Goal: Check status: Check status

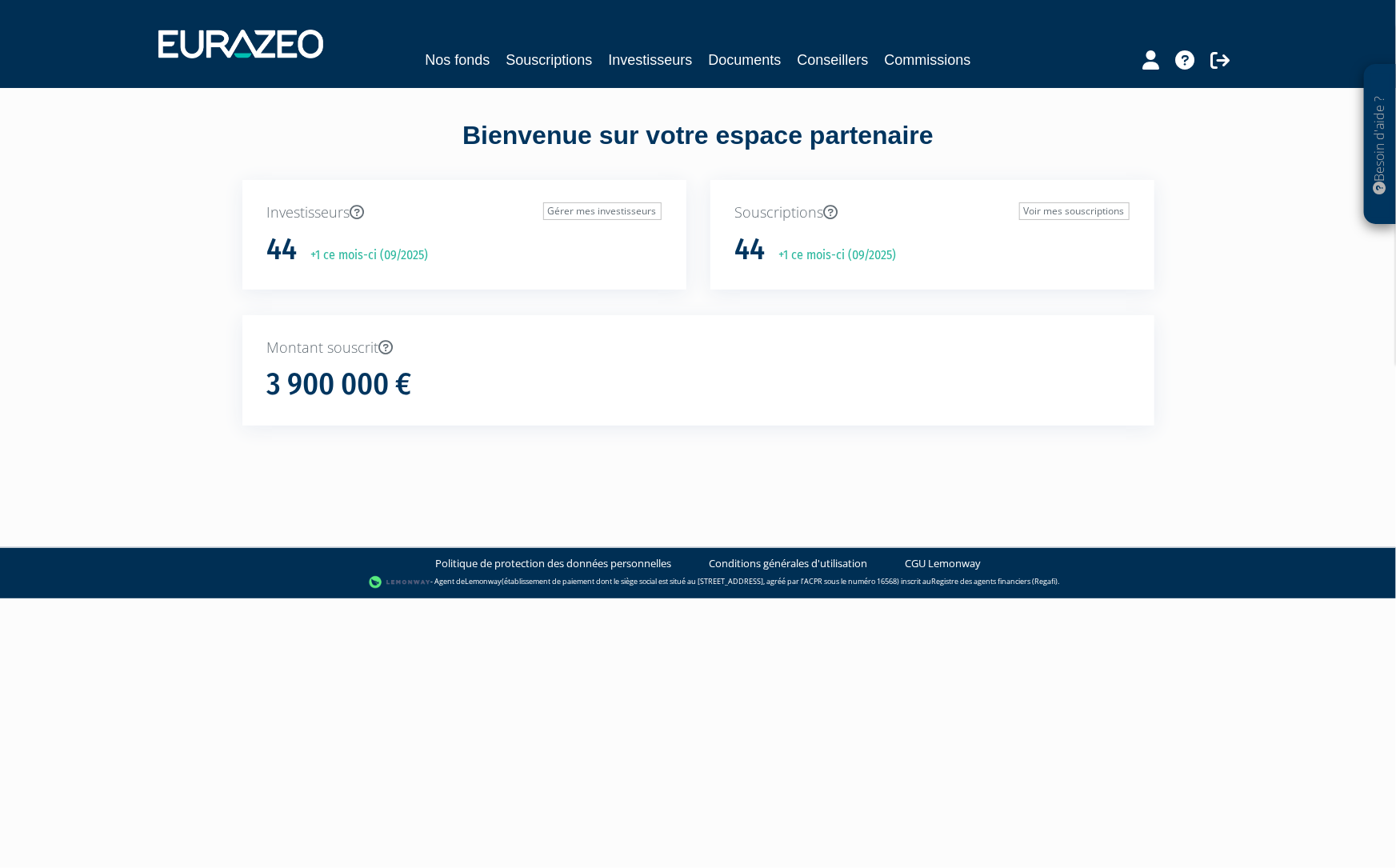
click at [308, 228] on div "Investisseurs Gérer mes investisseurs 44 +1 ce mois-ci (09/2025)" at bounding box center [464, 235] width 444 height 110
click at [584, 66] on link "Souscriptions" at bounding box center [548, 59] width 86 height 22
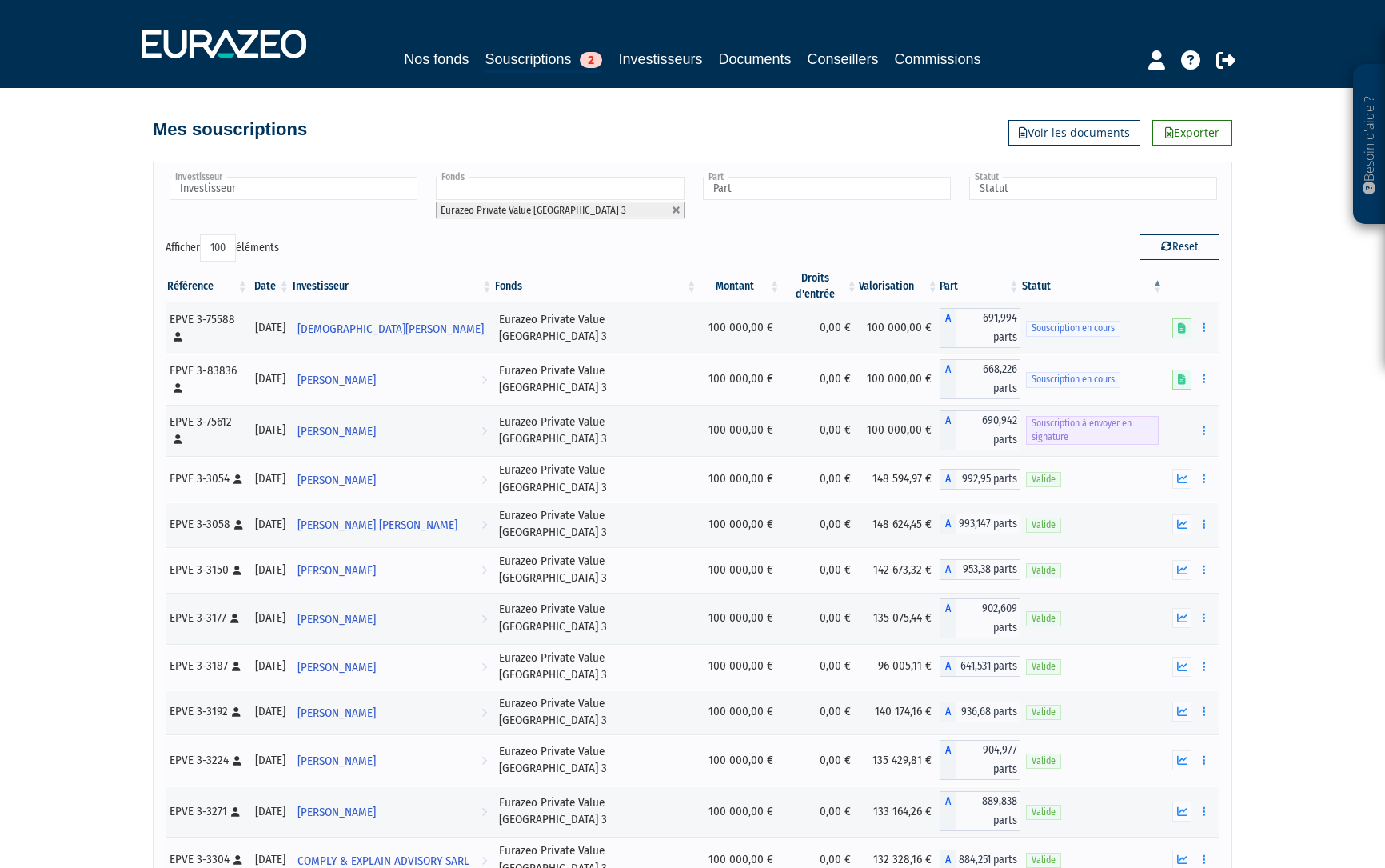
select select "100"
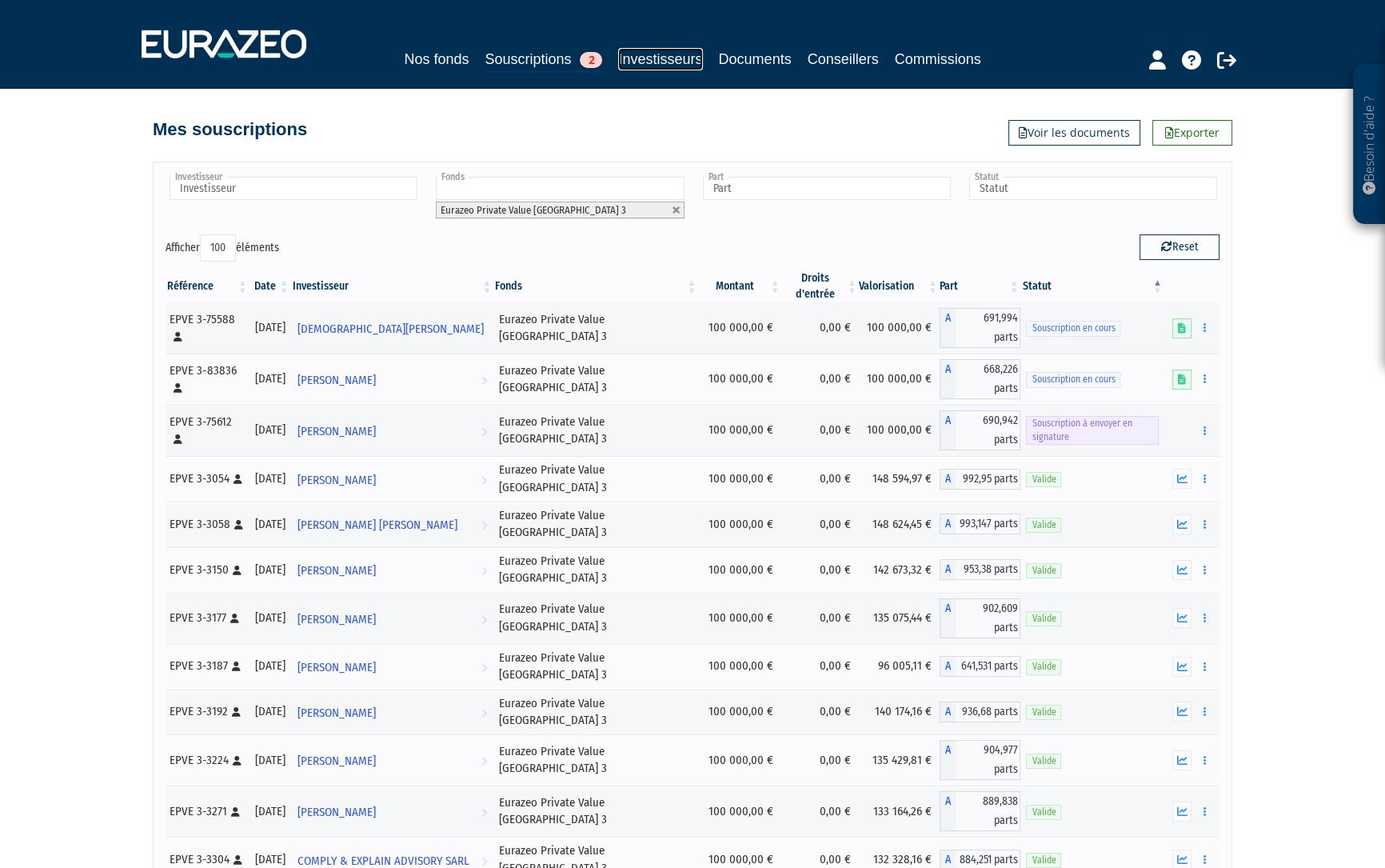
click at [659, 60] on link "Investisseurs" at bounding box center [659, 59] width 84 height 22
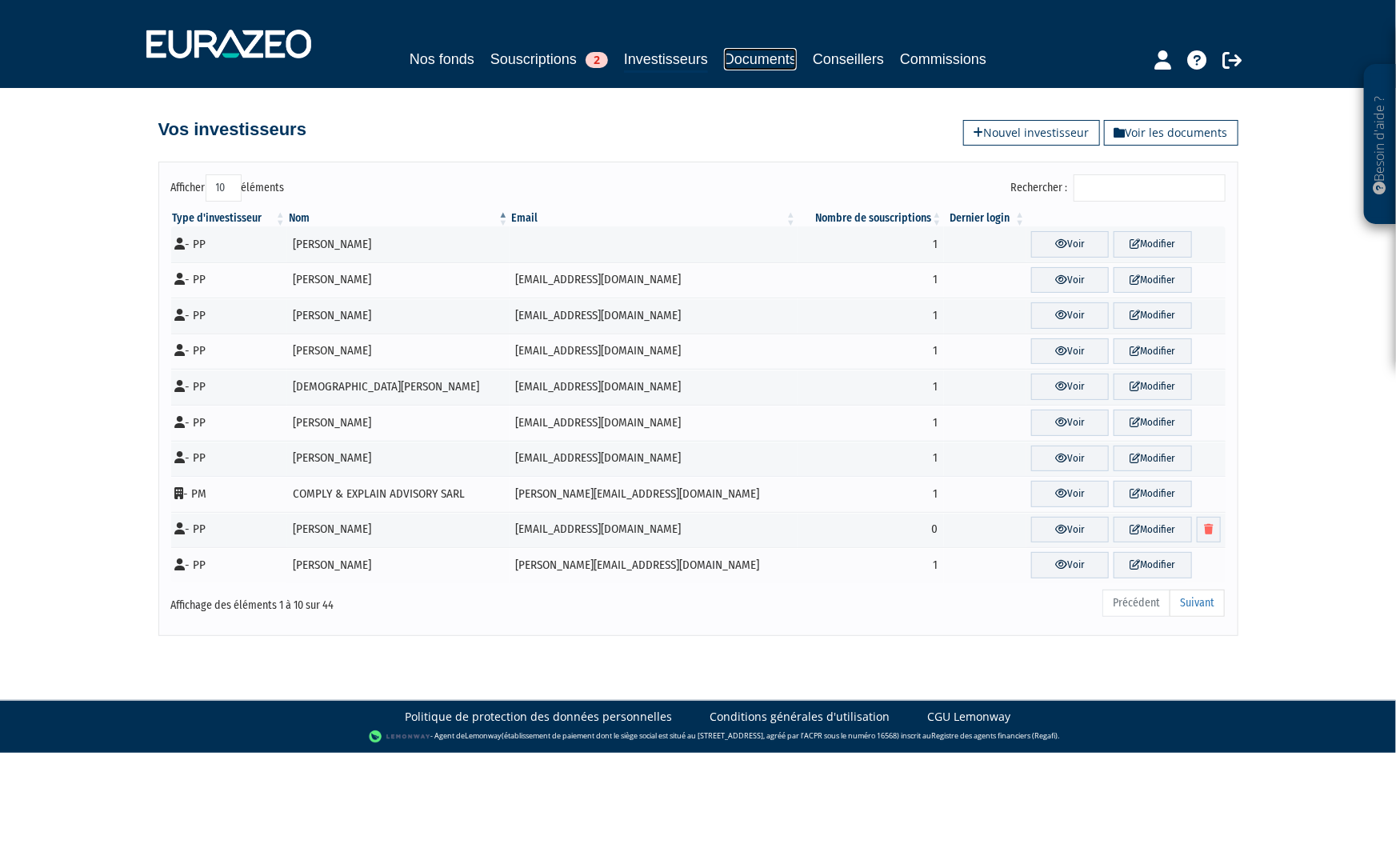
click at [777, 70] on link "Documents" at bounding box center [760, 59] width 73 height 22
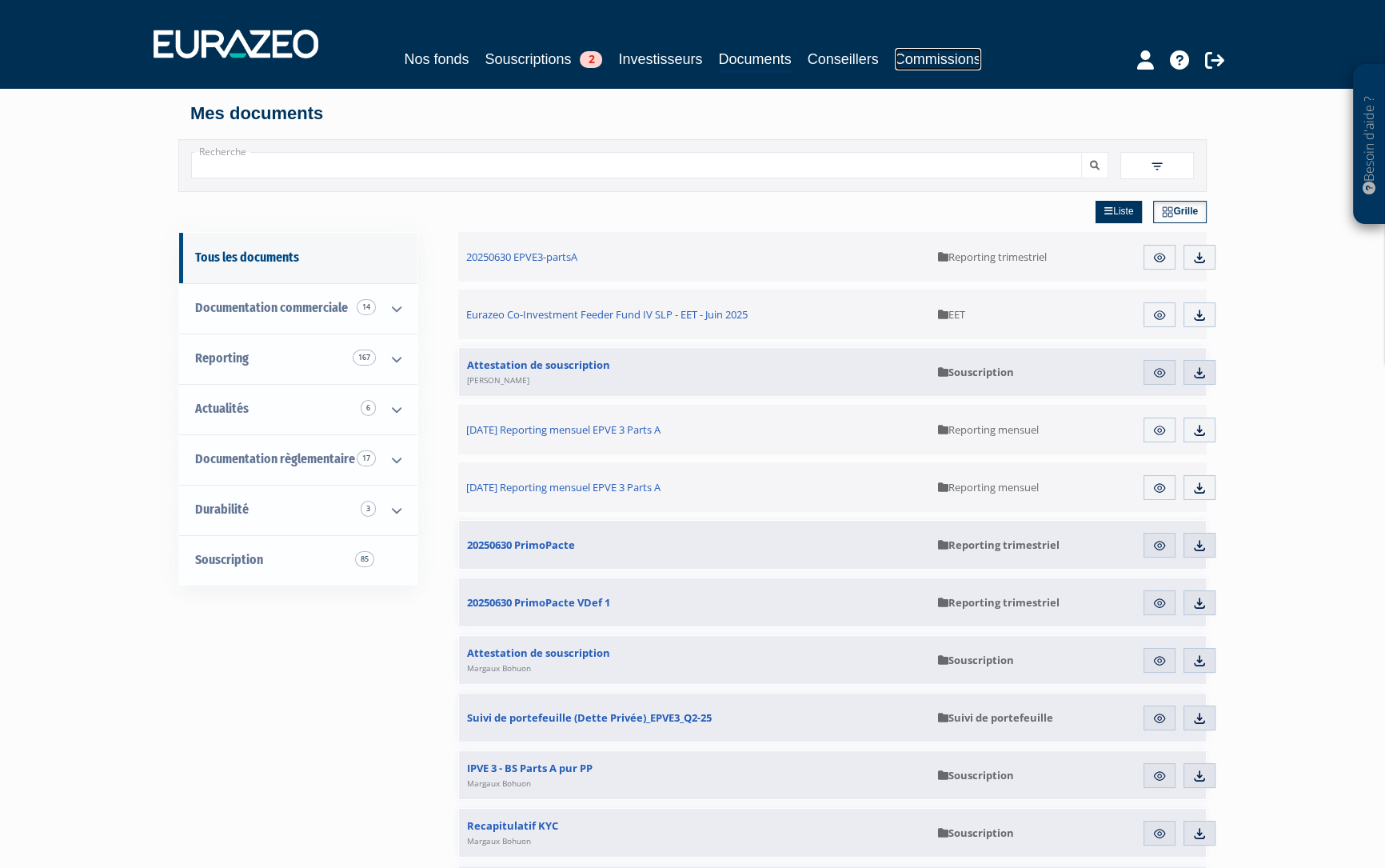
click at [930, 65] on link "Commissions" at bounding box center [938, 59] width 86 height 22
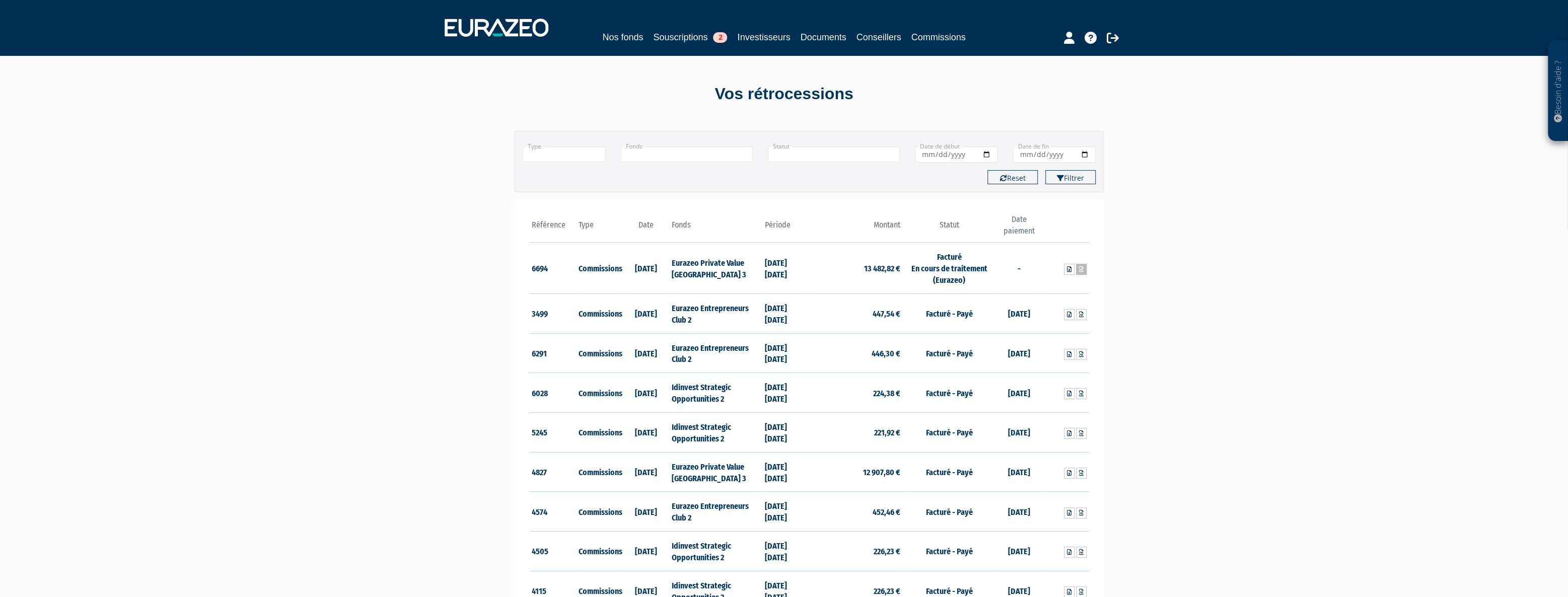
click at [872, 270] on icon at bounding box center [1081, 270] width 4 height 6
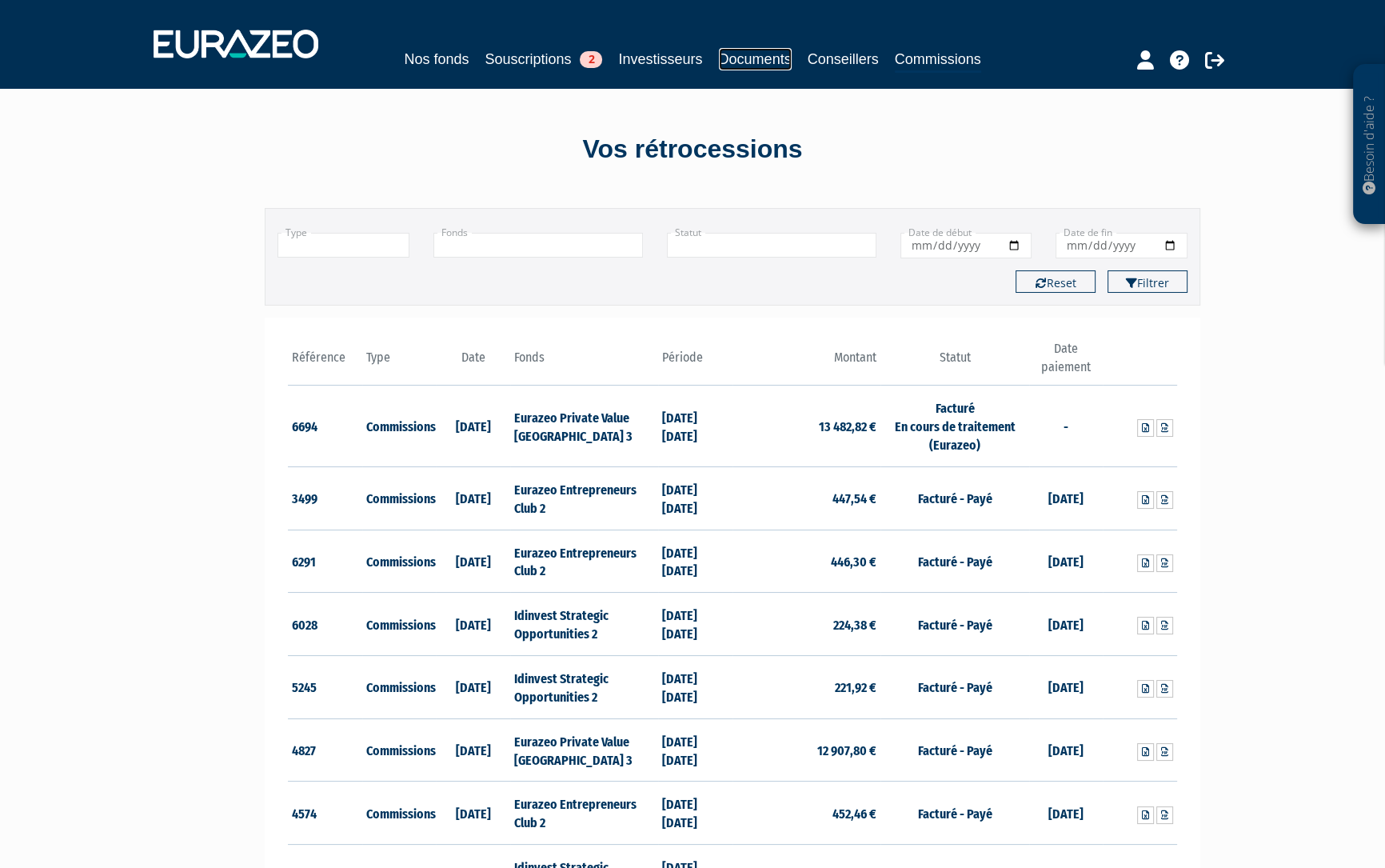
click at [740, 56] on link "Documents" at bounding box center [755, 59] width 72 height 22
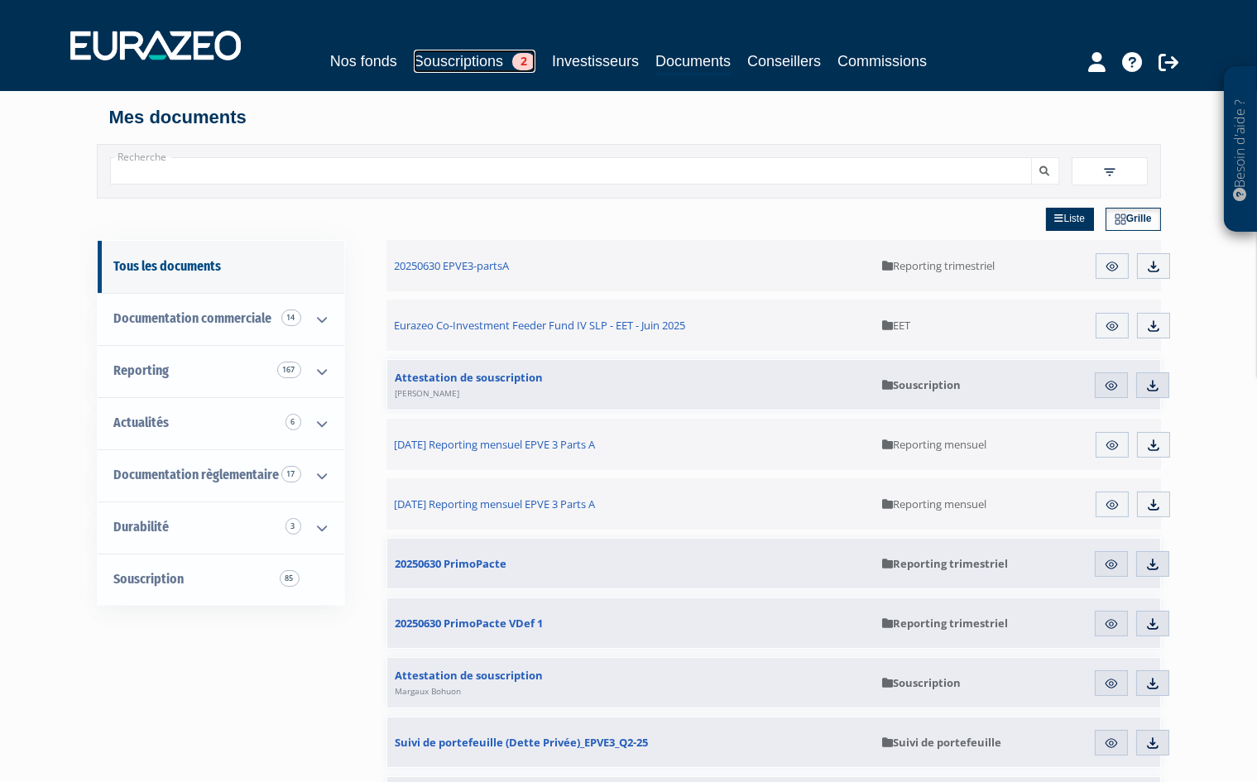
click at [438, 56] on link "Souscriptions 2" at bounding box center [475, 61] width 122 height 23
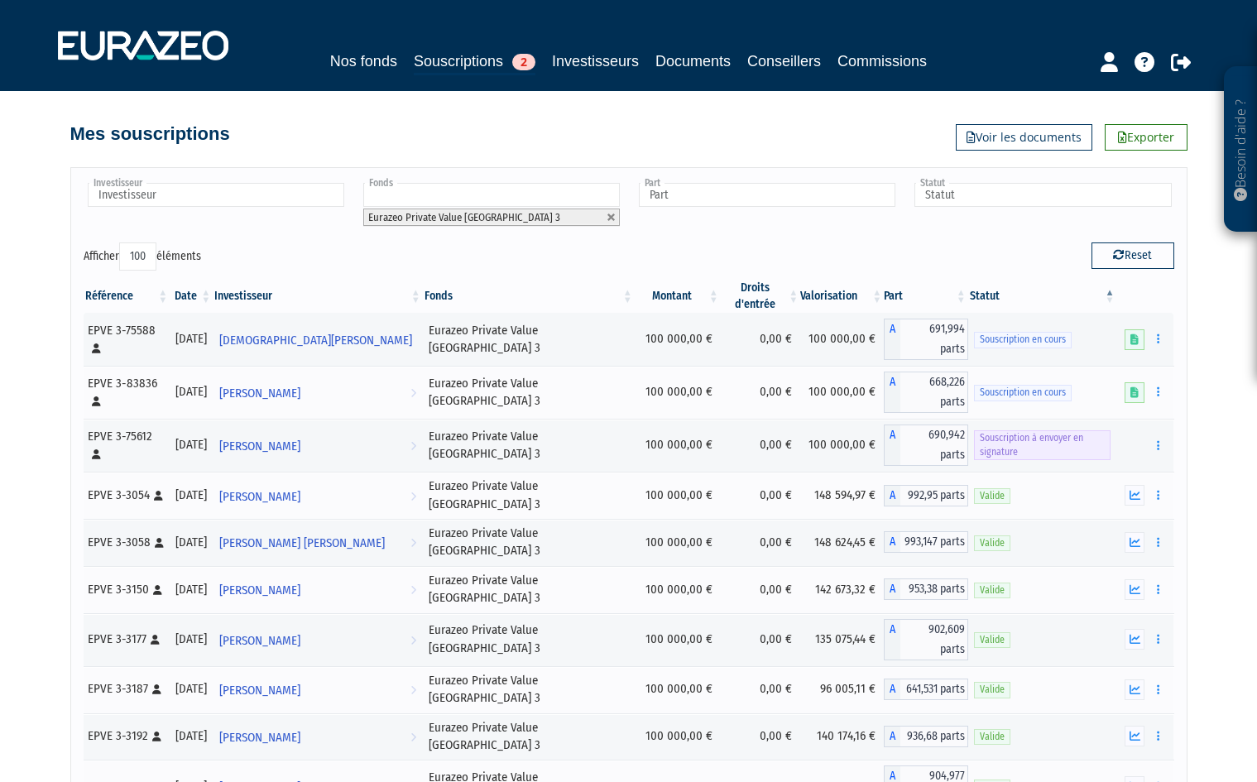
select select "100"
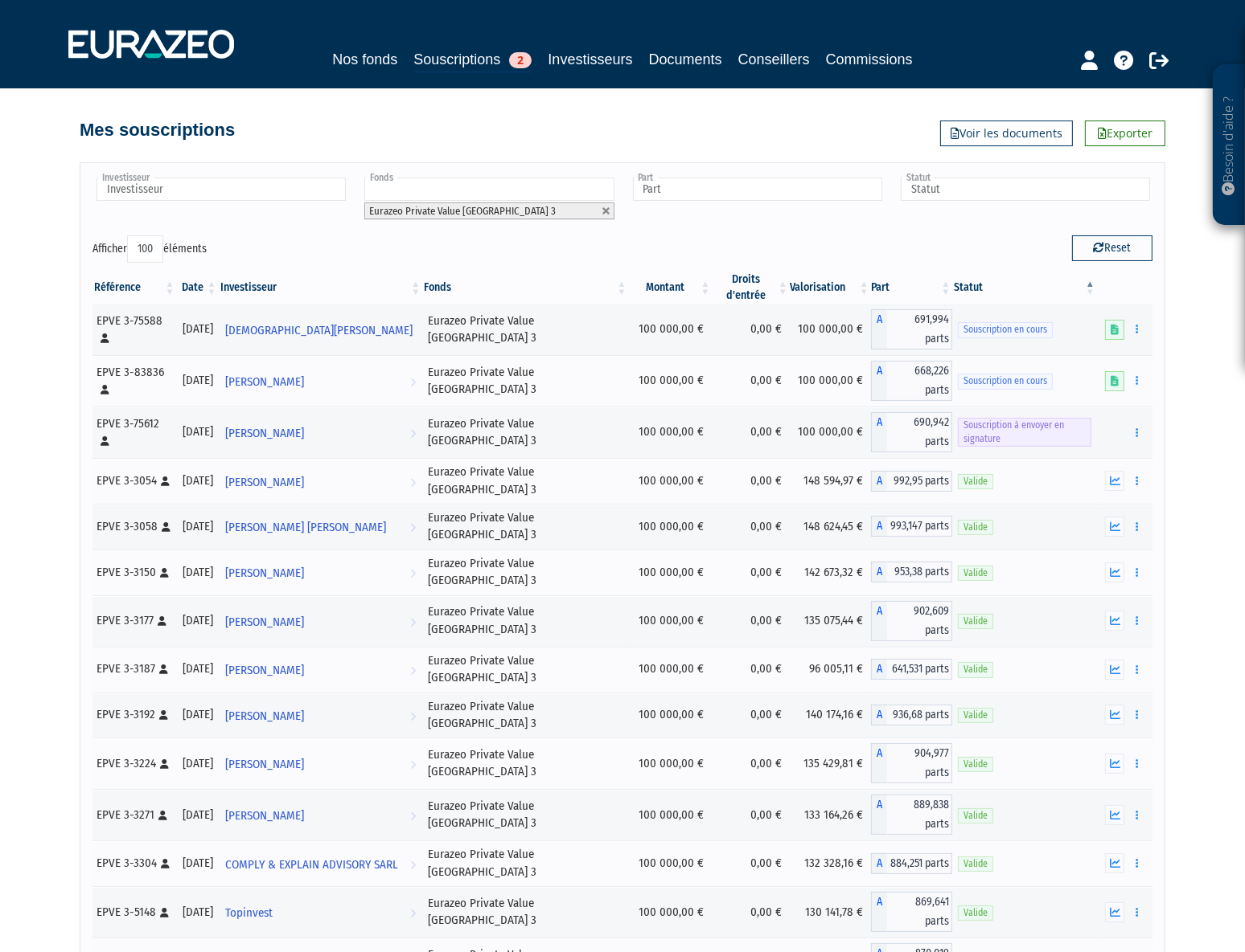
click at [295, 282] on th "Investisseur" at bounding box center [321, 288] width 204 height 32
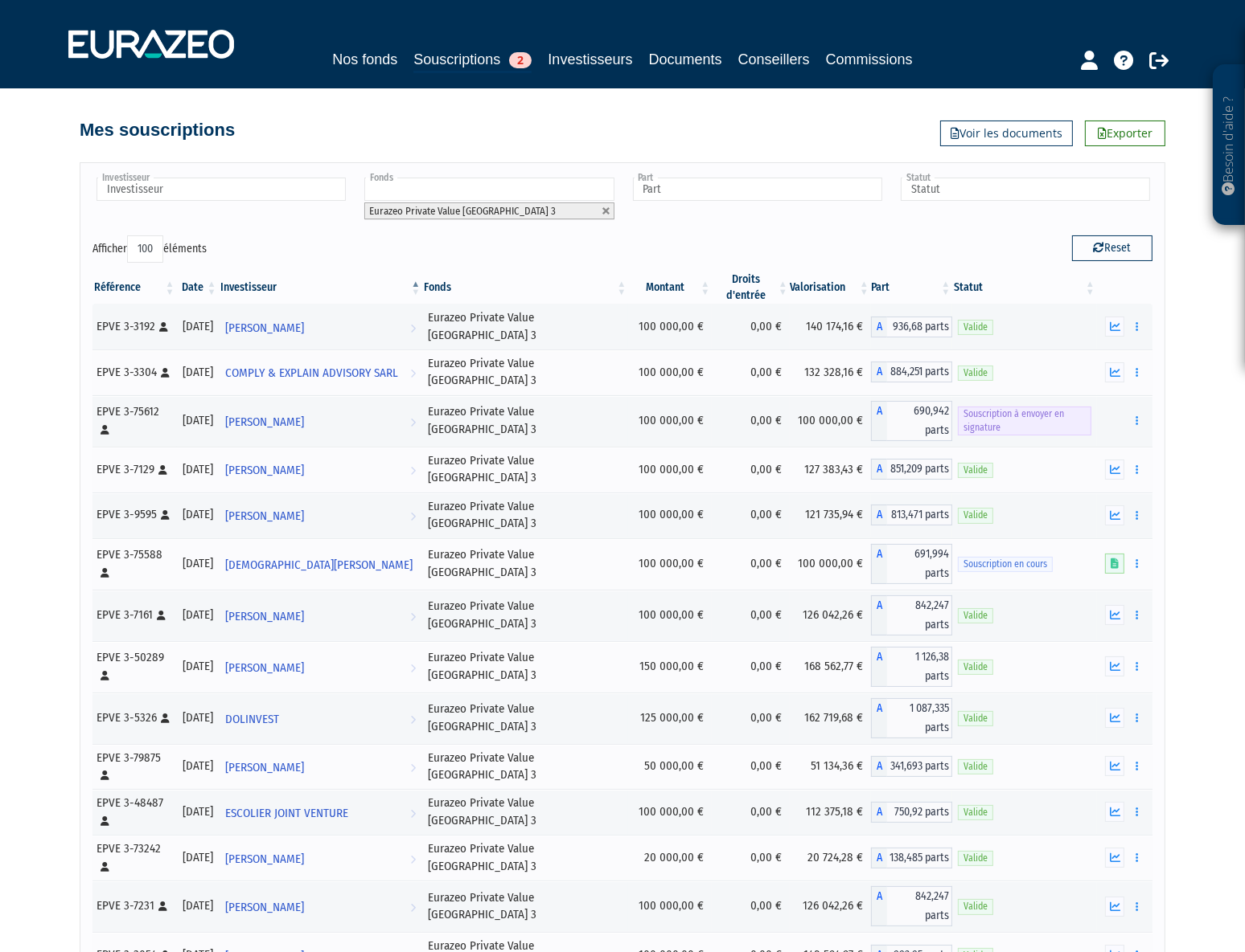
click at [217, 279] on th "Date" at bounding box center [197, 288] width 42 height 32
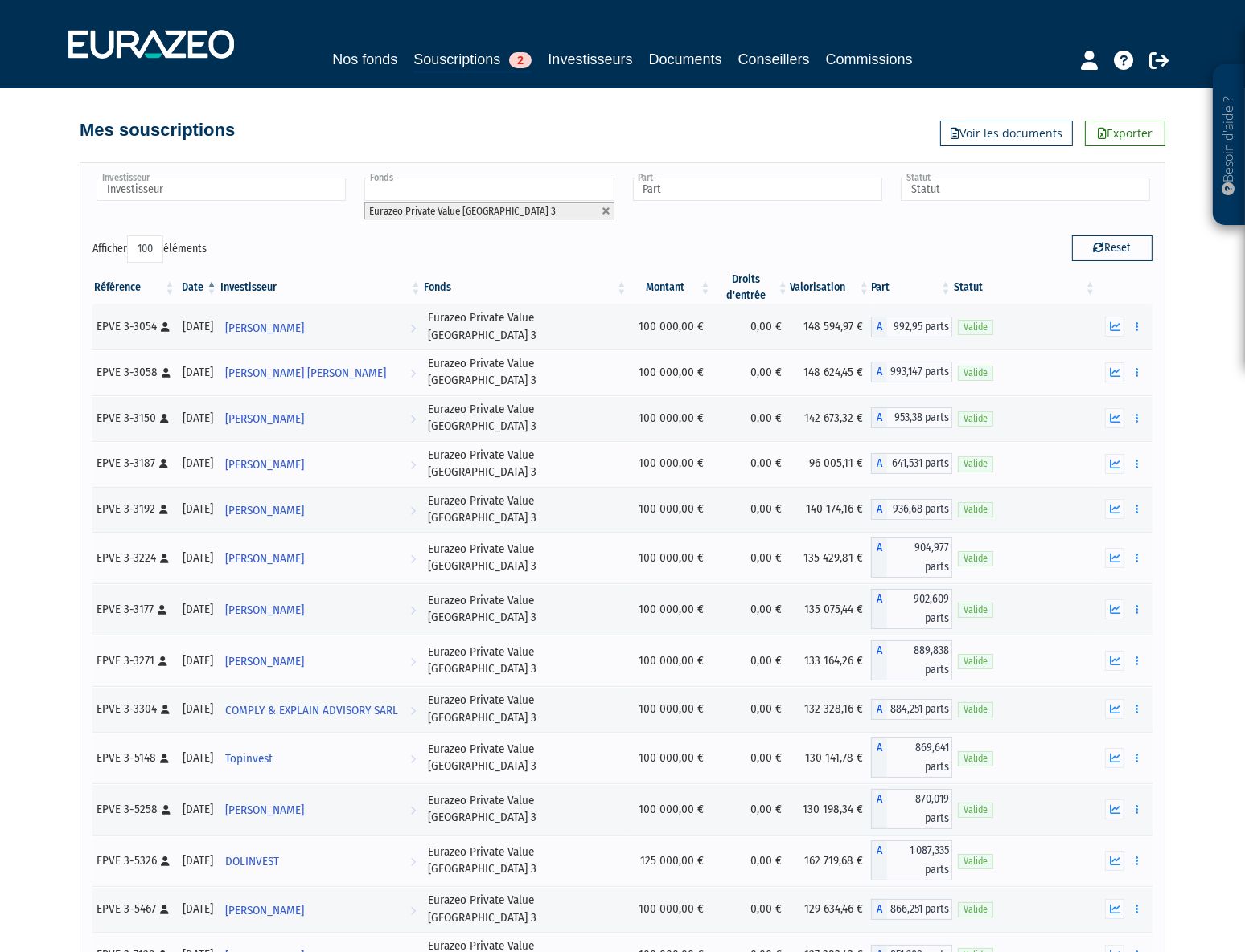
click at [217, 279] on th "Date" at bounding box center [197, 288] width 42 height 32
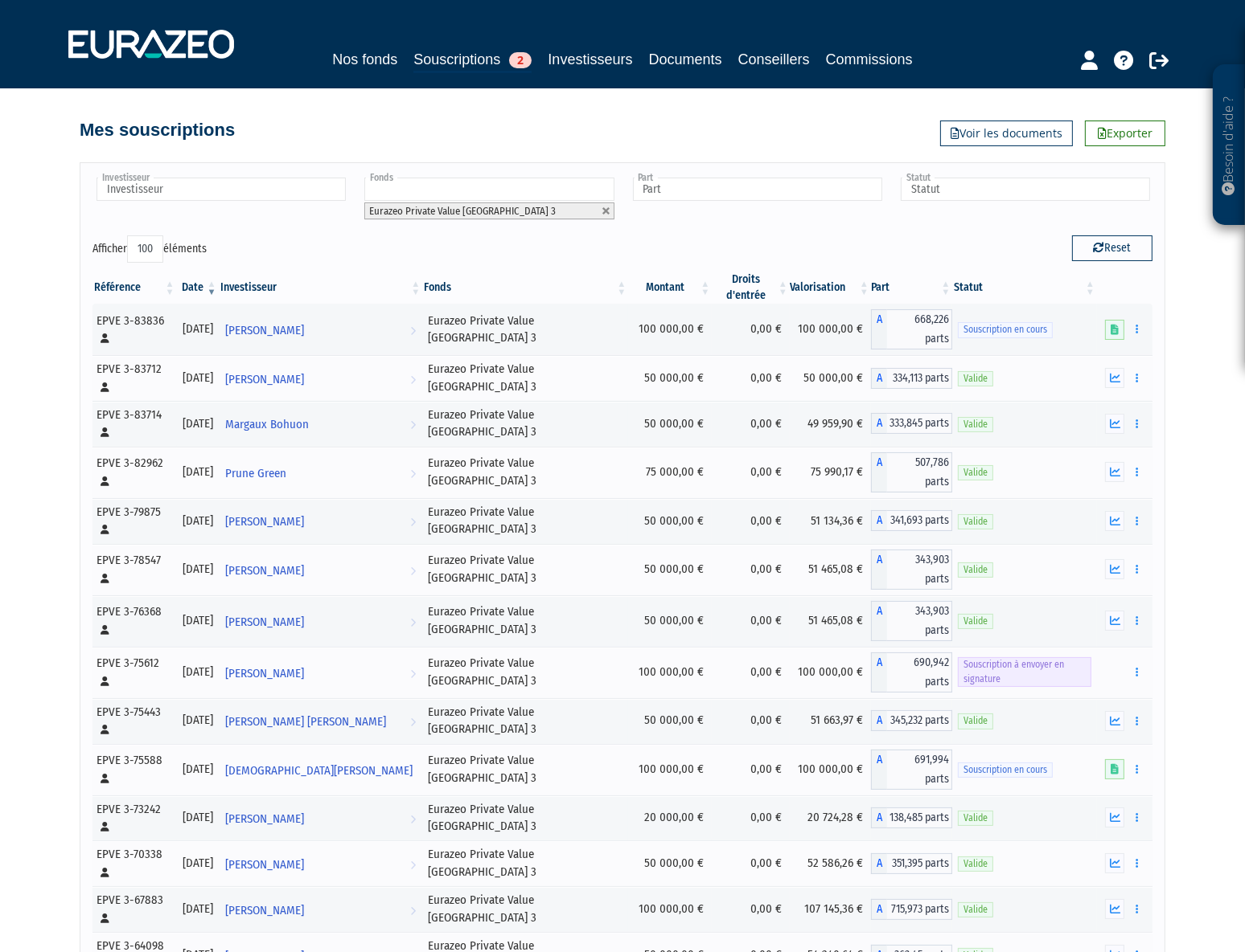
click at [217, 279] on th "Date" at bounding box center [197, 288] width 42 height 32
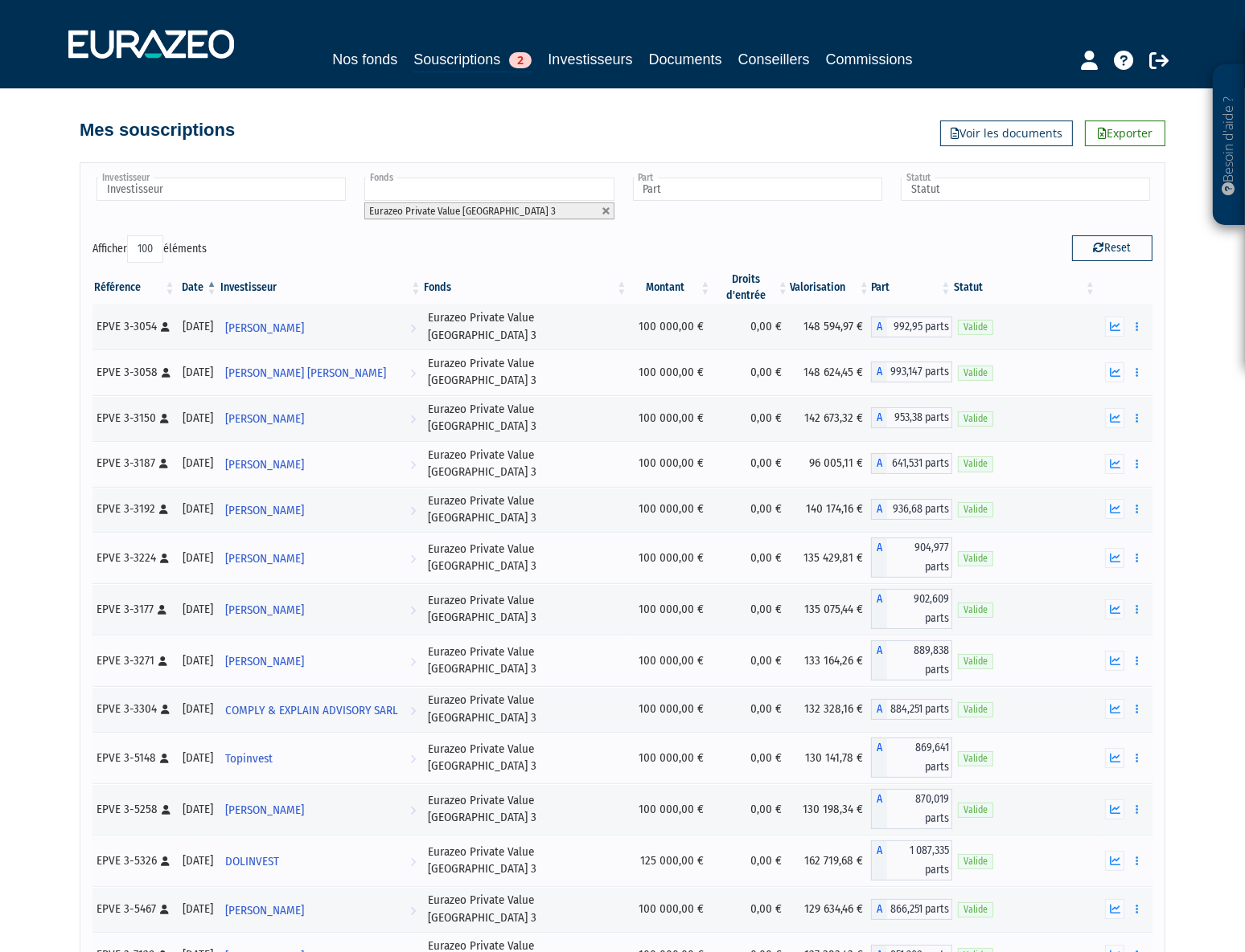
click at [686, 240] on div "Reset" at bounding box center [893, 251] width 542 height 31
click at [1140, 374] on button "button" at bounding box center [1137, 372] width 19 height 20
click at [1135, 370] on icon "button" at bounding box center [1136, 372] width 2 height 11
click at [1109, 425] on link "Historique de rachat(s)" at bounding box center [1075, 431] width 132 height 26
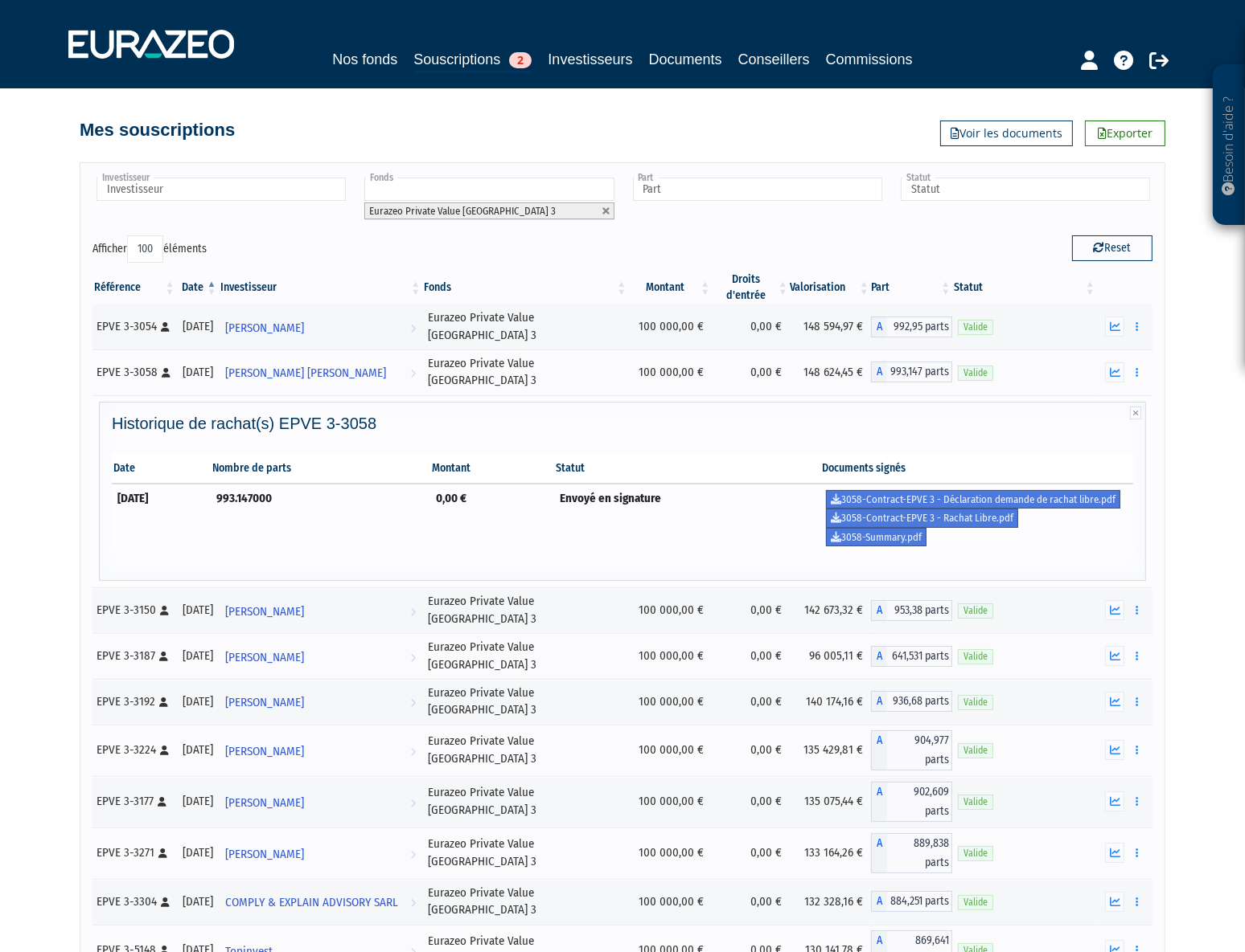
drag, startPoint x: 112, startPoint y: 498, endPoint x: 217, endPoint y: 500, distance: 105.0
click at [211, 500] on td "30/06/2023" at bounding box center [161, 518] width 99 height 69
click at [1136, 652] on icon "button" at bounding box center [1136, 656] width 2 height 11
click at [1079, 740] on link "Historique de rachat(s)" at bounding box center [1075, 745] width 132 height 26
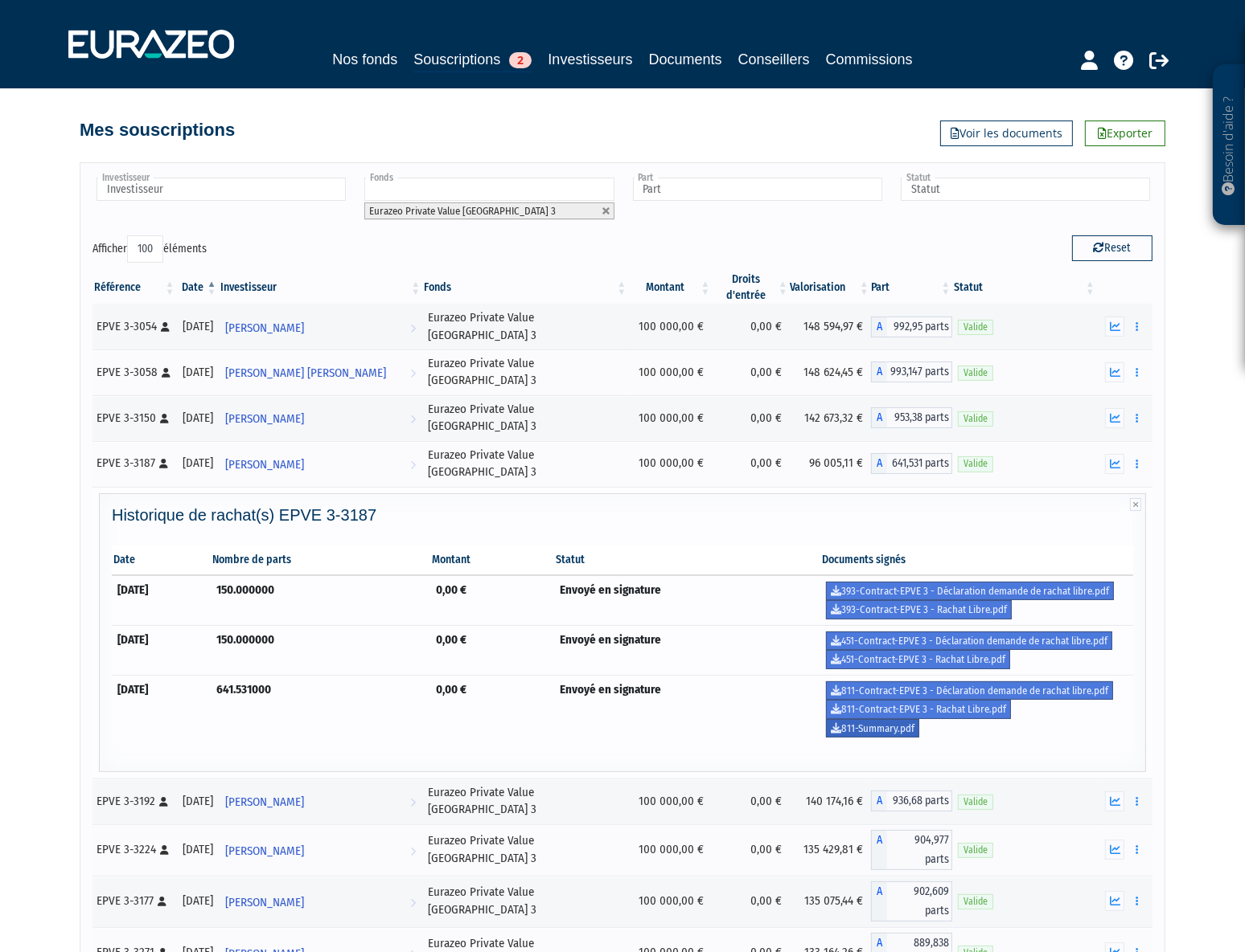
click at [916, 721] on link "811-Summary.pdf" at bounding box center [873, 729] width 93 height 19
click at [989, 707] on link "811-Contract-EPVE 3 - Rachat Libre.pdf" at bounding box center [918, 710] width 185 height 19
click at [994, 689] on link "811-Contract-EPVE 3 - Déclaration demande de rachat libre.pdf" at bounding box center [969, 691] width 287 height 19
click at [717, 732] on td "Envoyé en signature" at bounding box center [687, 709] width 267 height 68
click at [956, 740] on td "811-Contract-EPVE 3 - Déclaration demande de rachat libre.pdf 811-Contract-EPVE…" at bounding box center [977, 709] width 313 height 68
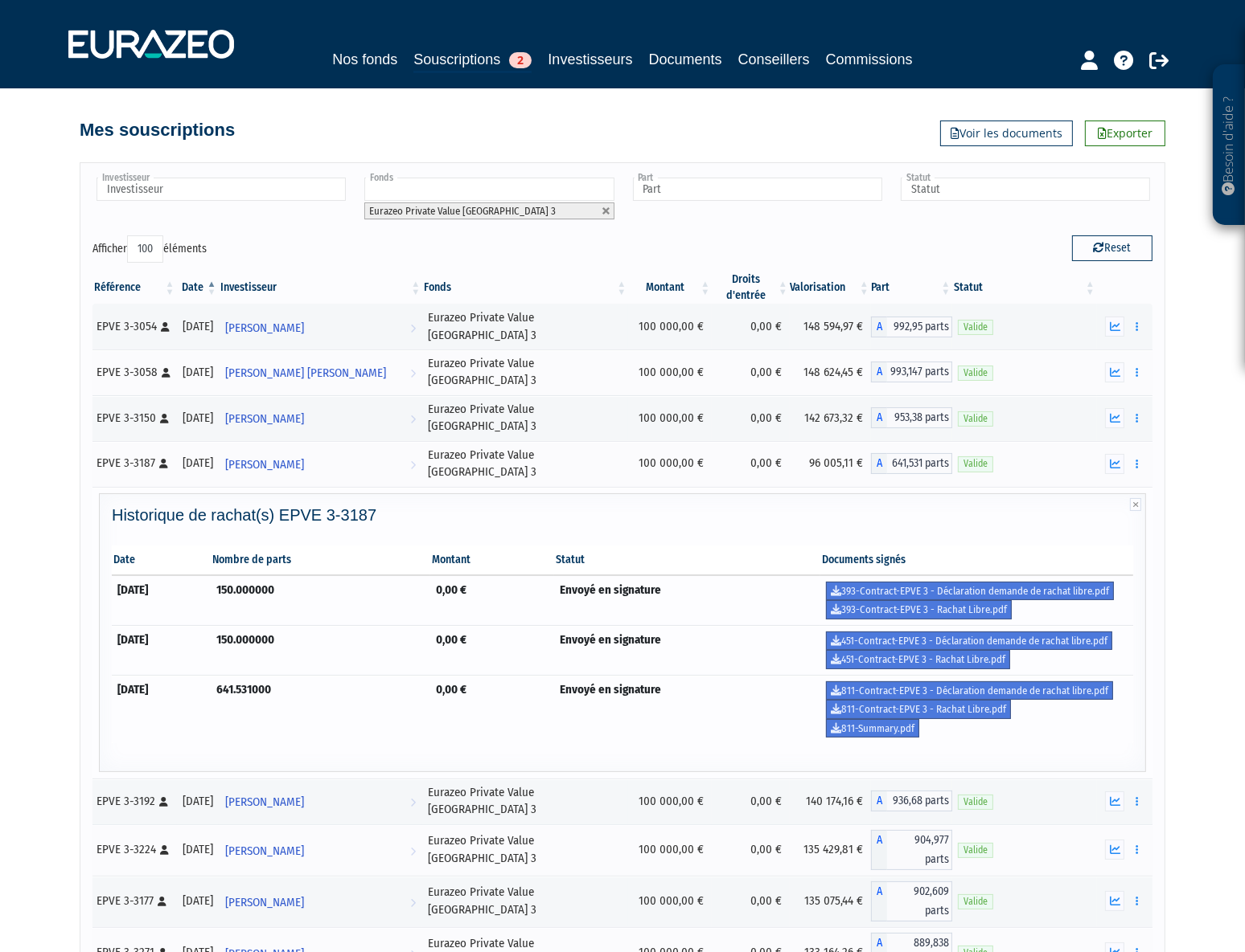
click at [957, 737] on td "811-Contract-EPVE 3 - Déclaration demande de rachat libre.pdf 811-Contract-EPVE…" at bounding box center [977, 709] width 313 height 68
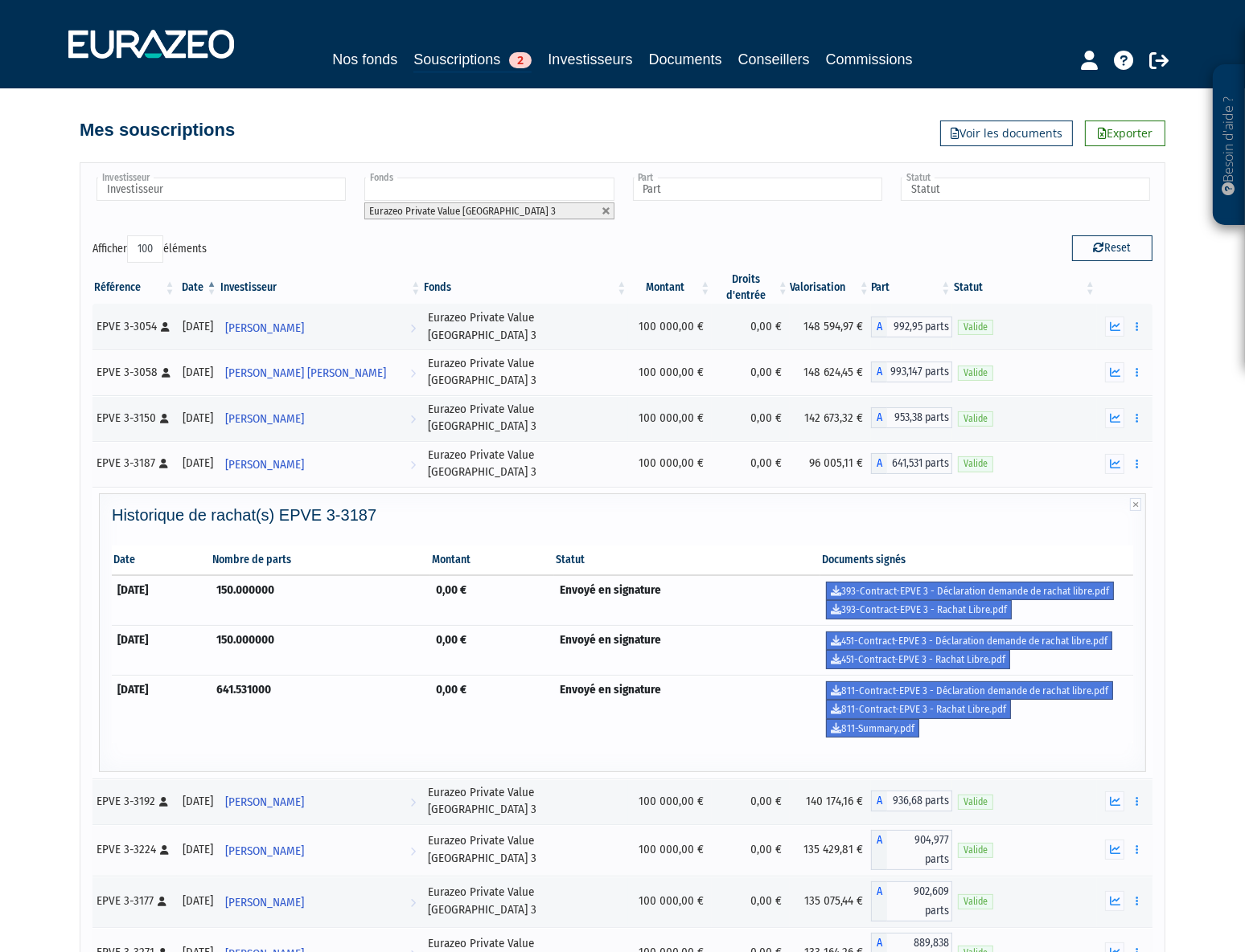
click at [970, 734] on td "811-Contract-EPVE 3 - Déclaration demande de rachat libre.pdf 811-Contract-EPVE…" at bounding box center [977, 709] width 313 height 68
drag, startPoint x: 979, startPoint y: 732, endPoint x: 114, endPoint y: 562, distance: 881.5
click at [114, 562] on table "Date Nombre de parts Montant Statut Documents signés 30/06/2024 150.000000 0,00…" at bounding box center [622, 645] width 1021 height 198
click at [367, 755] on div "Historique de rachat(s) EPVE 3-3187 Date Nombre de parts Montant Statut Documen…" at bounding box center [622, 637] width 1037 height 262
click at [373, 744] on div "Historique de rachat(s) EPVE 3-3187 Date Nombre de parts Montant Statut Documen…" at bounding box center [622, 637] width 1037 height 262
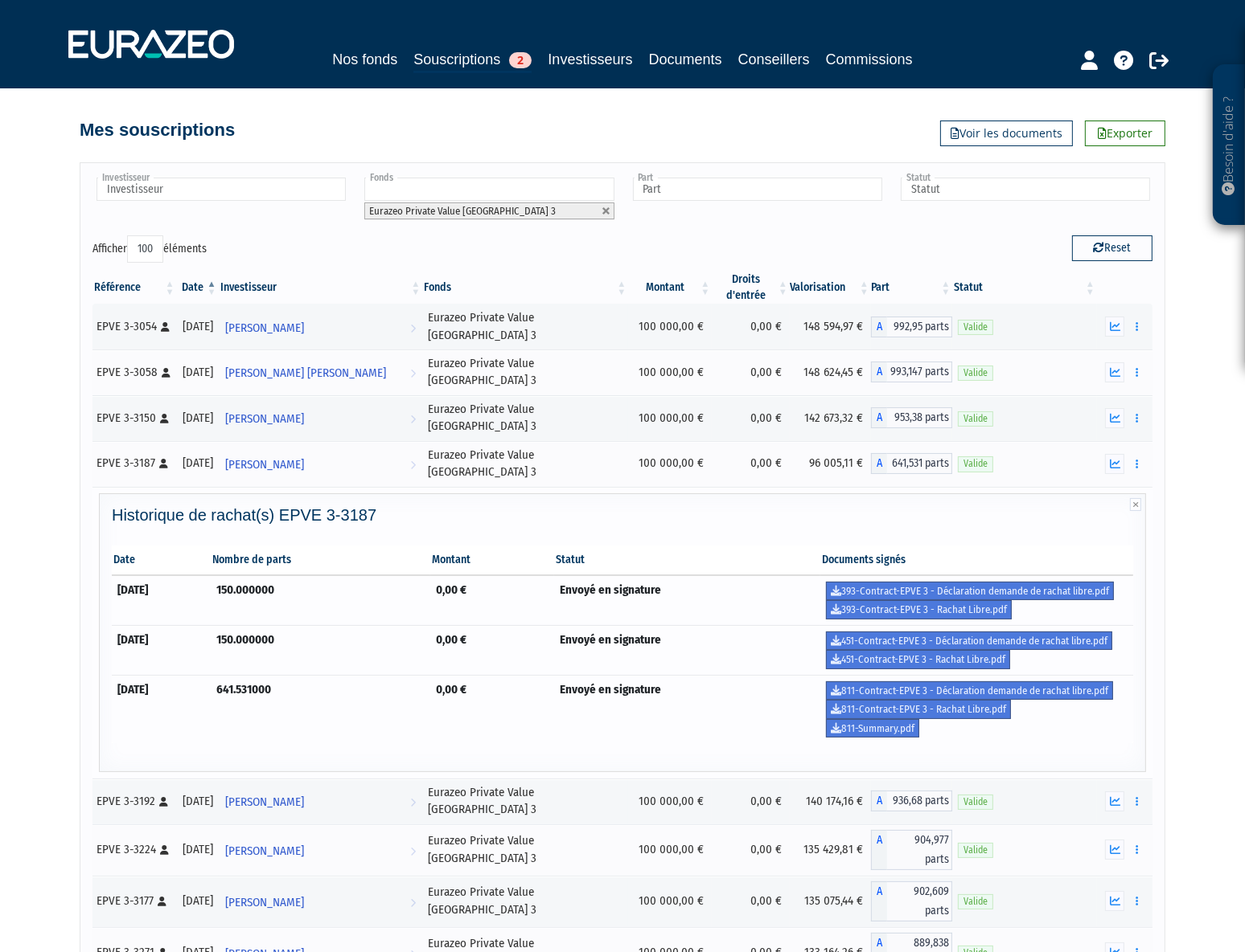
click at [99, 733] on div "Historique de rachat(s) EPVE 3-3187 Date Nombre de parts Montant Statut Documen…" at bounding box center [622, 633] width 1047 height 280
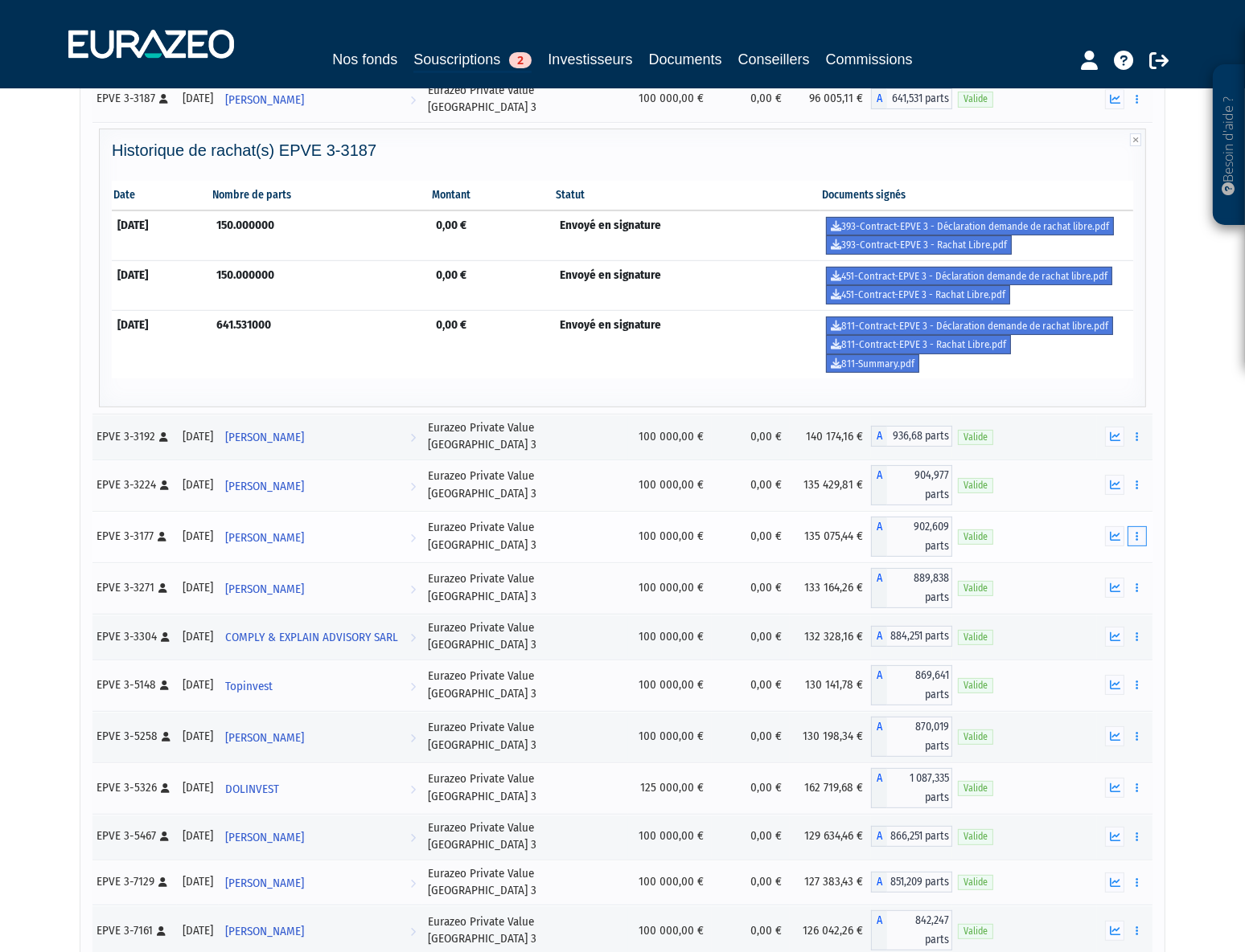
click at [1135, 531] on icon "button" at bounding box center [1136, 536] width 2 height 11
click at [1100, 583] on link "Rachat libre" at bounding box center [1101, 595] width 81 height 26
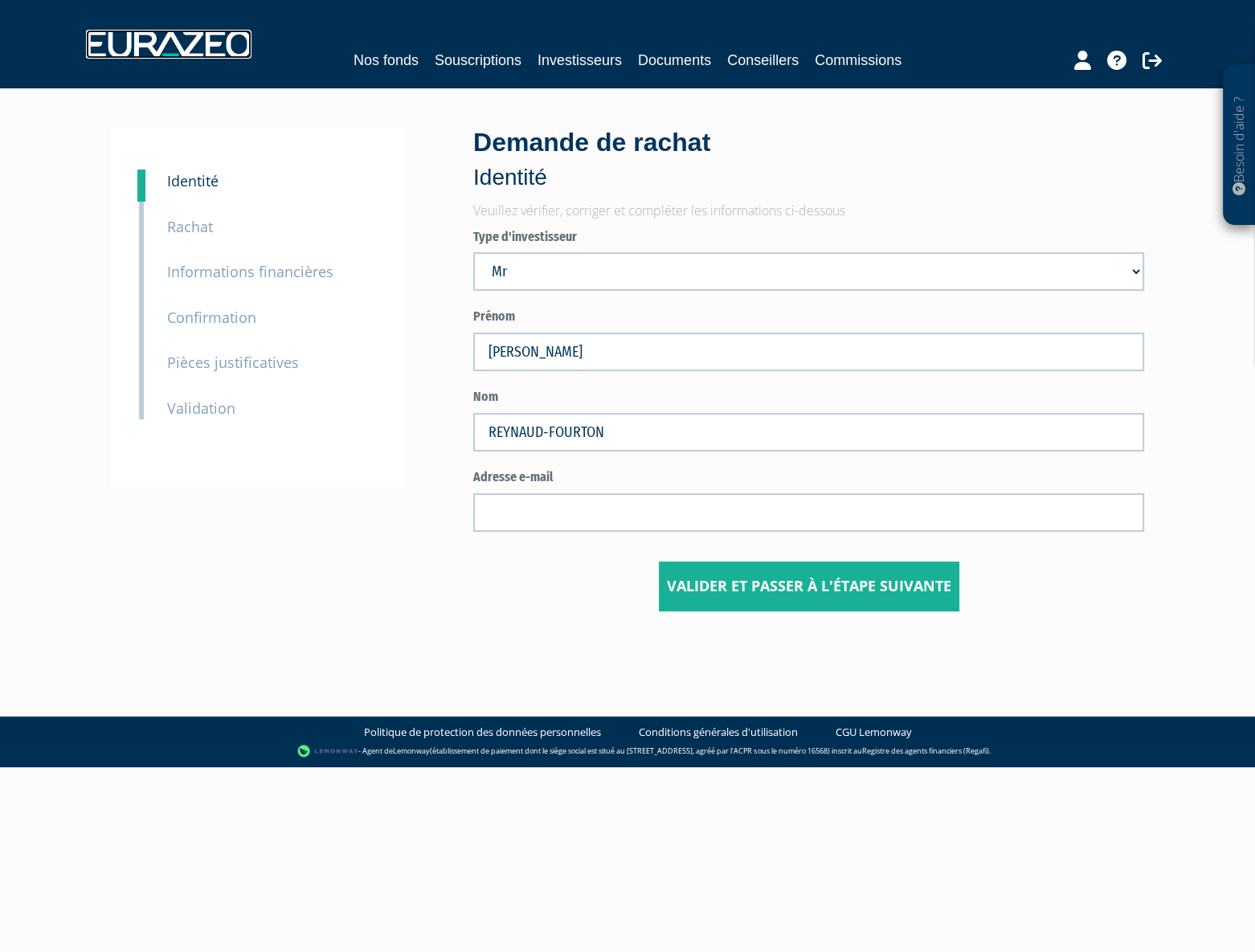
click at [197, 50] on img at bounding box center [169, 45] width 165 height 29
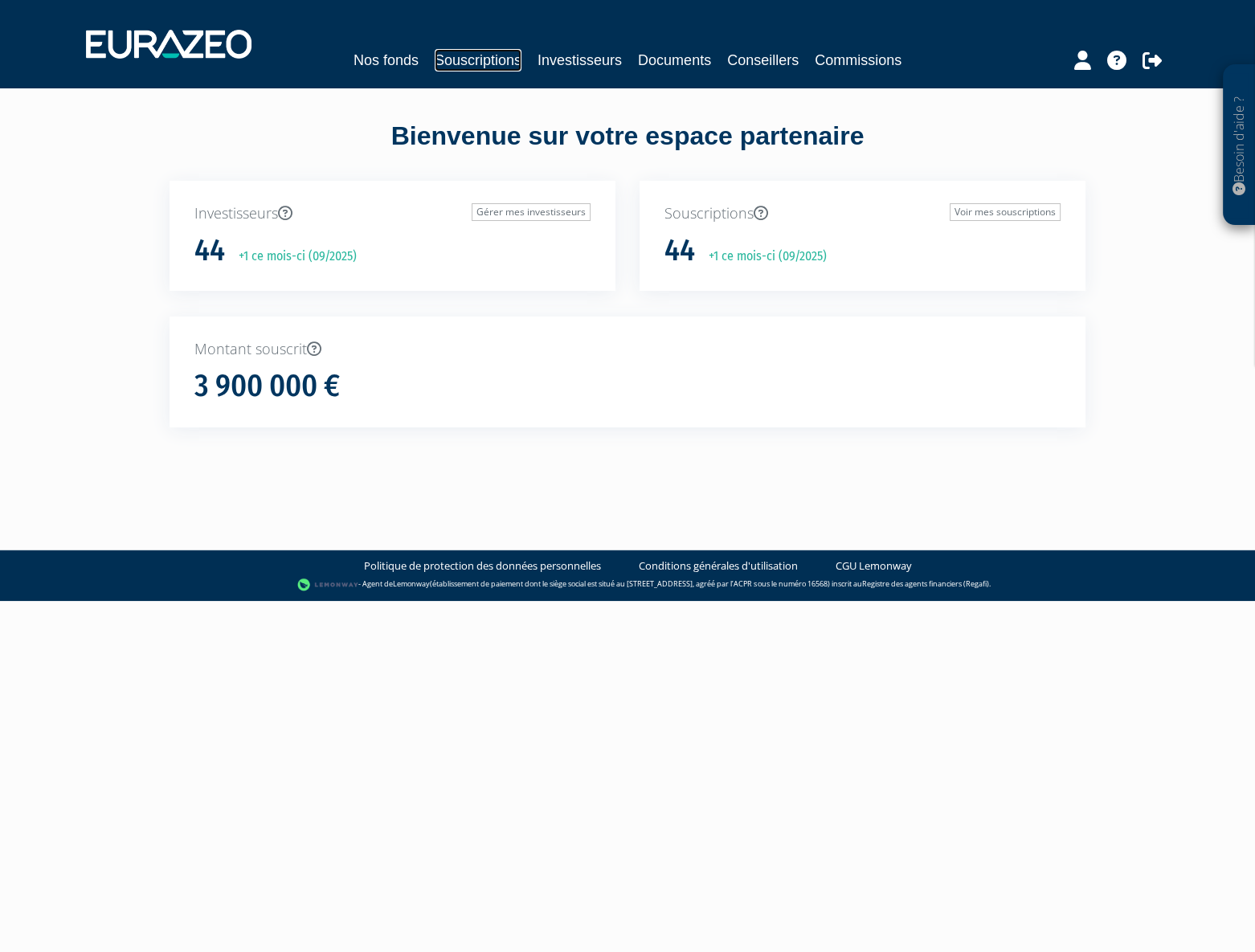
click at [480, 55] on link "Souscriptions" at bounding box center [478, 59] width 86 height 22
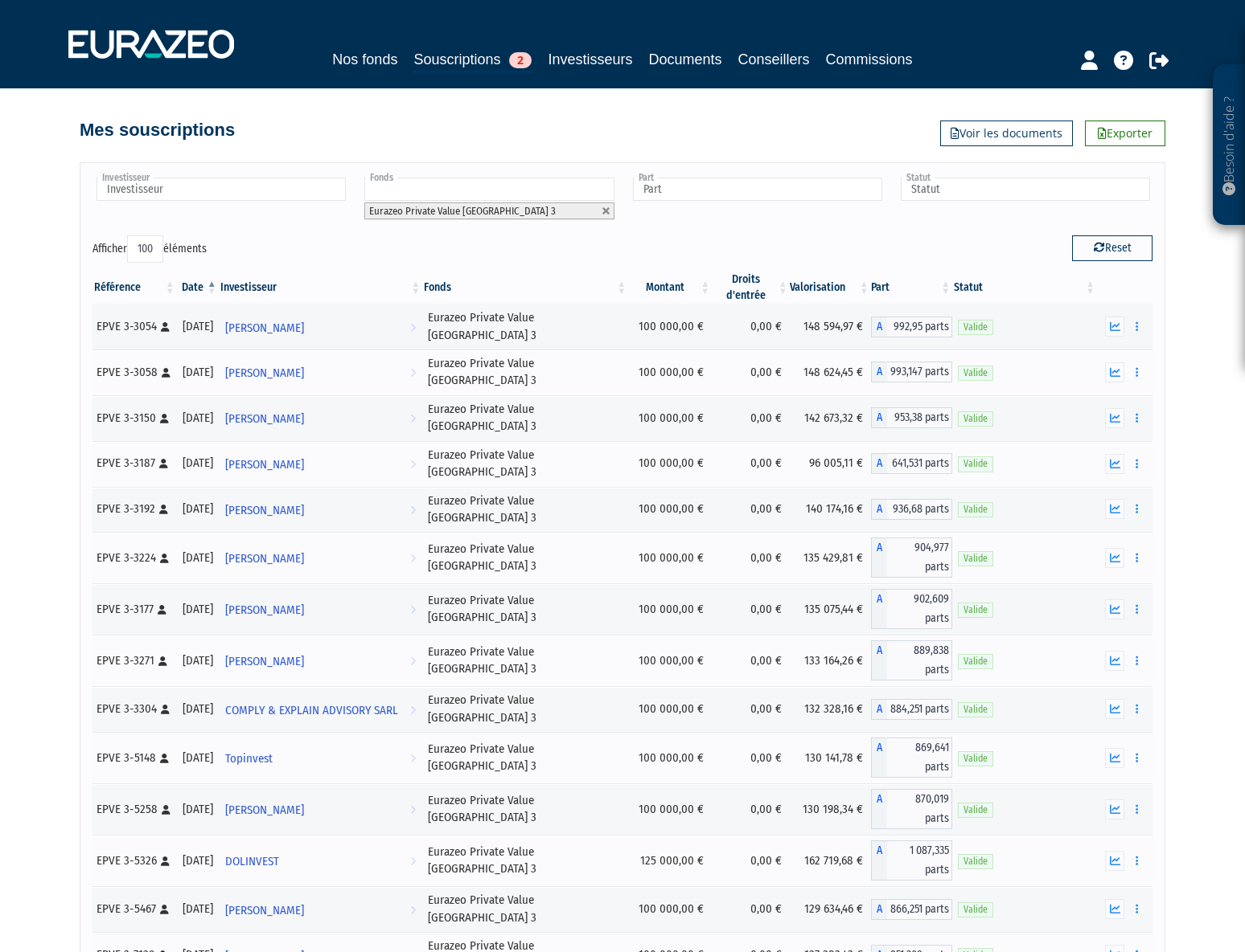
select select "100"
drag, startPoint x: 30, startPoint y: 562, endPoint x: 77, endPoint y: 589, distance: 54.2
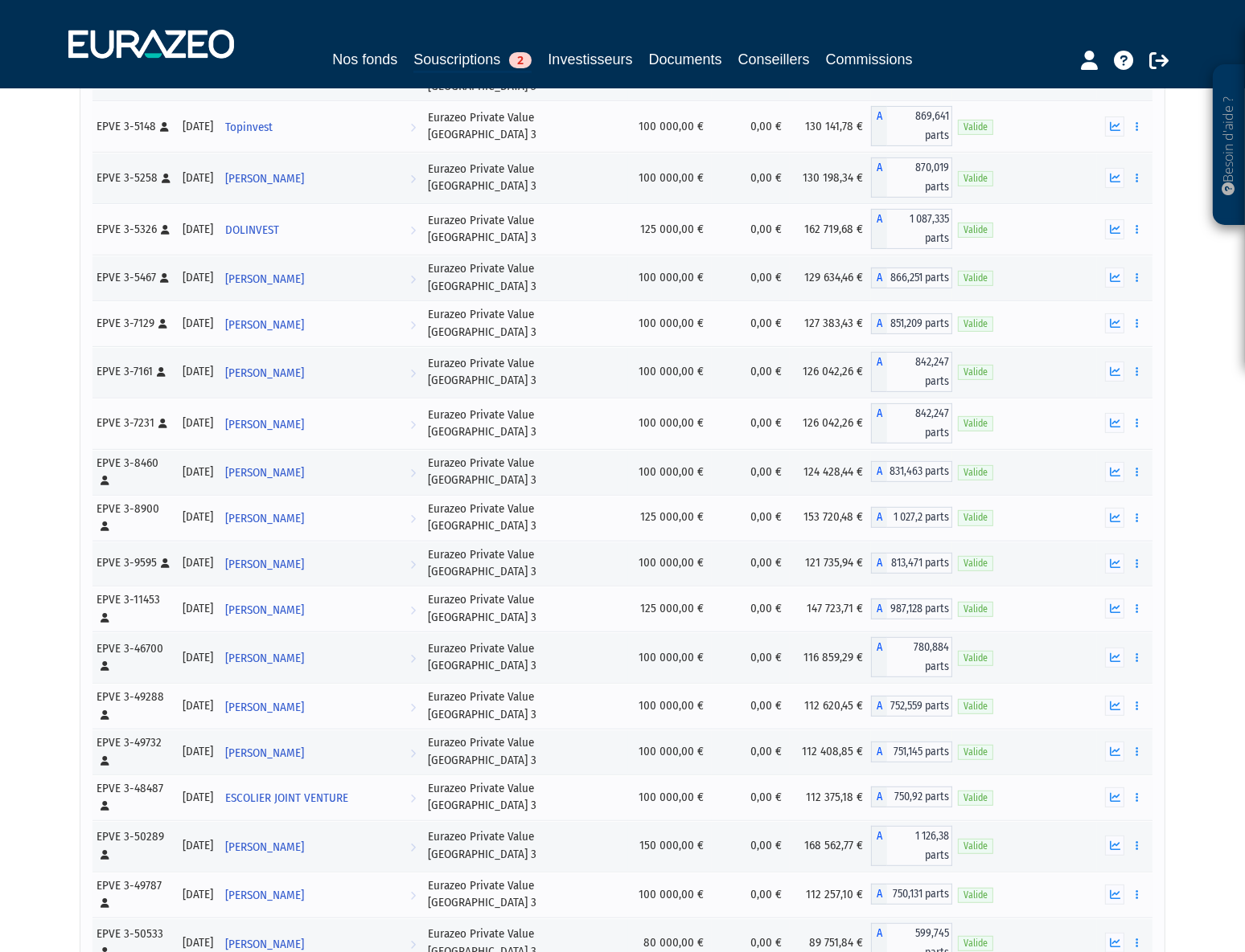
click at [44, 440] on div "Besoin d'aide ? × J'ai besoin d'aide Si vous avez une question à propos du fonc…" at bounding box center [622, 546] width 1245 height 2356
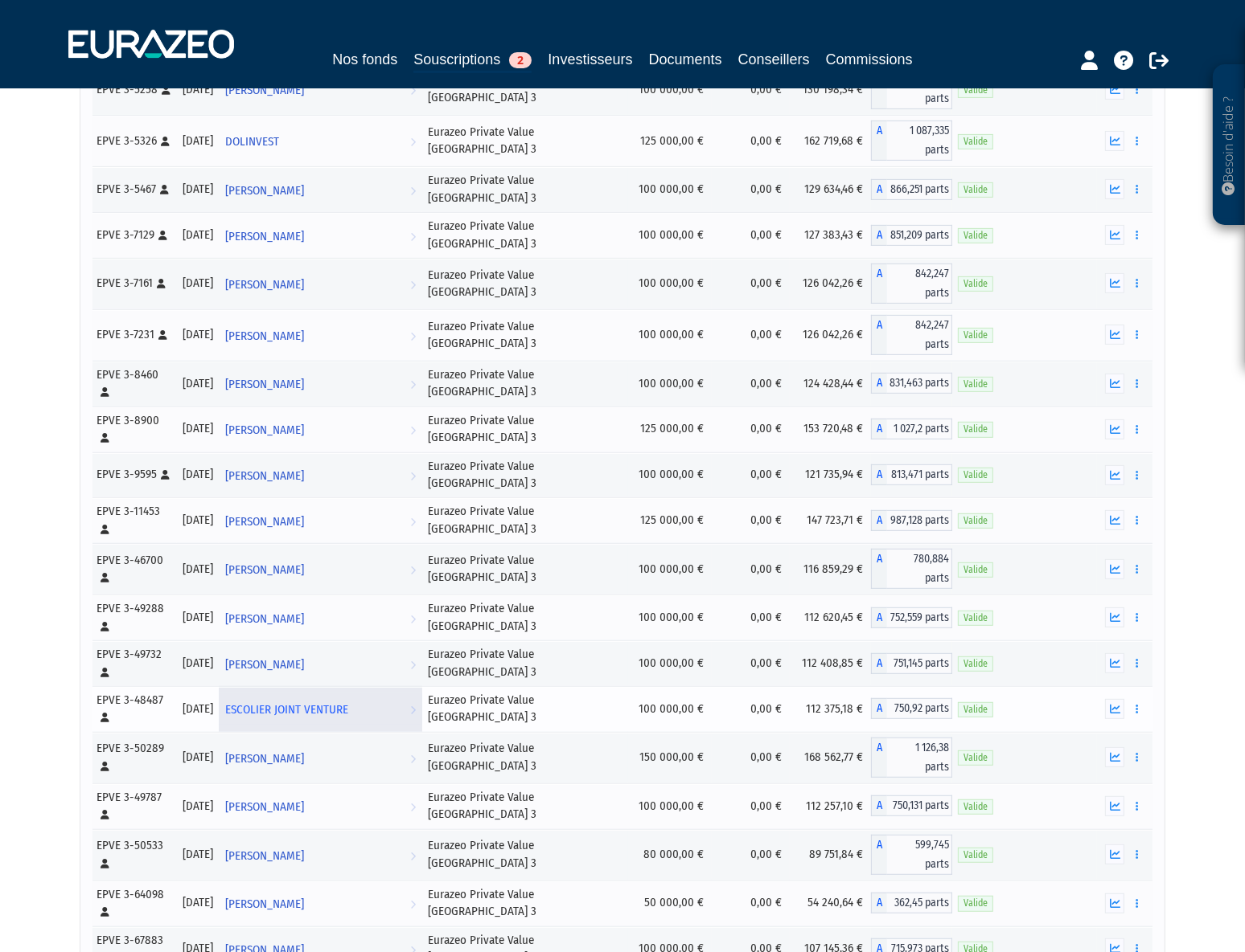
scroll to position [731, 0]
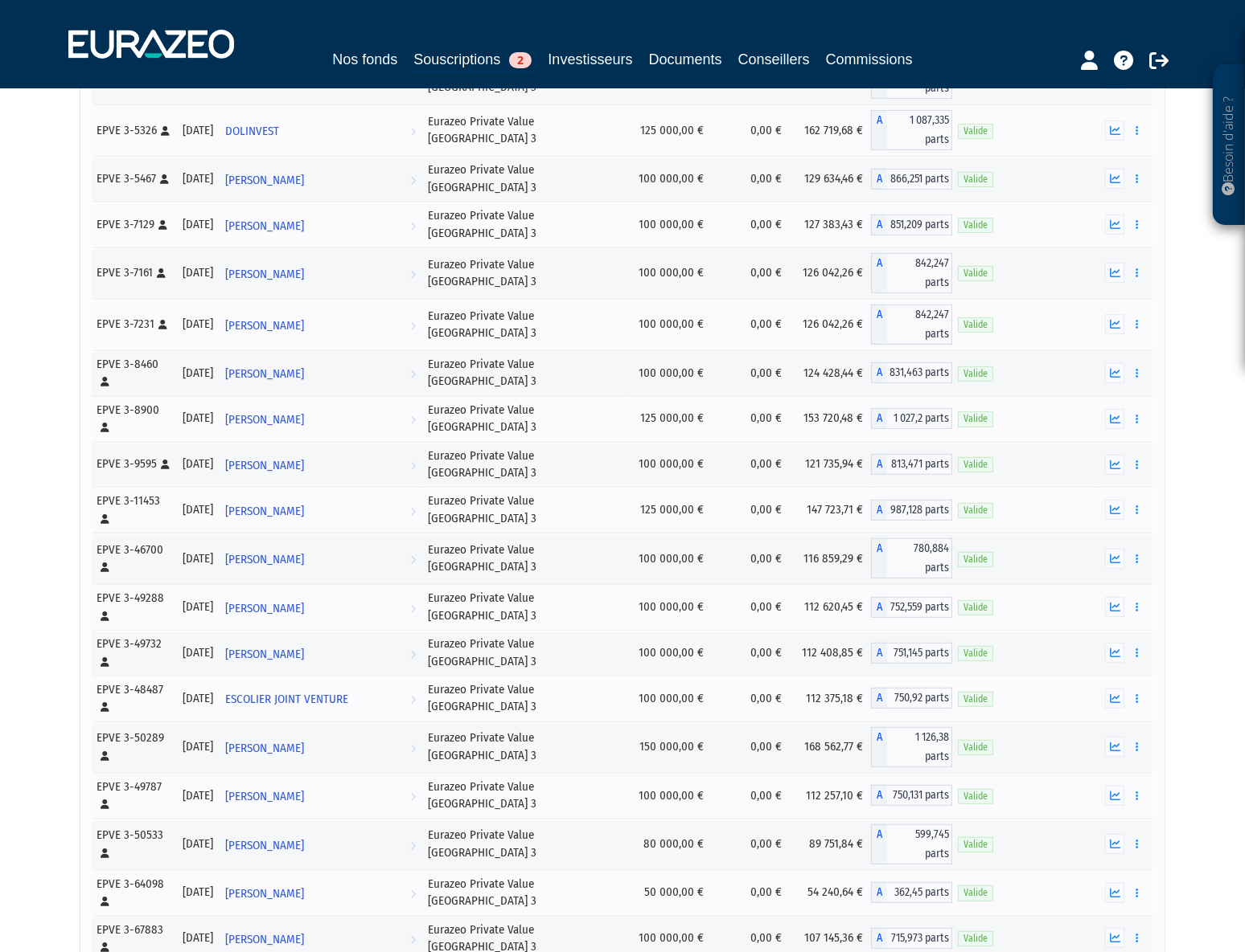
click at [62, 457] on div "Besoin d'aide ? × J'ai besoin d'aide Si vous avez une question à propos du fonc…" at bounding box center [622, 447] width 1245 height 2356
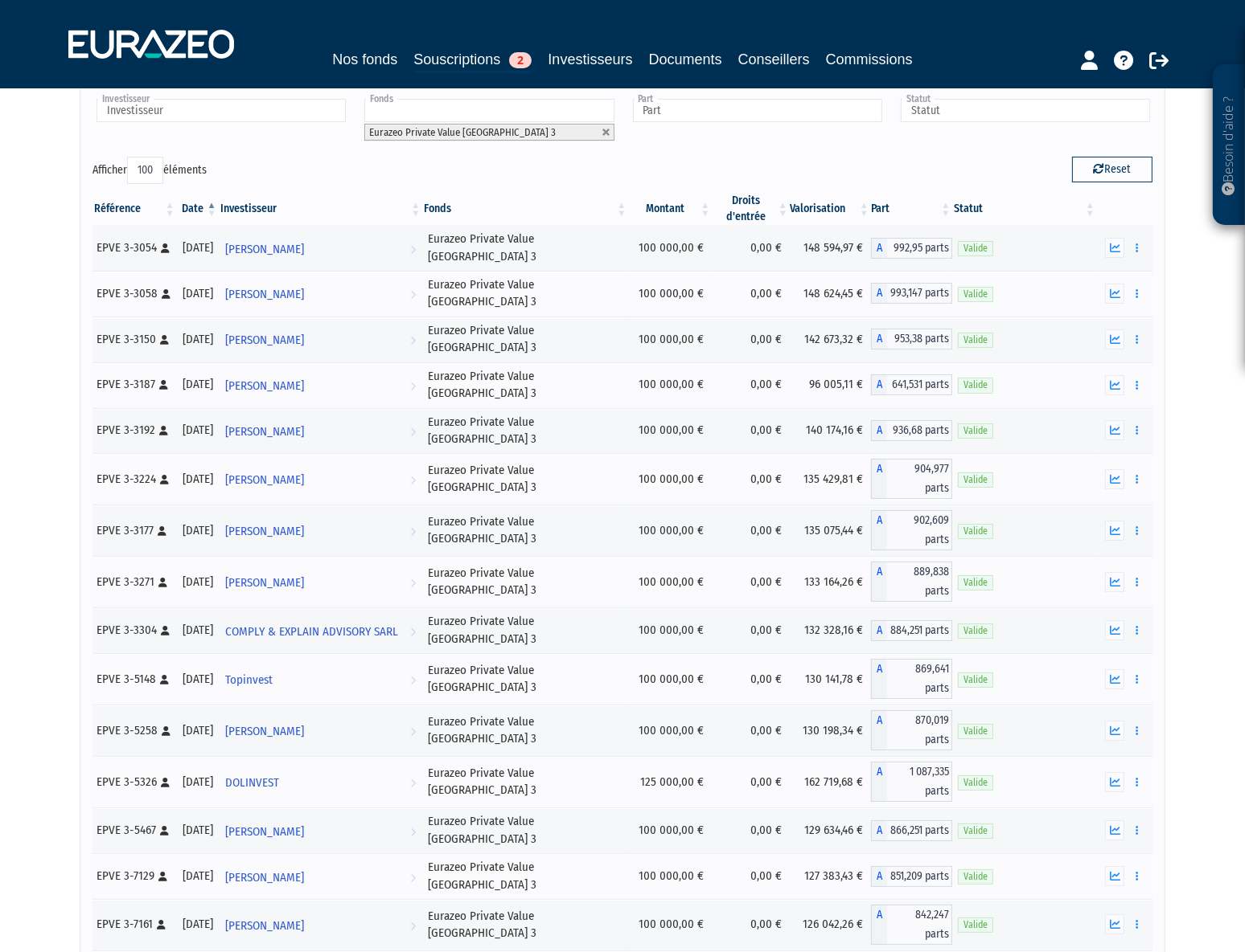
scroll to position [724, 0]
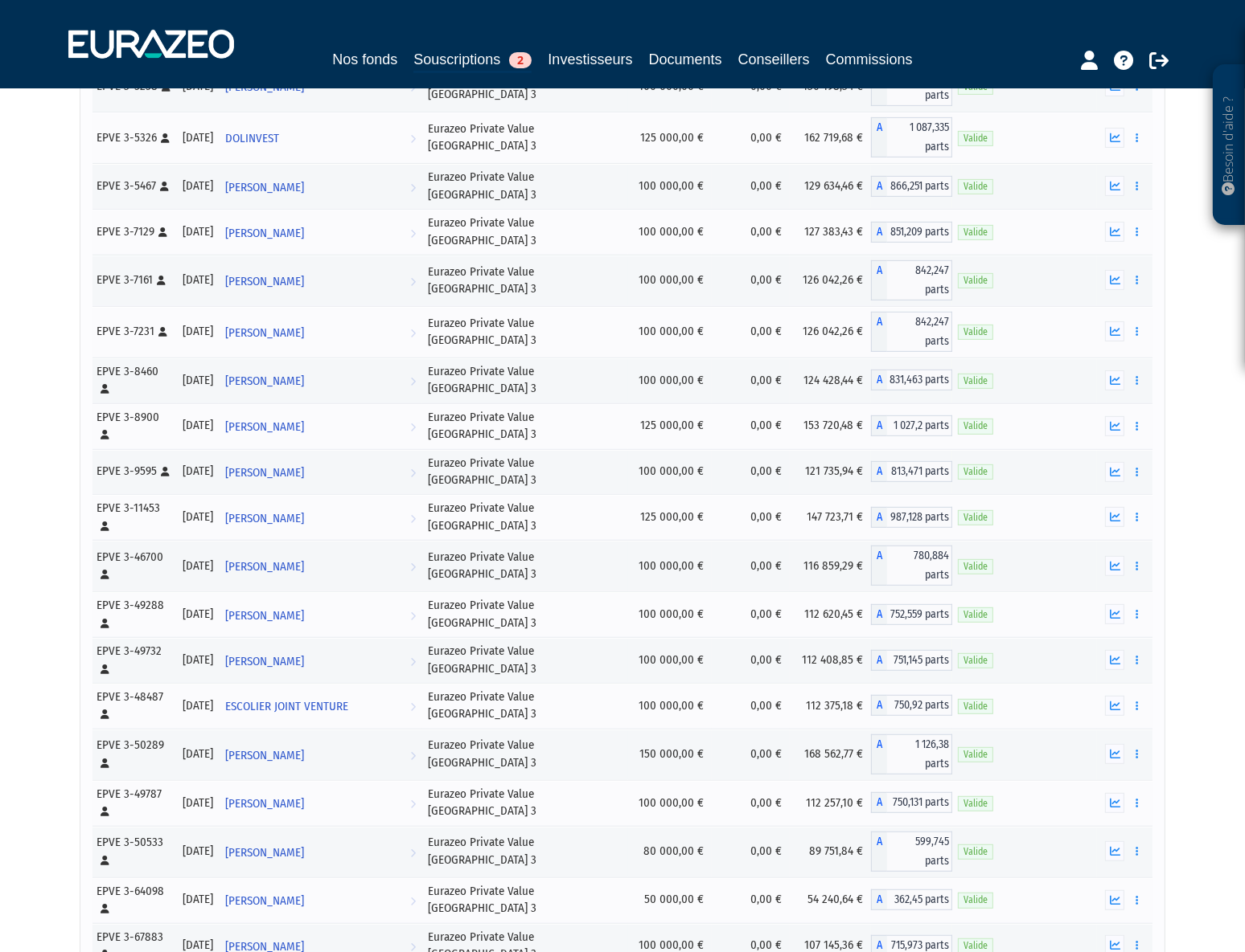
click at [53, 611] on div "Besoin d'aide ? × J'ai besoin d'aide Si vous avez une question à propos du fonc…" at bounding box center [622, 454] width 1245 height 2356
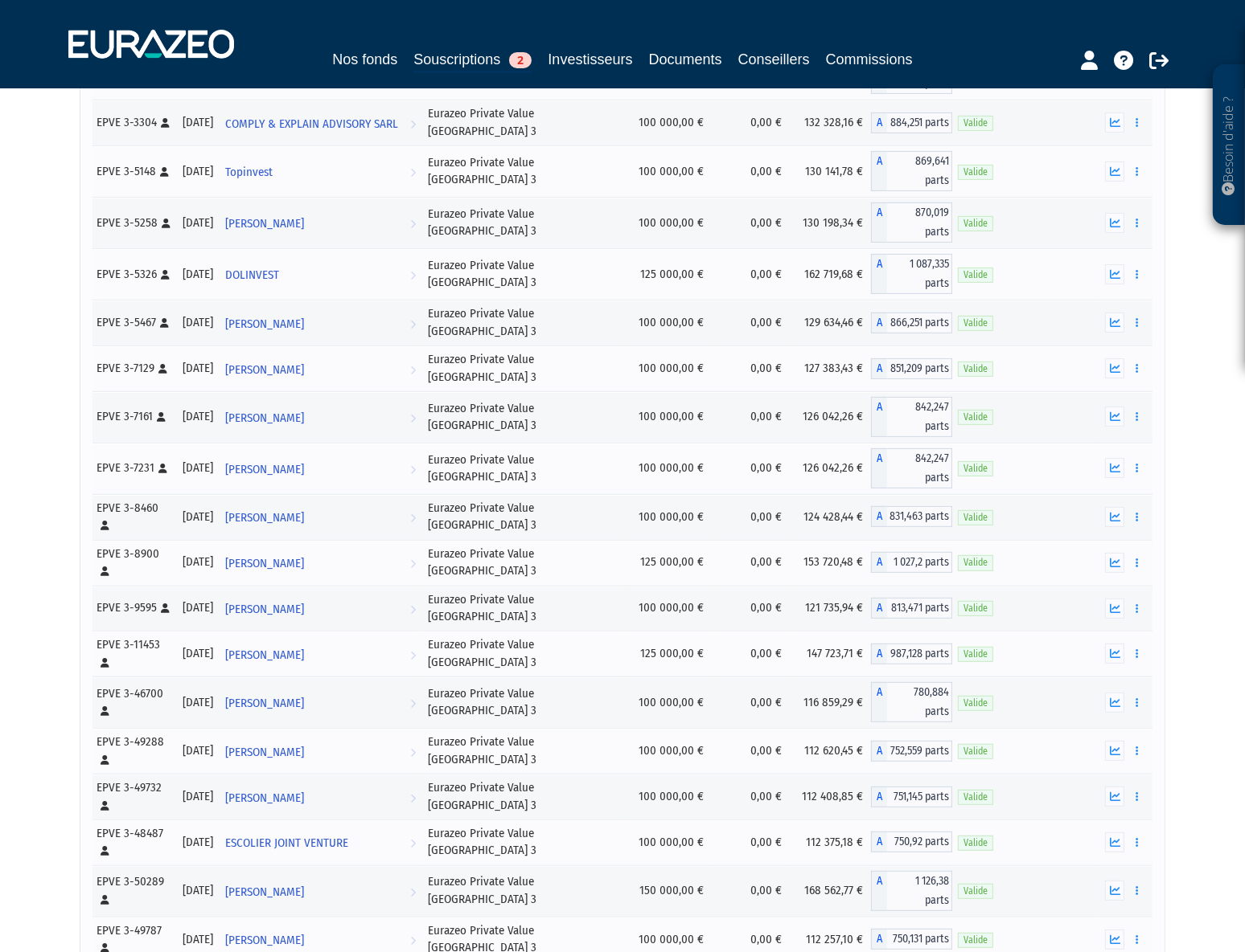
scroll to position [1226, 0]
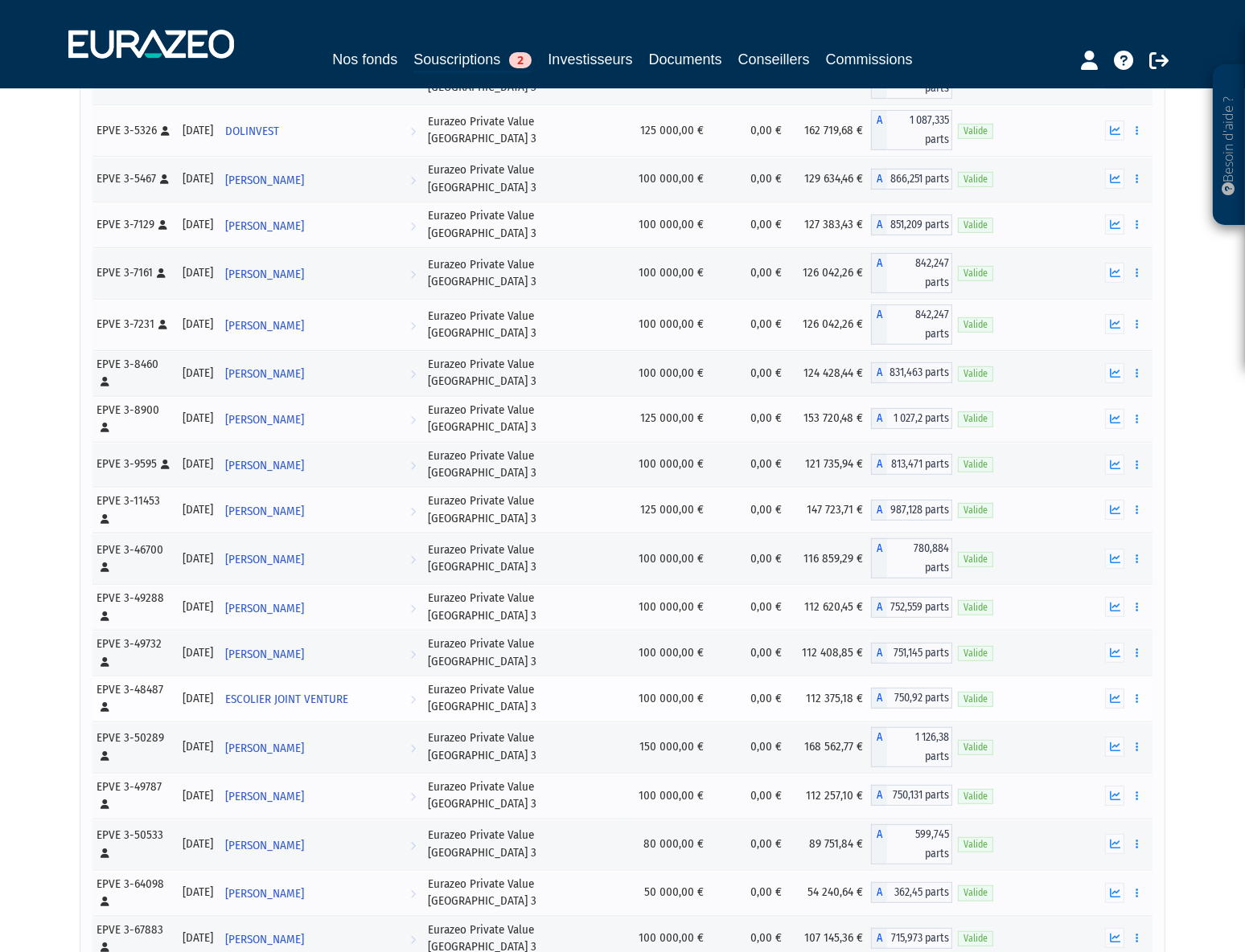
scroll to position [1096, 0]
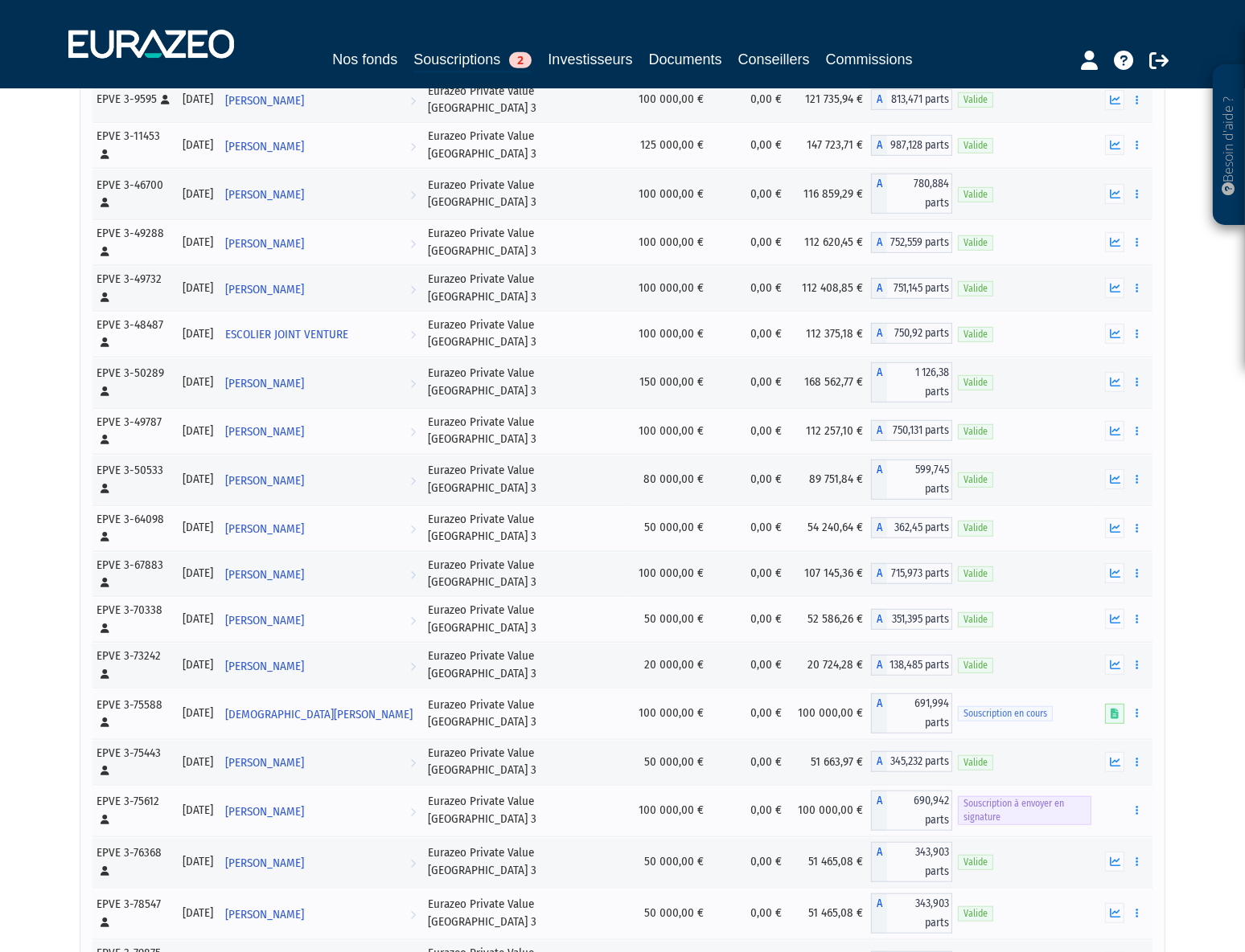
drag, startPoint x: 53, startPoint y: 495, endPoint x: 42, endPoint y: 495, distance: 11.0
click at [50, 495] on div "Besoin d'aide ? × J'ai besoin d'aide Si vous avez une question à propos du fonc…" at bounding box center [622, 82] width 1245 height 2356
click at [73, 419] on div "Besoin d'aide ? × J'ai besoin d'aide Si vous avez une question à propos du fonc…" at bounding box center [622, 82] width 1245 height 2356
click at [49, 518] on div "Besoin d'aide ? × J'ai besoin d'aide Si vous avez une question à propos du fonc…" at bounding box center [622, 82] width 1245 height 2356
click at [45, 512] on div "Besoin d'aide ? × J'ai besoin d'aide Si vous avez une question à propos du fonc…" at bounding box center [622, 82] width 1245 height 2356
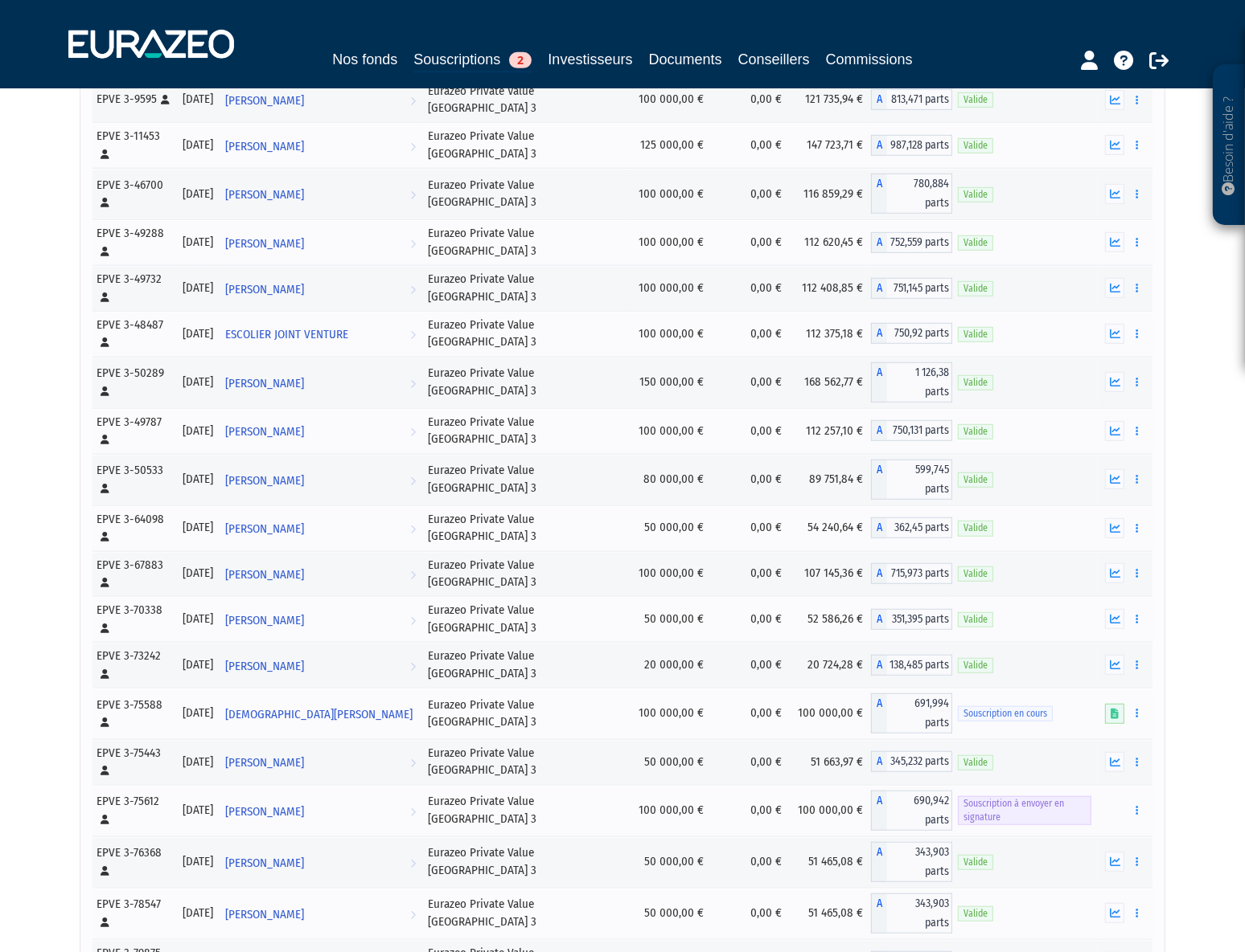
click at [12, 580] on div "Besoin d'aide ? × J'ai besoin d'aide Si vous avez une question à propos du fonc…" at bounding box center [622, 82] width 1245 height 2356
click at [66, 728] on div "Besoin d'aide ? × J'ai besoin d'aide Si vous avez une question à propos du fonc…" at bounding box center [622, 82] width 1245 height 2356
drag, startPoint x: 49, startPoint y: 595, endPoint x: 57, endPoint y: 595, distance: 8.0
click at [49, 594] on div "Besoin d'aide ? × J'ai besoin d'aide Si vous avez une question à propos du fonc…" at bounding box center [622, 82] width 1245 height 2356
click at [32, 732] on div "Besoin d'aide ? × J'ai besoin d'aide Si vous avez une question à propos du fonc…" at bounding box center [622, 82] width 1245 height 2356
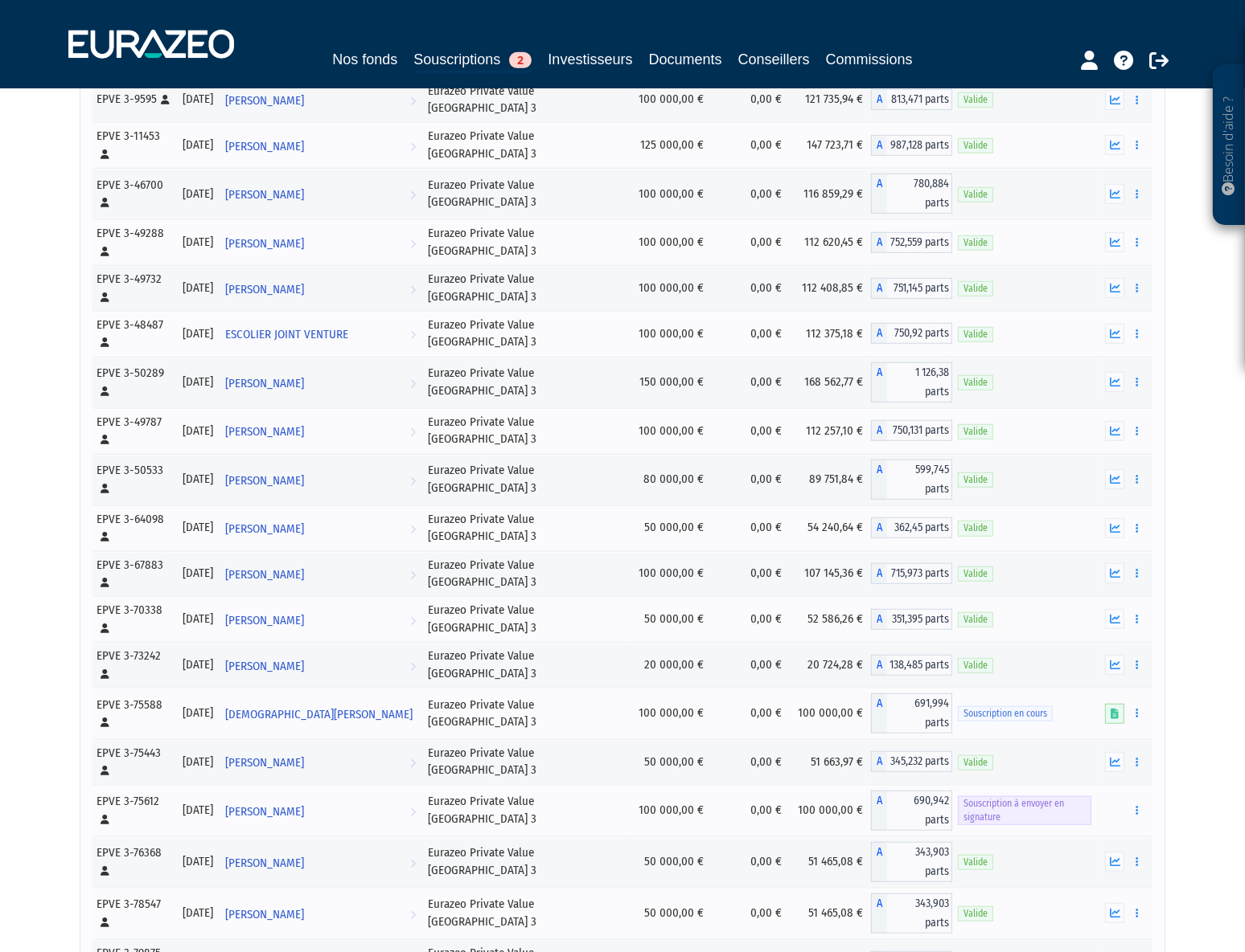
click at [25, 874] on div "Besoin d'aide ? × J'ai besoin d'aide Si vous avez une question à propos du fonc…" at bounding box center [622, 82] width 1245 height 2356
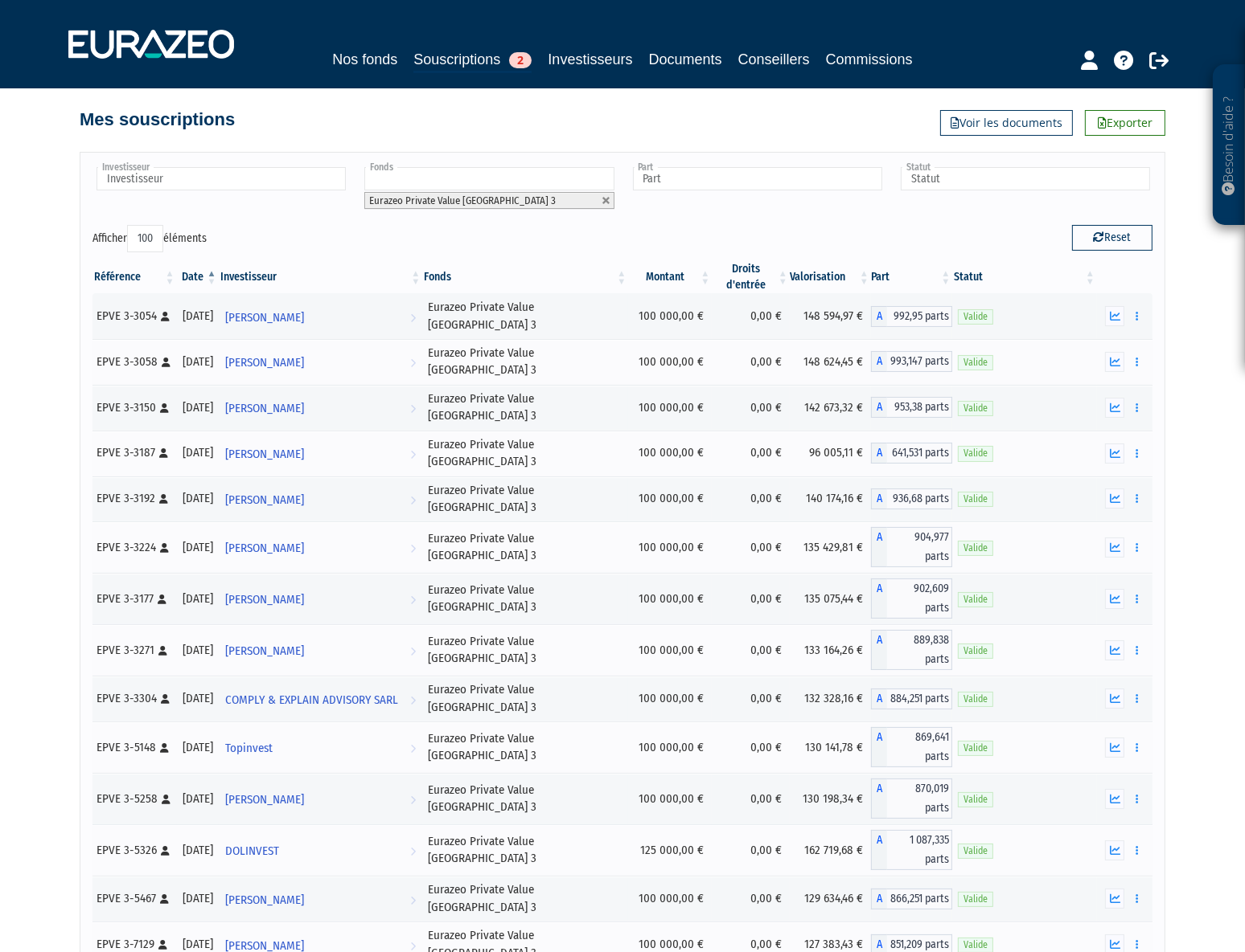
scroll to position [0, 0]
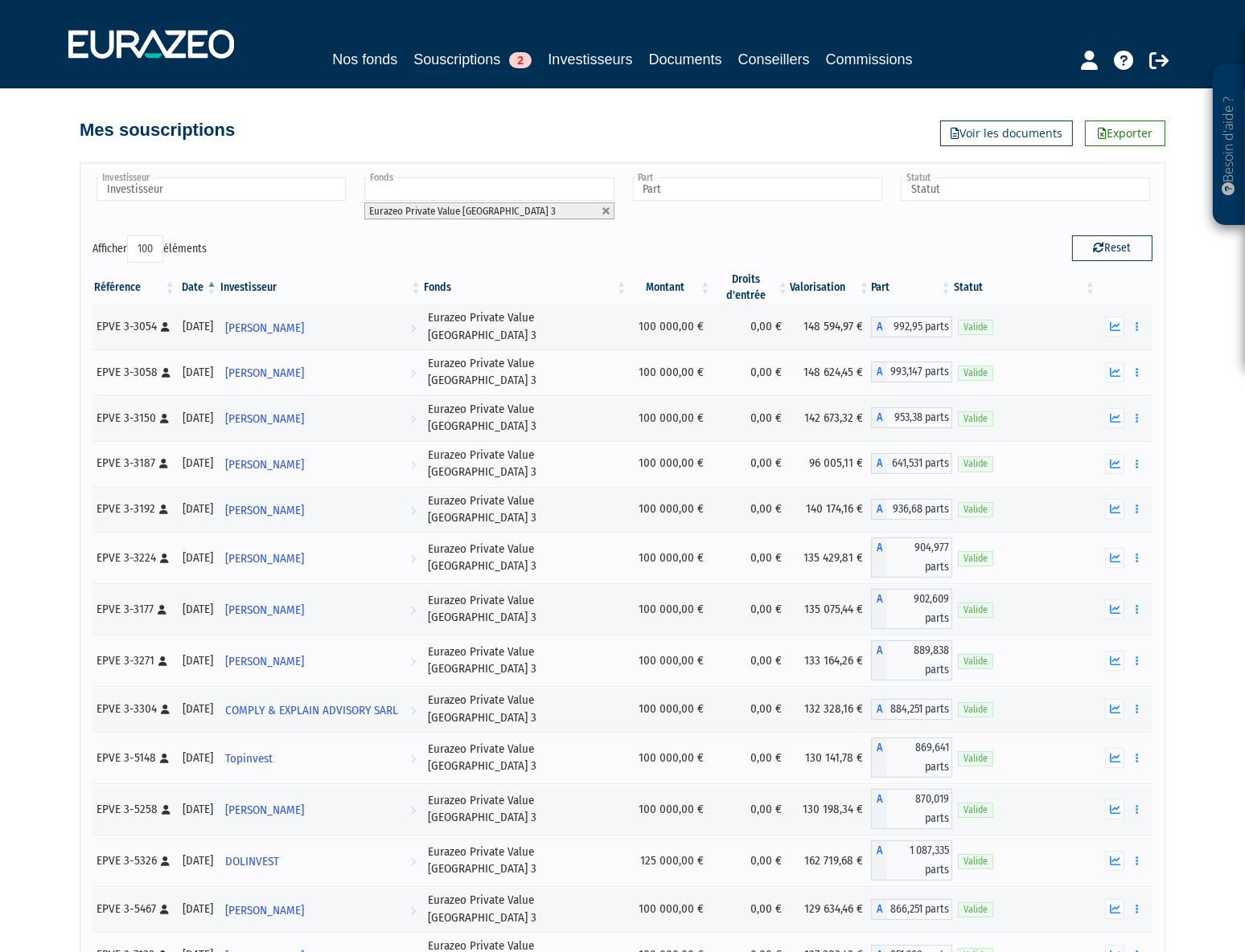
drag, startPoint x: 1014, startPoint y: 221, endPoint x: 976, endPoint y: 188, distance: 50.3
click at [1014, 221] on div "Statut Souscription en cours Souscription à envoyer en signature Valide Statut" at bounding box center [1023, 199] width 256 height 49
click at [980, 184] on input "text" at bounding box center [1024, 189] width 249 height 23
click at [779, 185] on input "text" at bounding box center [757, 189] width 249 height 23
type input "Statut"
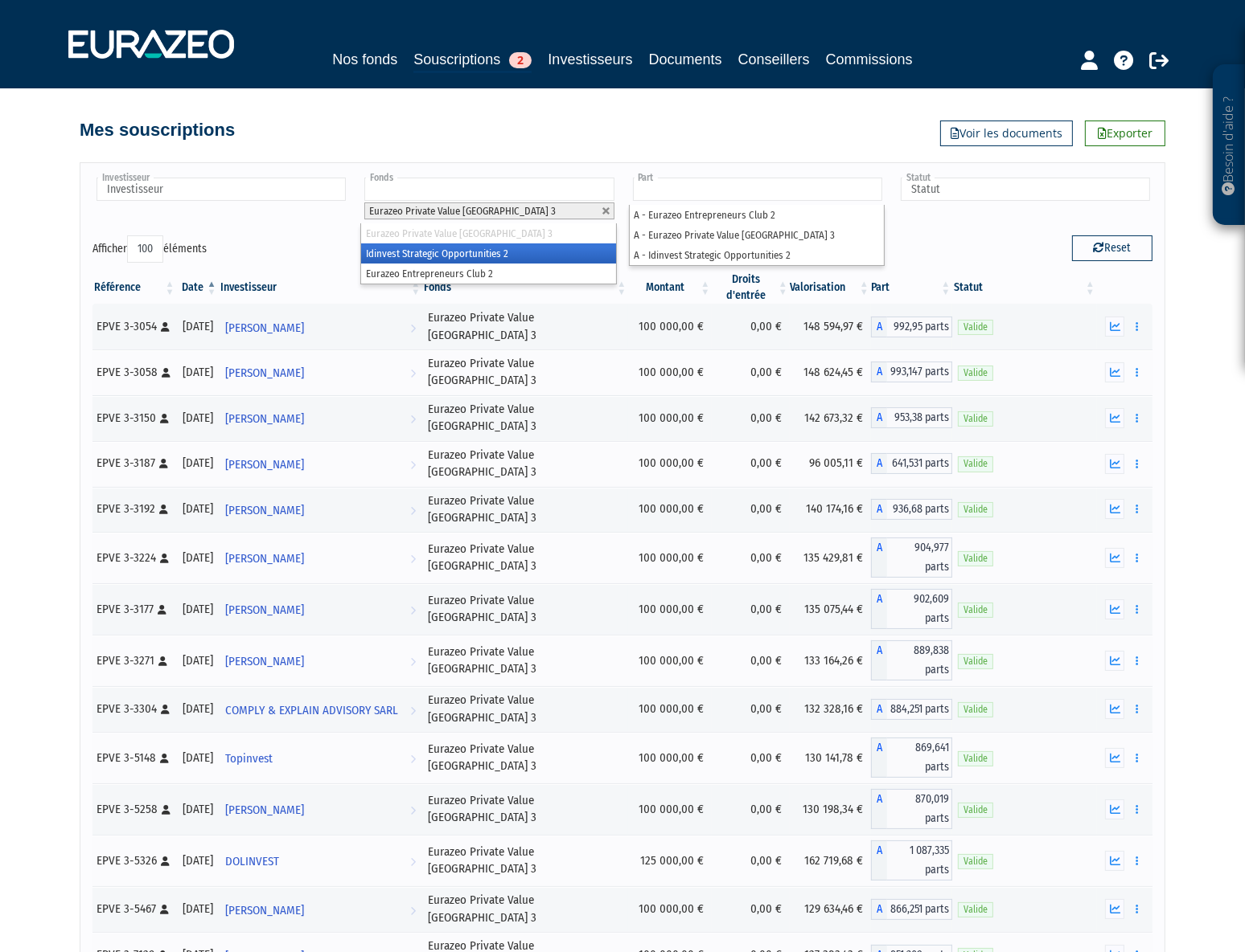
type input "Part"
click at [490, 180] on input "text" at bounding box center [489, 189] width 249 height 23
click at [491, 175] on ul "Eurazeo Private Value [GEOGRAPHIC_DATA] 3" at bounding box center [488, 199] width 256 height 49
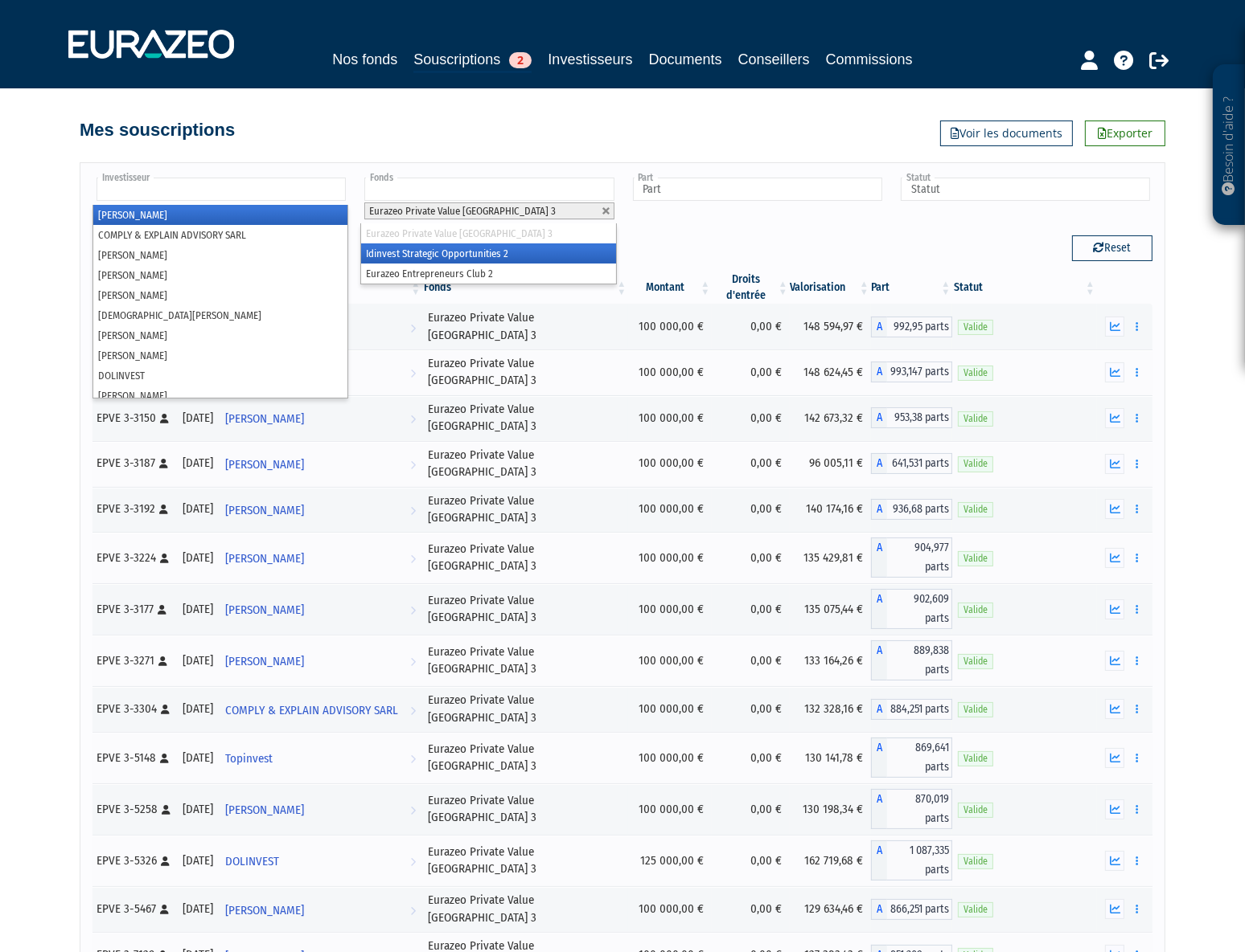
click at [191, 185] on input "text" at bounding box center [221, 189] width 249 height 23
type input "Investisseur"
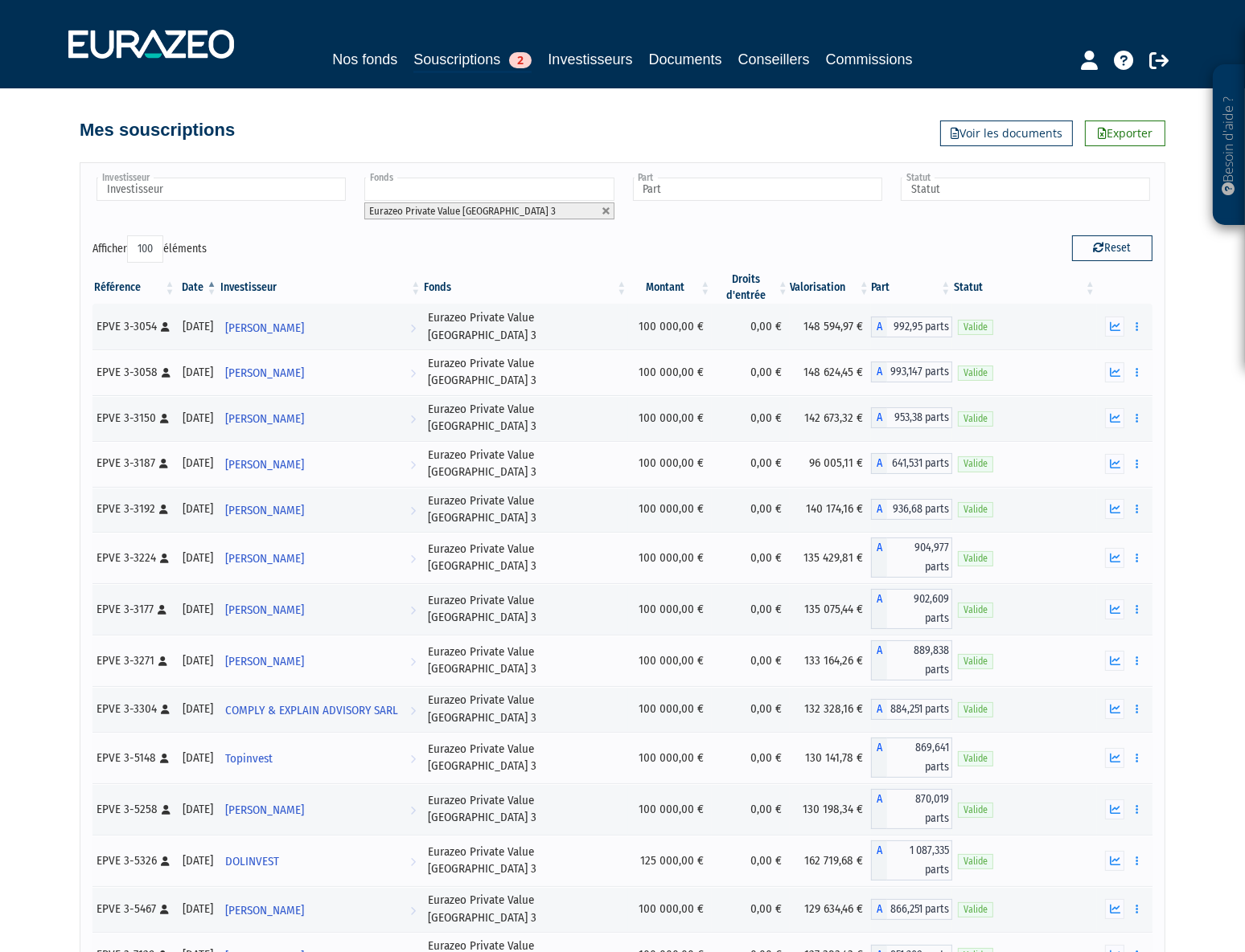
click at [1092, 290] on th "Statut" at bounding box center [1023, 288] width 145 height 32
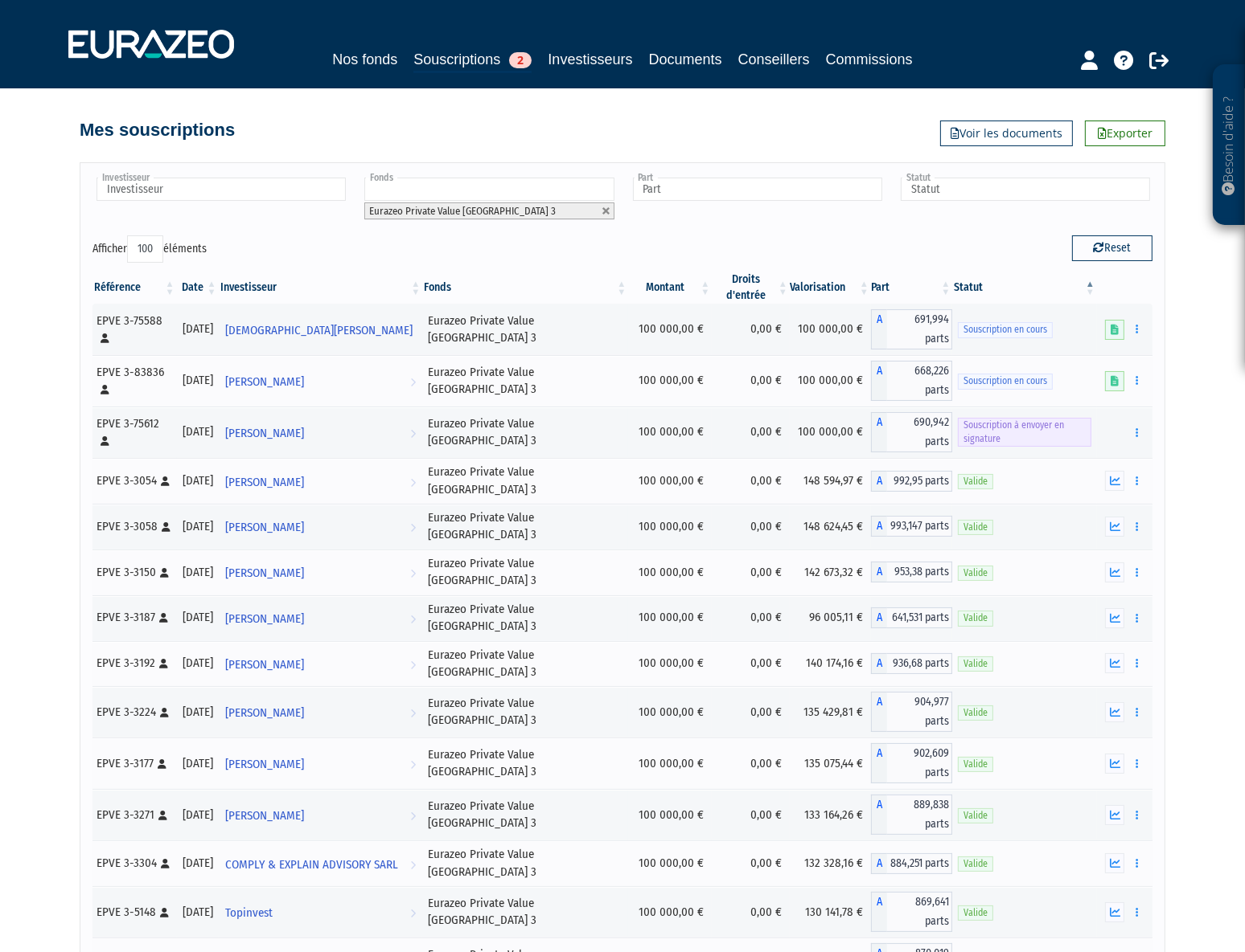
click at [1092, 290] on th "Statut" at bounding box center [1023, 288] width 145 height 32
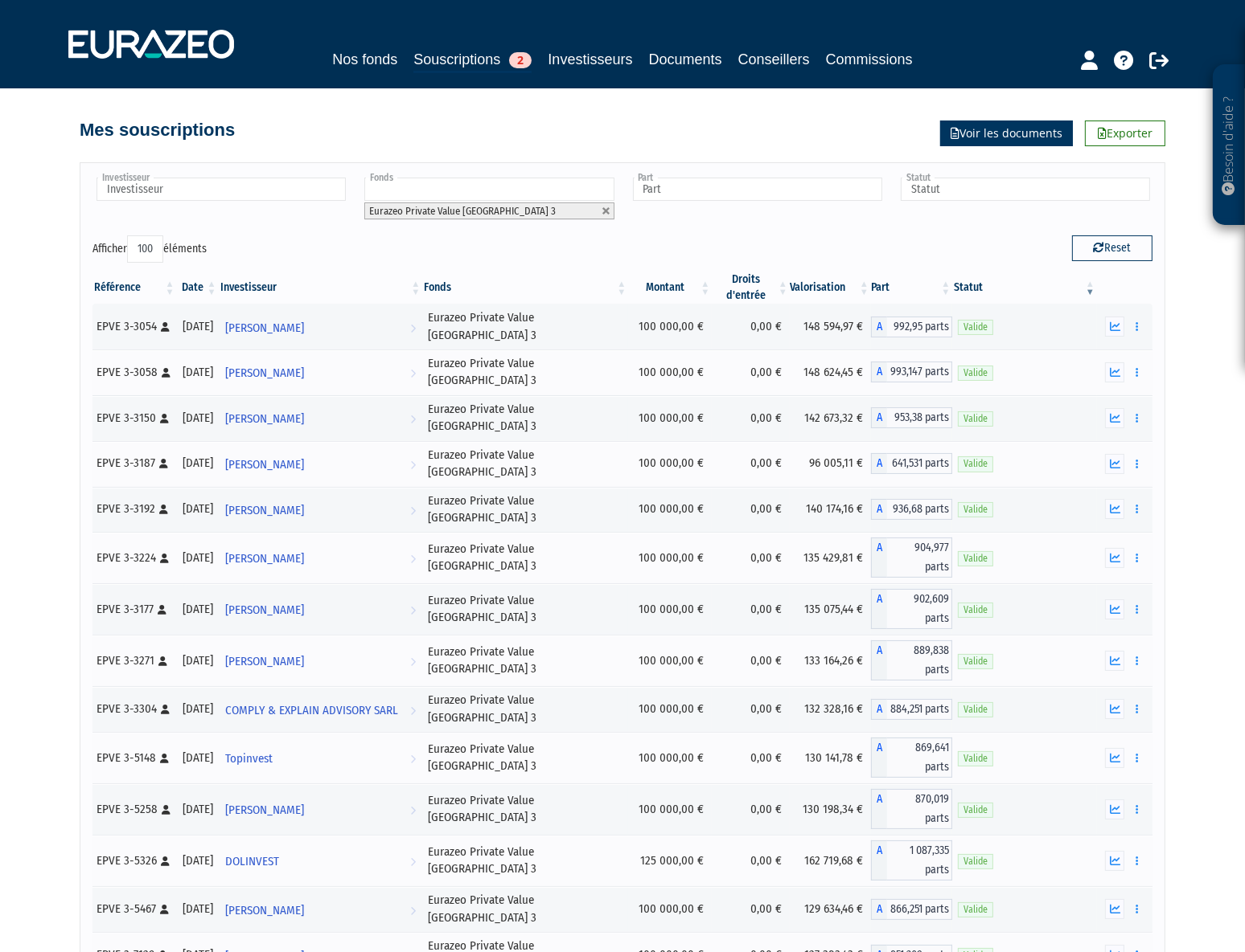
click at [1013, 137] on link "Voir les documents" at bounding box center [1006, 133] width 132 height 25
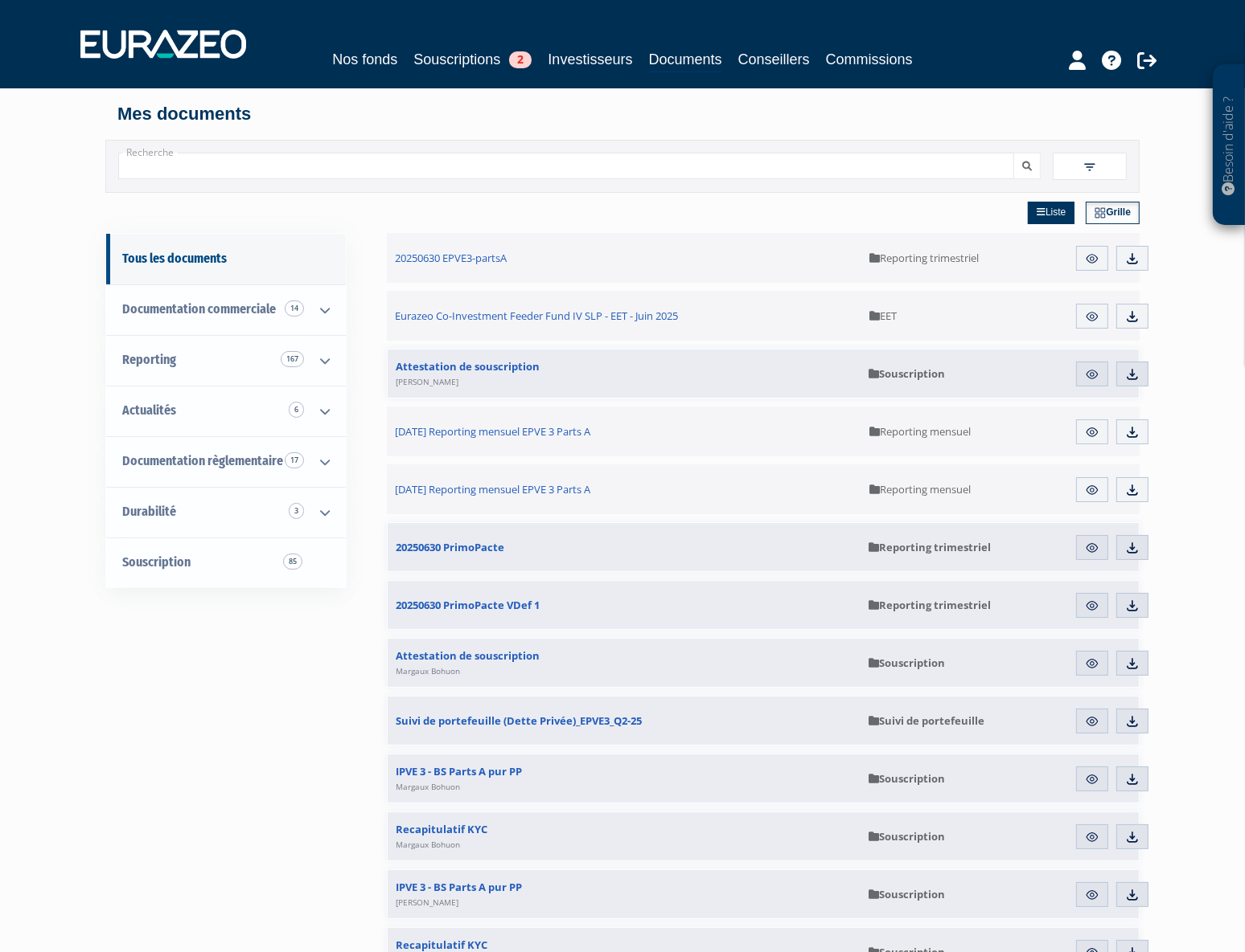
click at [886, 209] on div "Liste Grille" at bounding box center [763, 213] width 752 height 40
click at [444, 73] on div "Nos fonds Souscriptions 2 Investisseurs Documents Conseillers Commissions" at bounding box center [622, 44] width 1109 height 59
click at [468, 53] on link "Souscriptions 2" at bounding box center [472, 59] width 119 height 22
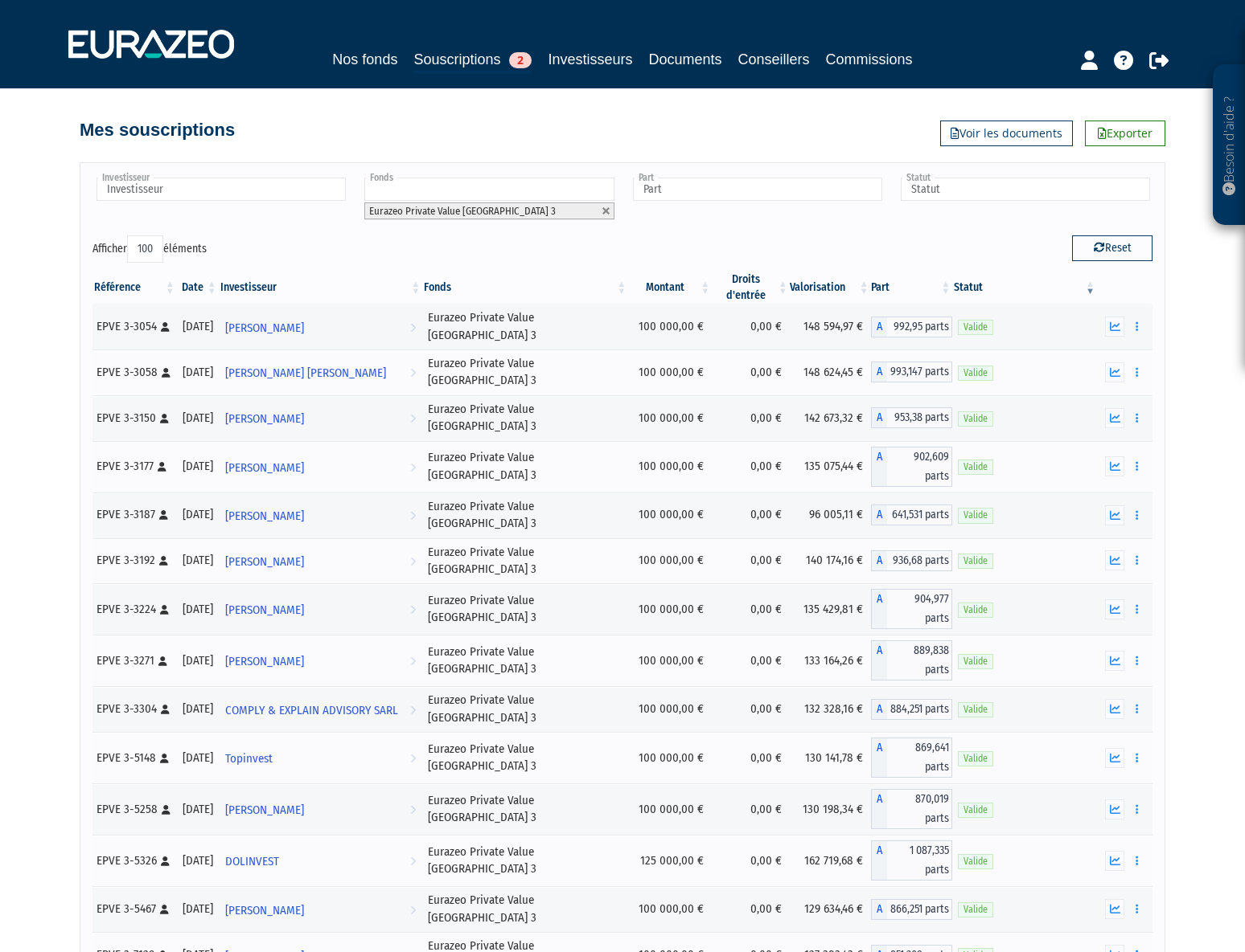
select select "100"
click at [1135, 328] on icon "button" at bounding box center [1136, 326] width 2 height 11
click at [1140, 375] on button "button" at bounding box center [1137, 372] width 19 height 20
click at [1135, 419] on icon "button" at bounding box center [1136, 418] width 2 height 11
click at [1135, 465] on icon "button" at bounding box center [1136, 466] width 2 height 11
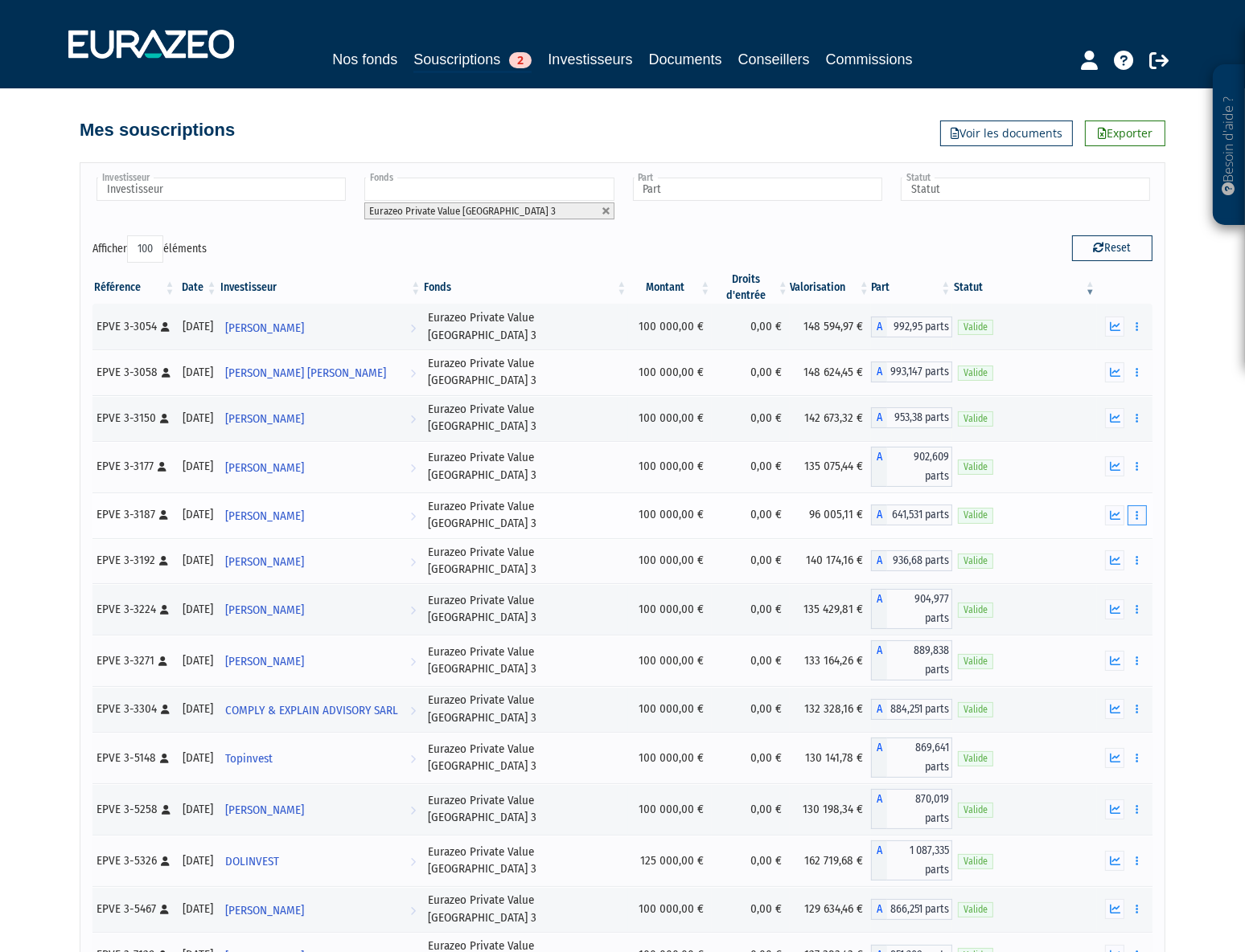
click at [1137, 510] on icon "button" at bounding box center [1136, 515] width 2 height 11
click at [1133, 553] on button "button" at bounding box center [1137, 561] width 19 height 20
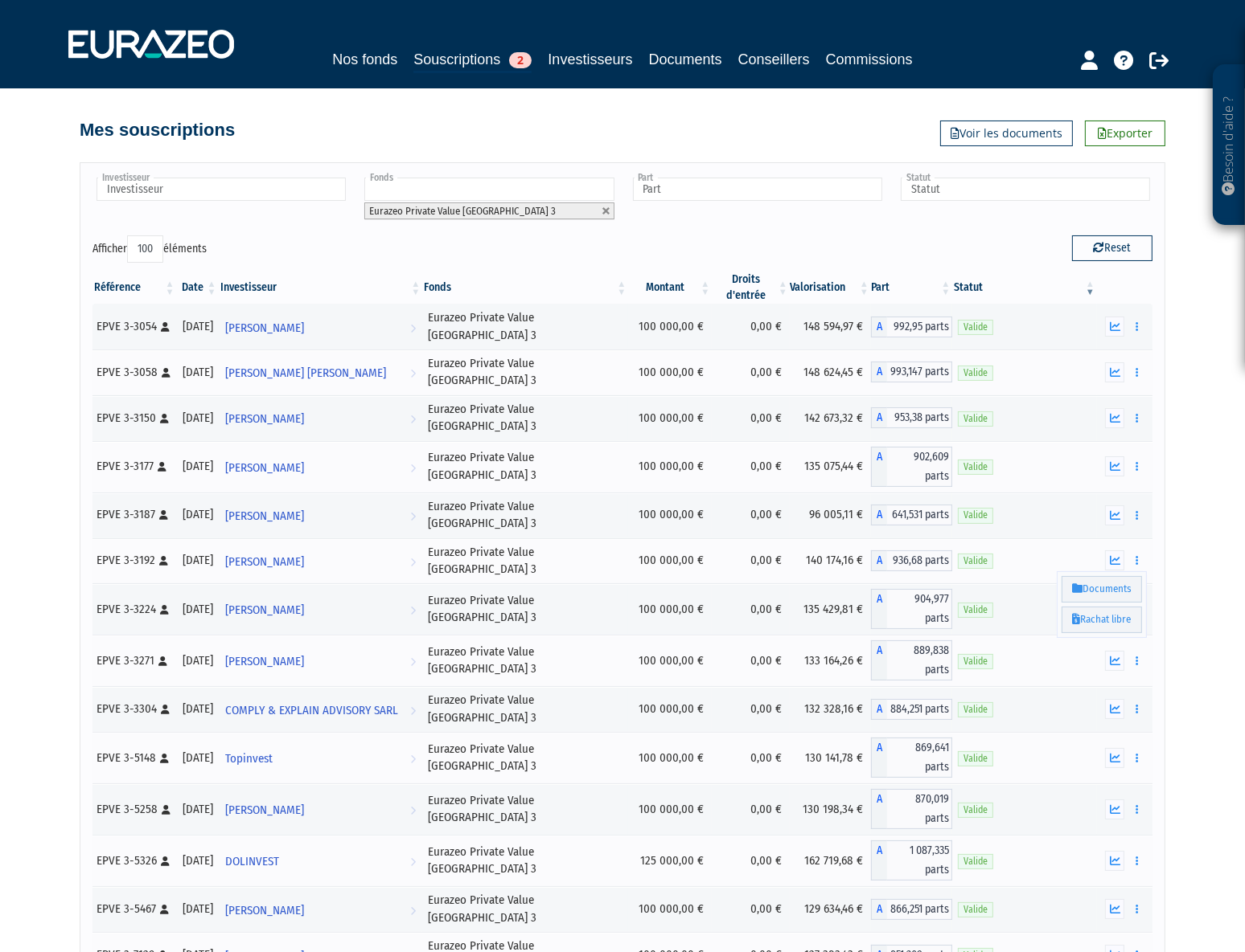
click at [1135, 604] on icon "button" at bounding box center [1136, 609] width 2 height 11
click at [1029, 601] on div "Valide" at bounding box center [1023, 609] width 133 height 17
drag, startPoint x: 1169, startPoint y: 652, endPoint x: 1167, endPoint y: 688, distance: 36.1
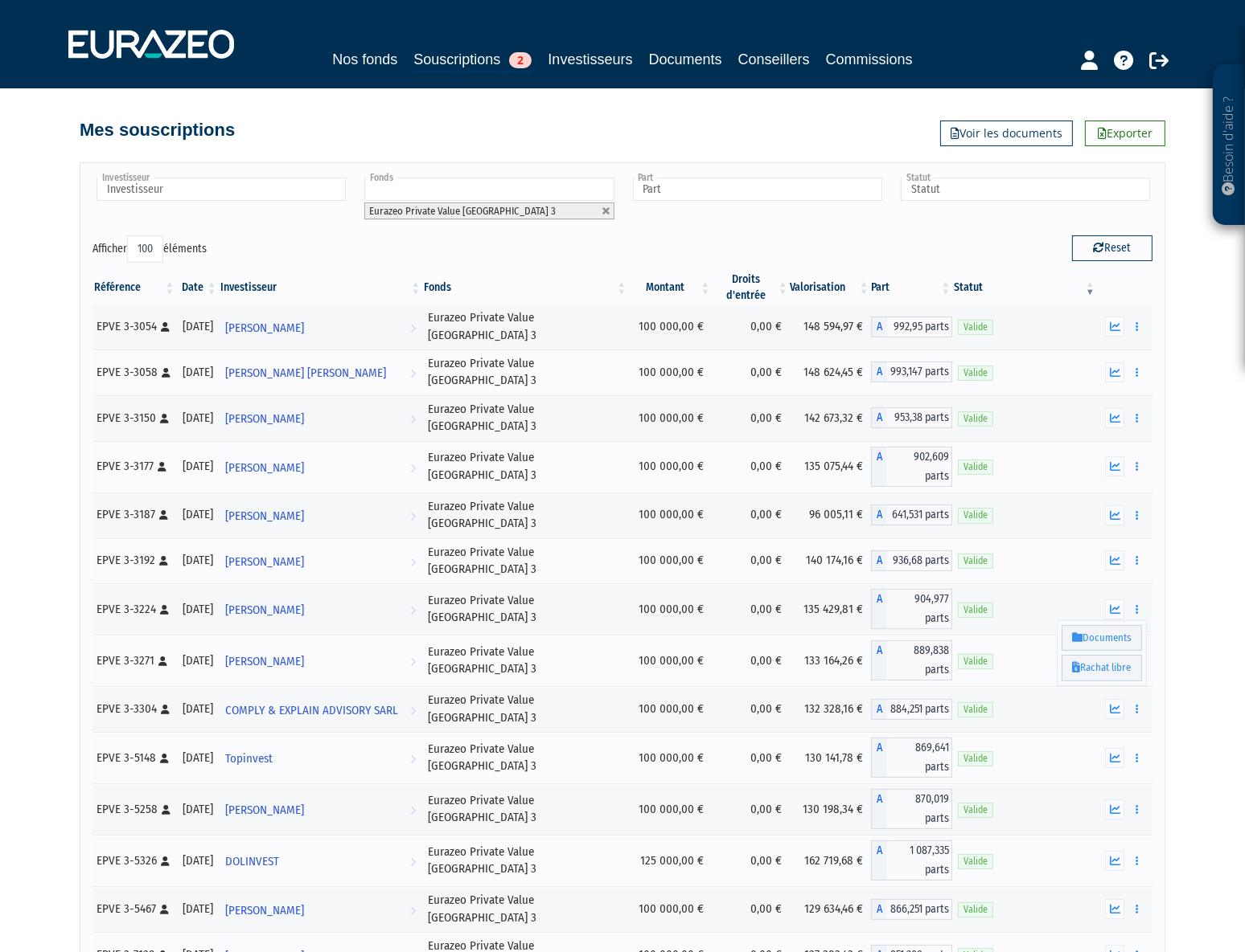
click at [1139, 602] on button "button" at bounding box center [1137, 609] width 19 height 20
click at [1139, 651] on button "button" at bounding box center [1137, 661] width 19 height 20
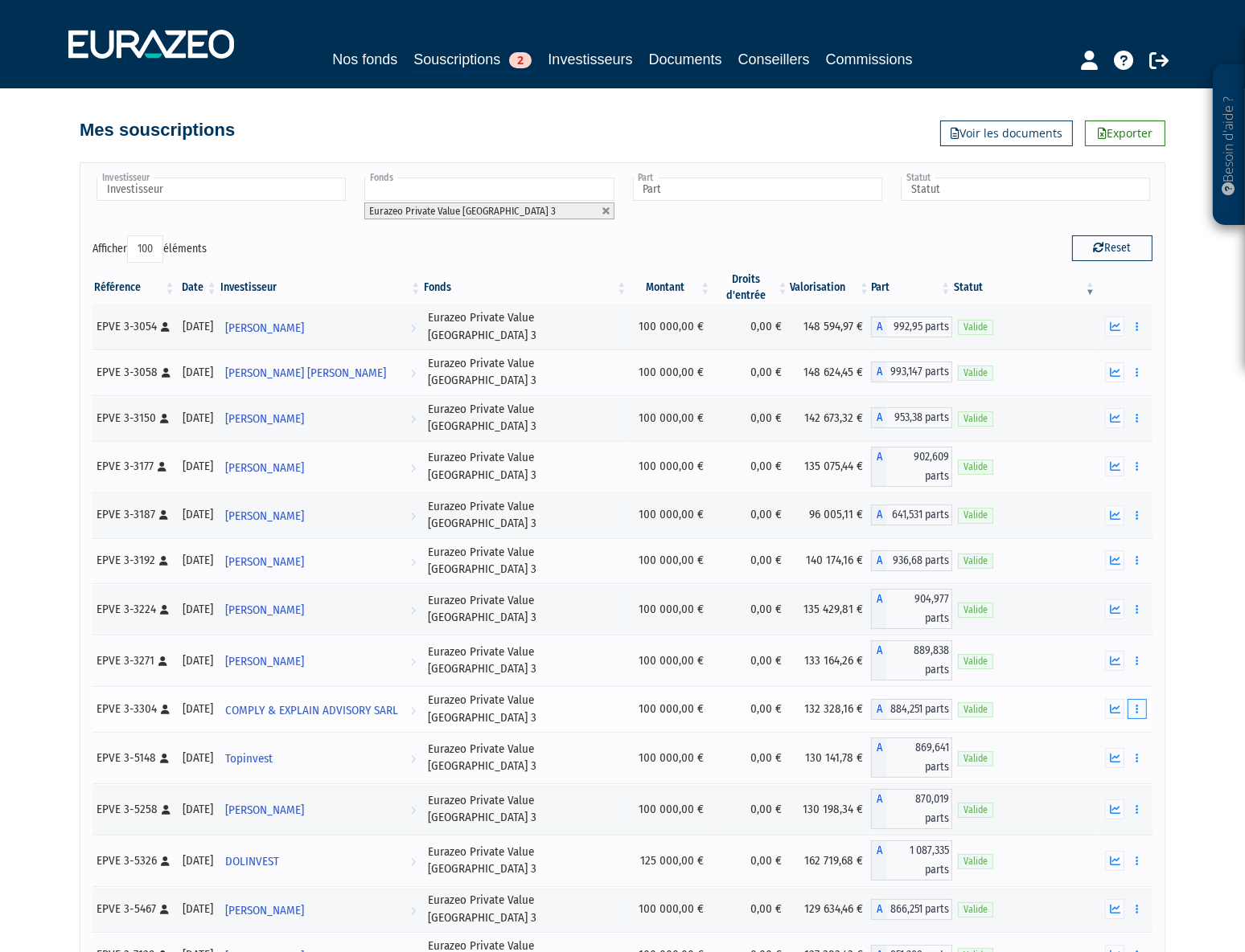
click at [1133, 699] on button "button" at bounding box center [1137, 709] width 19 height 20
click at [1134, 748] on button "button" at bounding box center [1137, 758] width 19 height 20
click at [1137, 804] on icon "button" at bounding box center [1136, 809] width 2 height 11
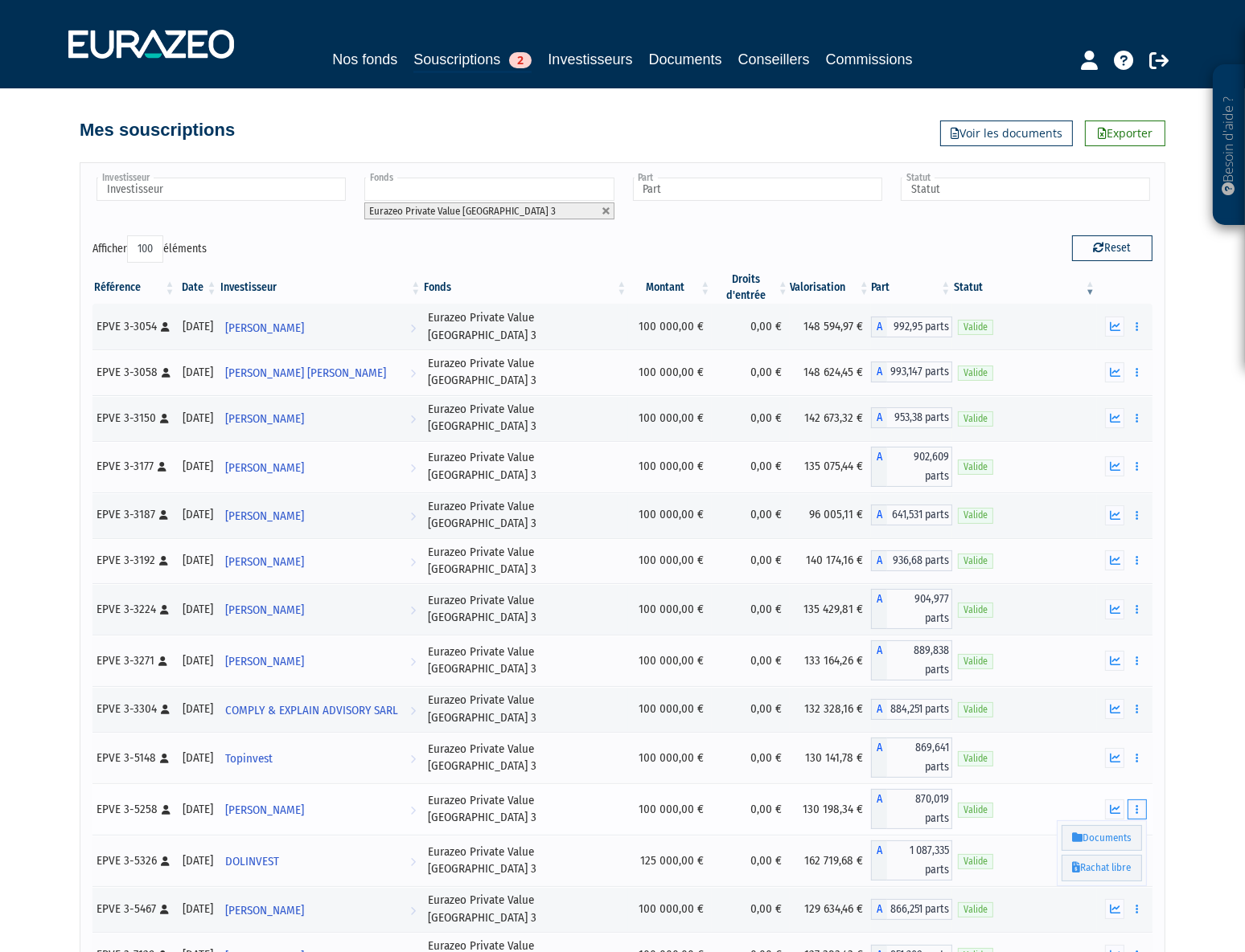
click at [1137, 804] on icon "button" at bounding box center [1136, 809] width 2 height 11
click at [1140, 851] on button "button" at bounding box center [1137, 861] width 19 height 20
click at [1138, 904] on icon "button" at bounding box center [1136, 909] width 2 height 11
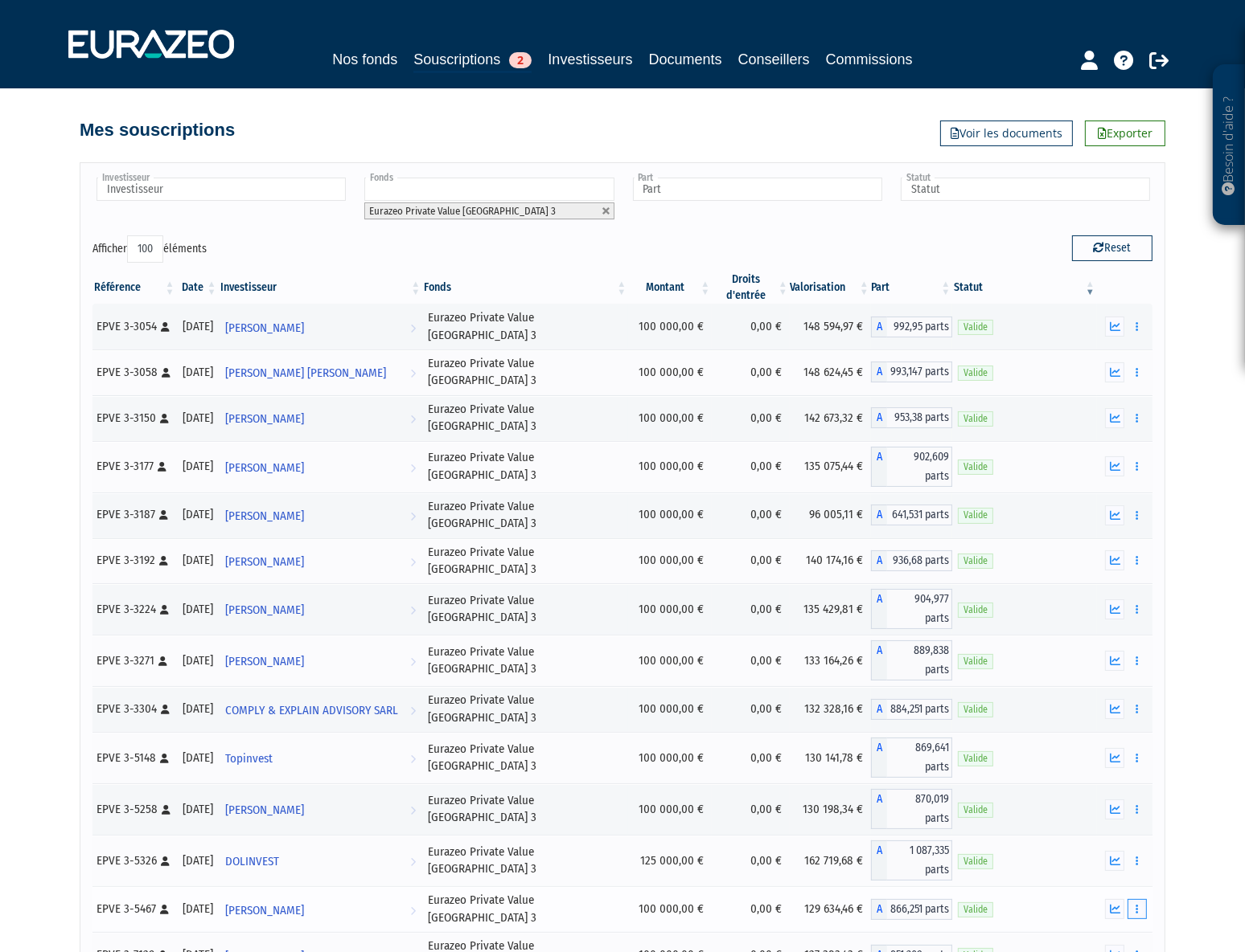
click at [1138, 904] on icon "button" at bounding box center [1136, 909] width 2 height 11
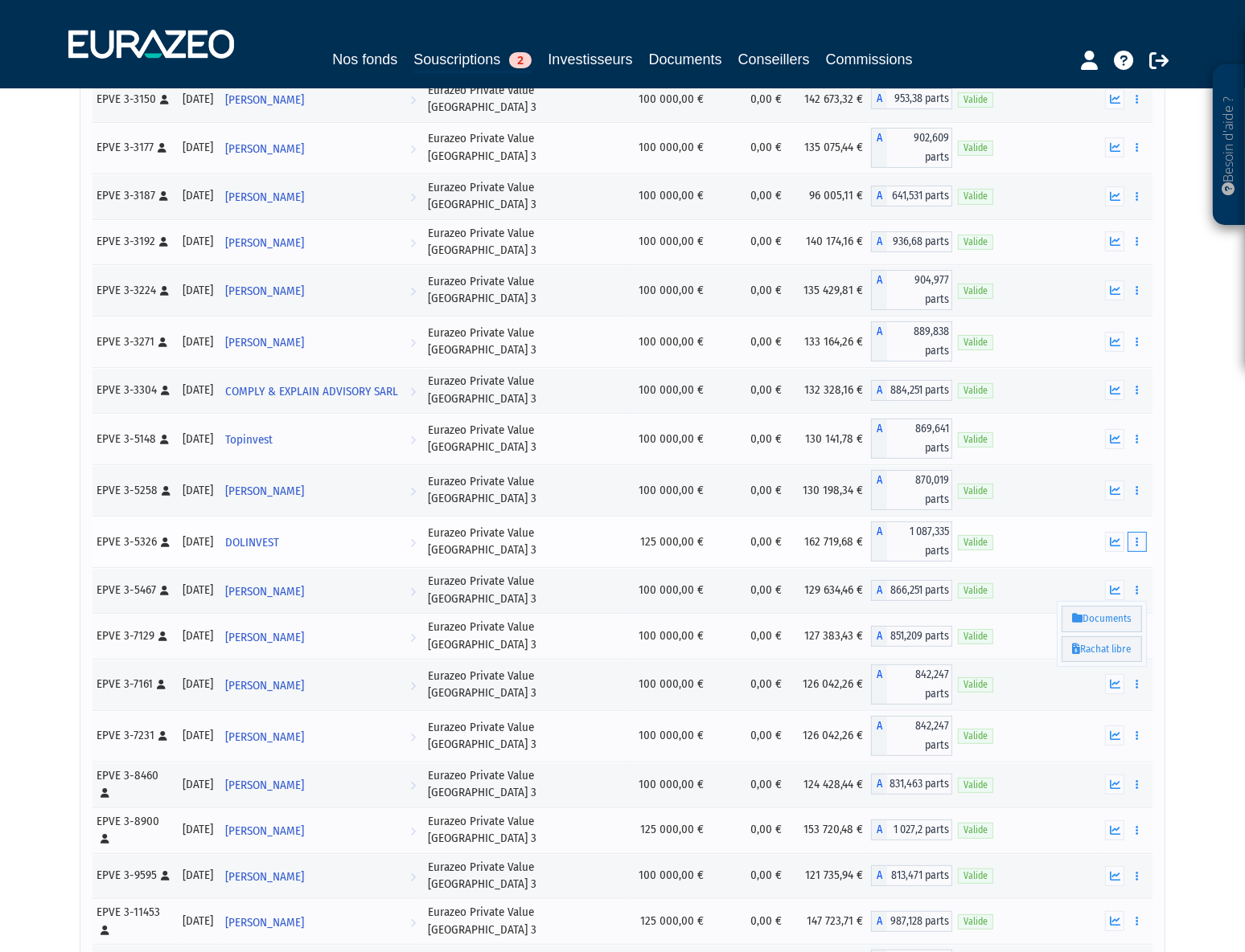
scroll to position [365, 0]
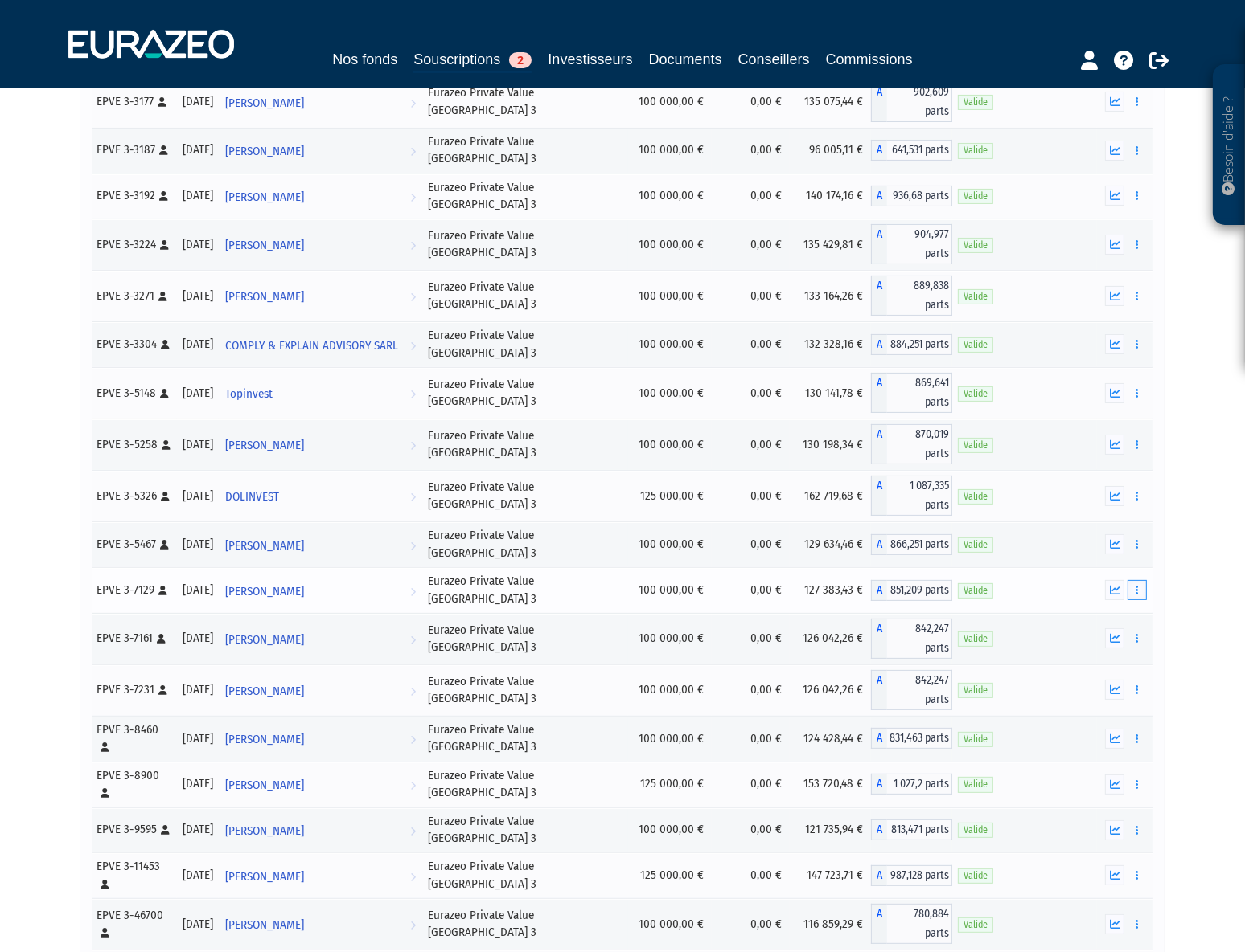
click at [1139, 580] on button "button" at bounding box center [1137, 590] width 19 height 20
click at [1138, 629] on button "button" at bounding box center [1137, 638] width 19 height 20
click at [1138, 633] on icon "button" at bounding box center [1136, 638] width 2 height 11
click at [1138, 680] on button "button" at bounding box center [1137, 690] width 19 height 20
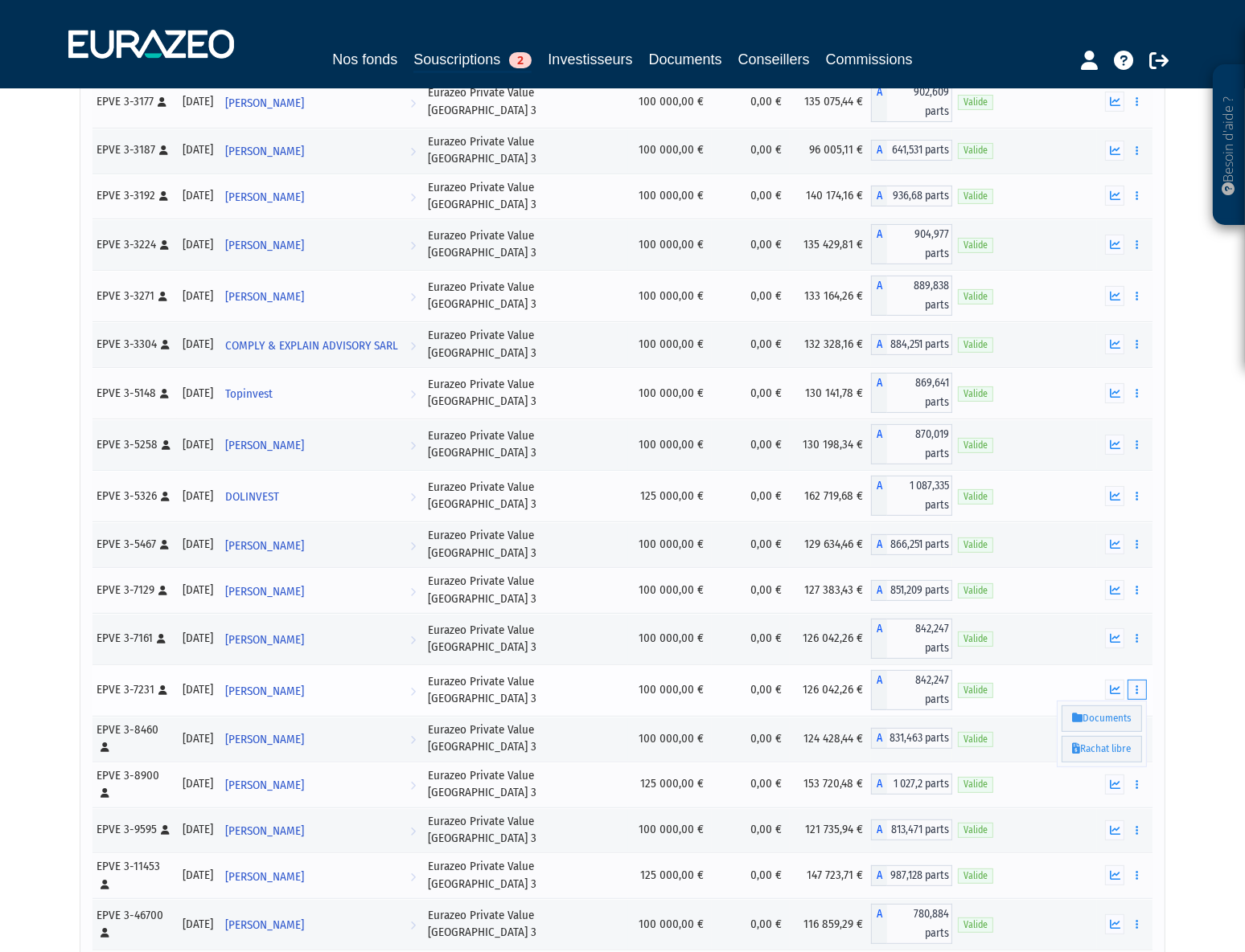
click at [1138, 685] on icon "button" at bounding box center [1136, 690] width 2 height 11
click at [1141, 729] on button "button" at bounding box center [1137, 738] width 19 height 20
click at [1137, 779] on icon "button" at bounding box center [1136, 784] width 2 height 11
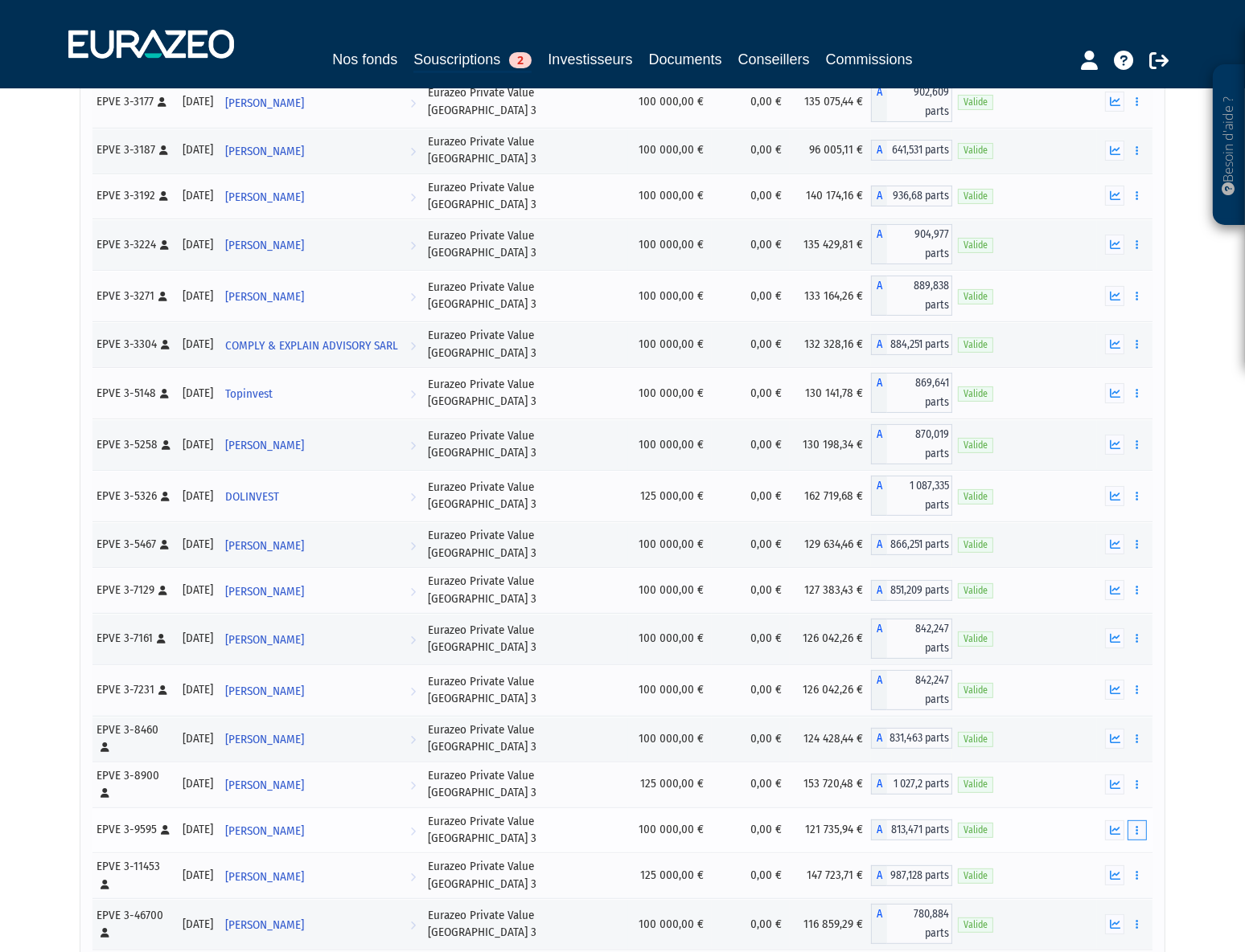
click at [1137, 826] on icon "button" at bounding box center [1136, 831] width 2 height 11
click at [1138, 870] on icon "button" at bounding box center [1136, 875] width 2 height 11
click at [1133, 914] on button "button" at bounding box center [1137, 924] width 19 height 20
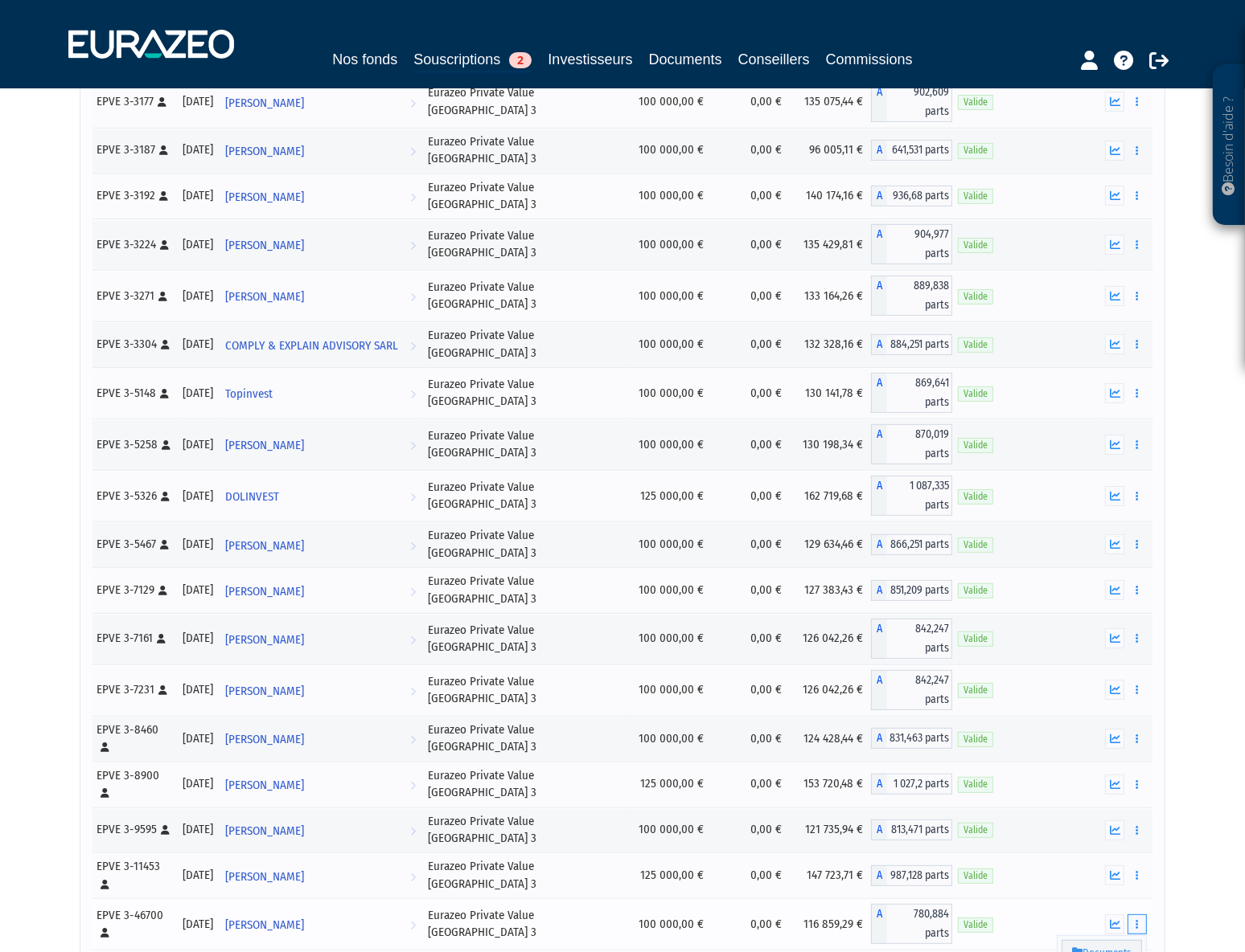
click at [1133, 914] on button "button" at bounding box center [1137, 924] width 19 height 20
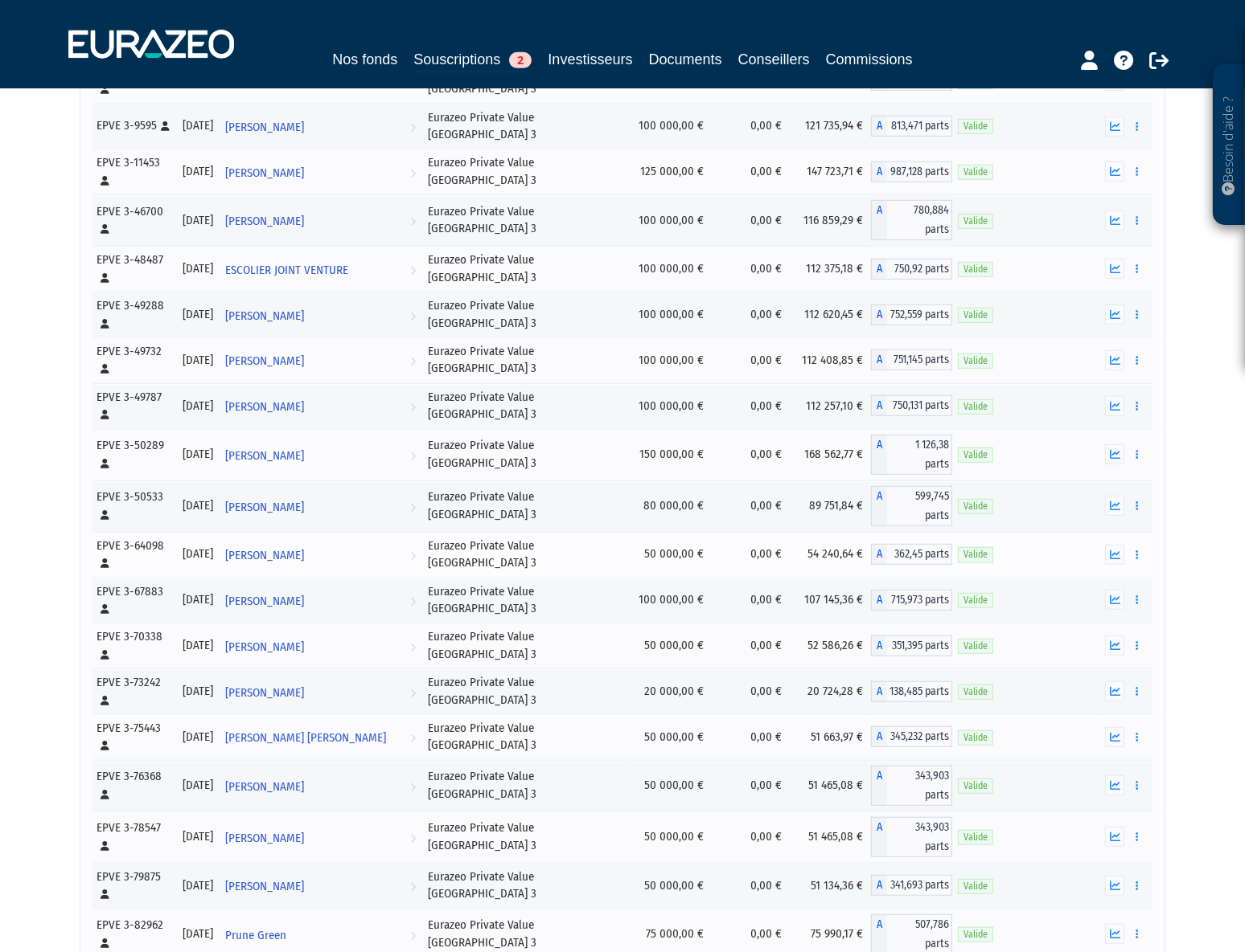
scroll to position [1096, 0]
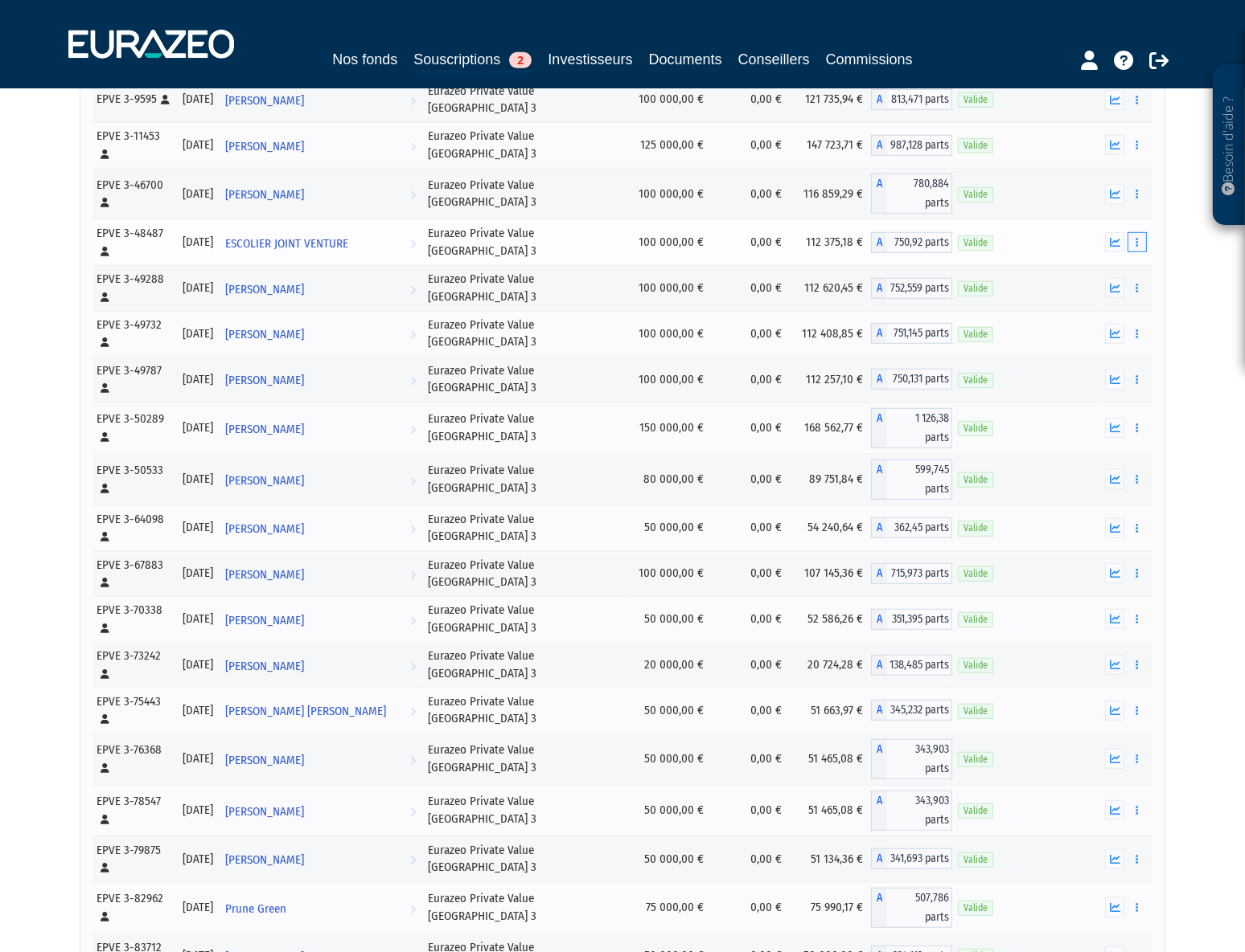
click at [1133, 232] on button "button" at bounding box center [1137, 242] width 19 height 20
click at [1138, 283] on icon "button" at bounding box center [1136, 288] width 2 height 11
click at [1140, 323] on button "button" at bounding box center [1137, 333] width 19 height 20
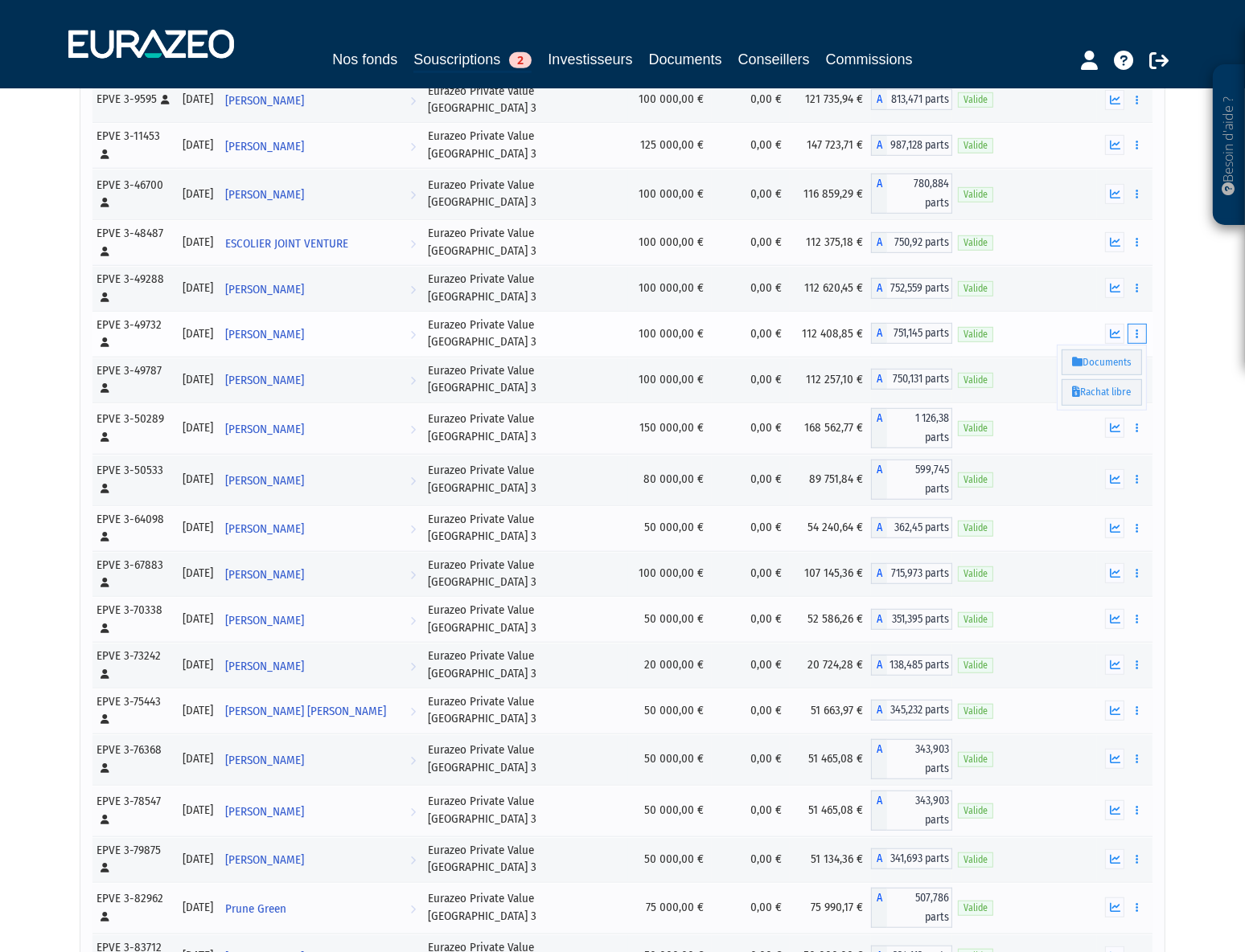
click at [1140, 323] on button "button" at bounding box center [1137, 333] width 19 height 20
click at [1142, 370] on button "button" at bounding box center [1137, 380] width 19 height 20
click at [1138, 418] on button "button" at bounding box center [1137, 427] width 19 height 20
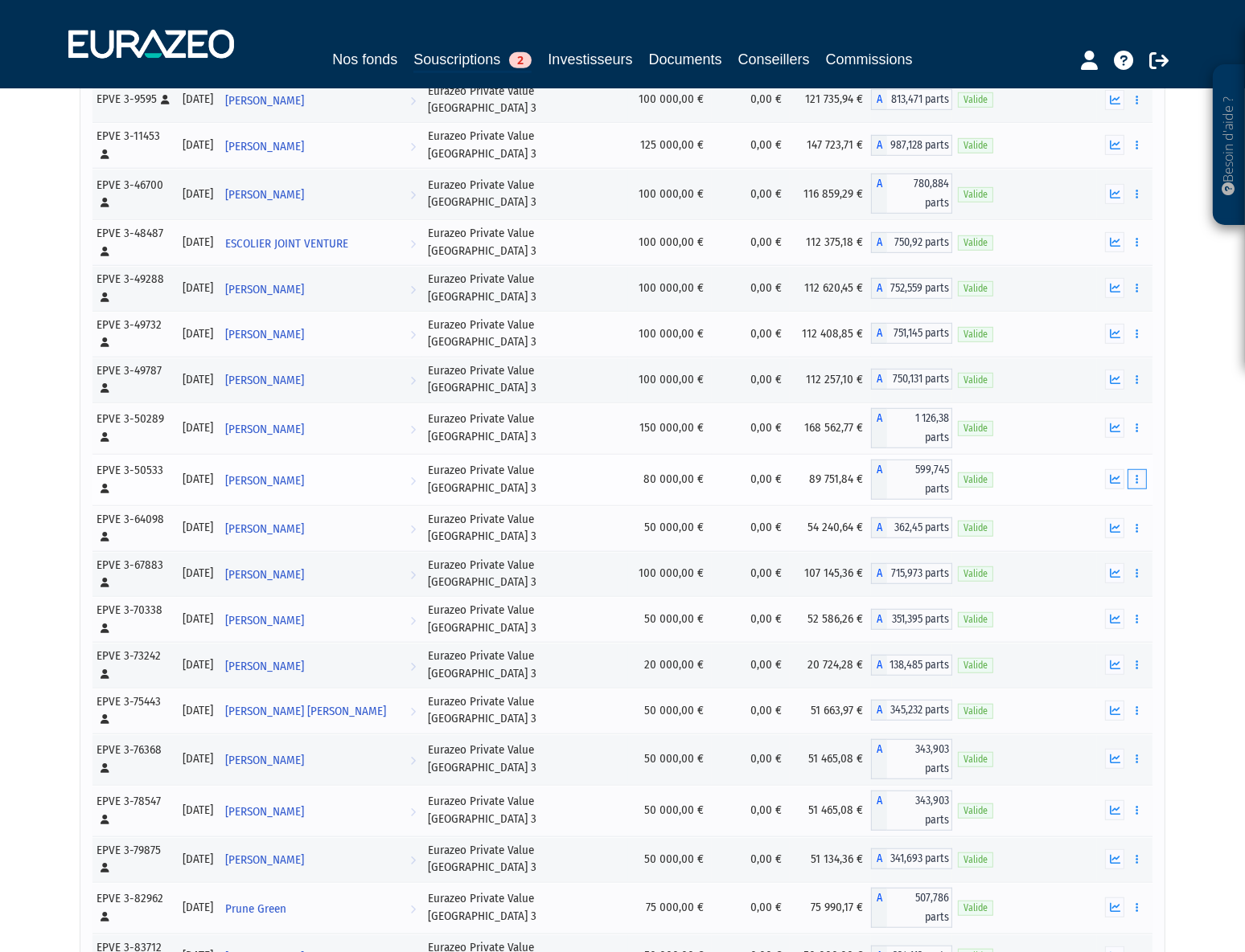
click at [1138, 474] on icon "button" at bounding box center [1136, 479] width 2 height 11
click at [1137, 524] on icon "button" at bounding box center [1136, 528] width 2 height 11
click at [1136, 563] on button "button" at bounding box center [1137, 573] width 19 height 20
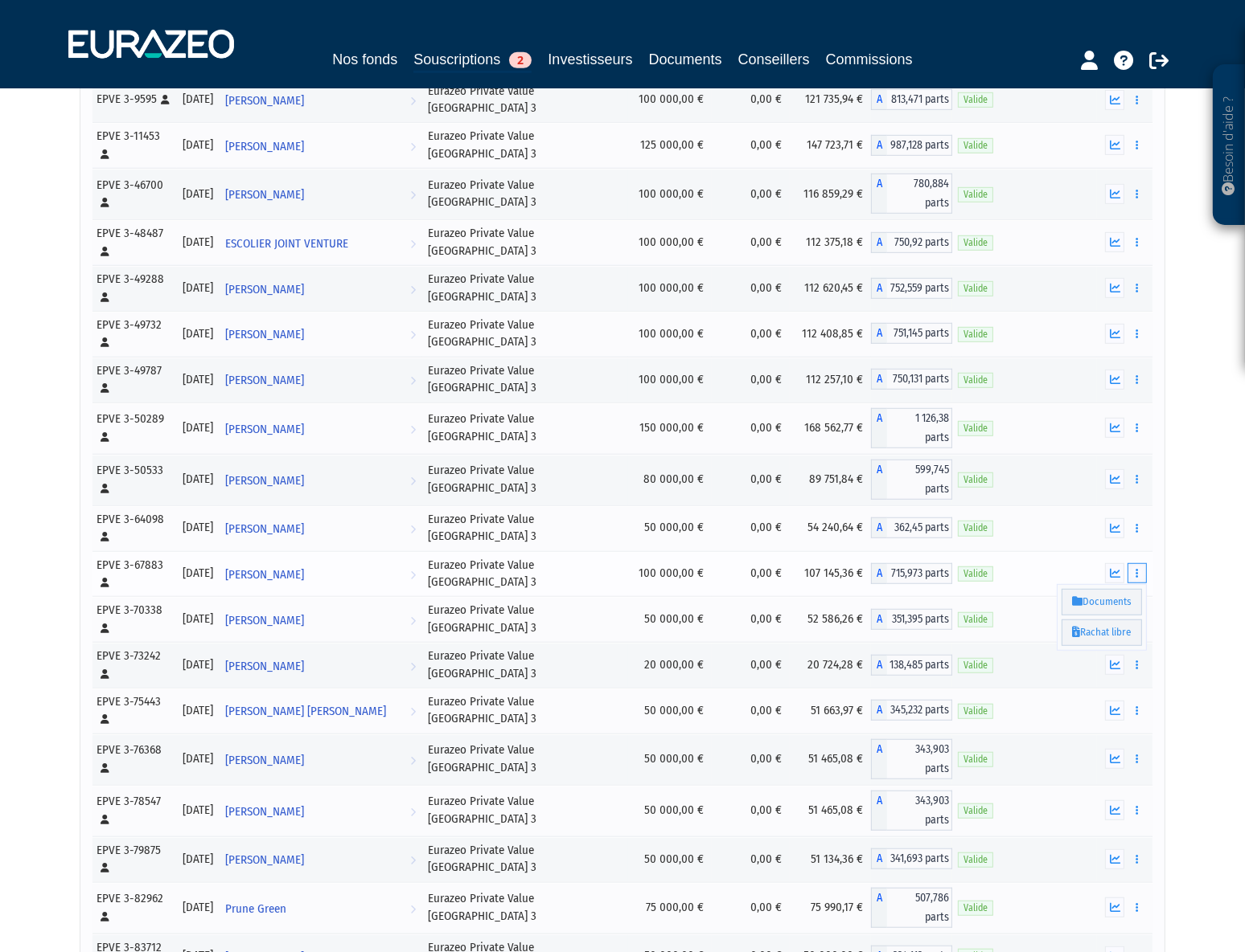
click at [1136, 563] on button "button" at bounding box center [1137, 573] width 19 height 20
click at [1138, 609] on button "button" at bounding box center [1137, 619] width 19 height 20
click at [1137, 660] on icon "button" at bounding box center [1136, 664] width 2 height 11
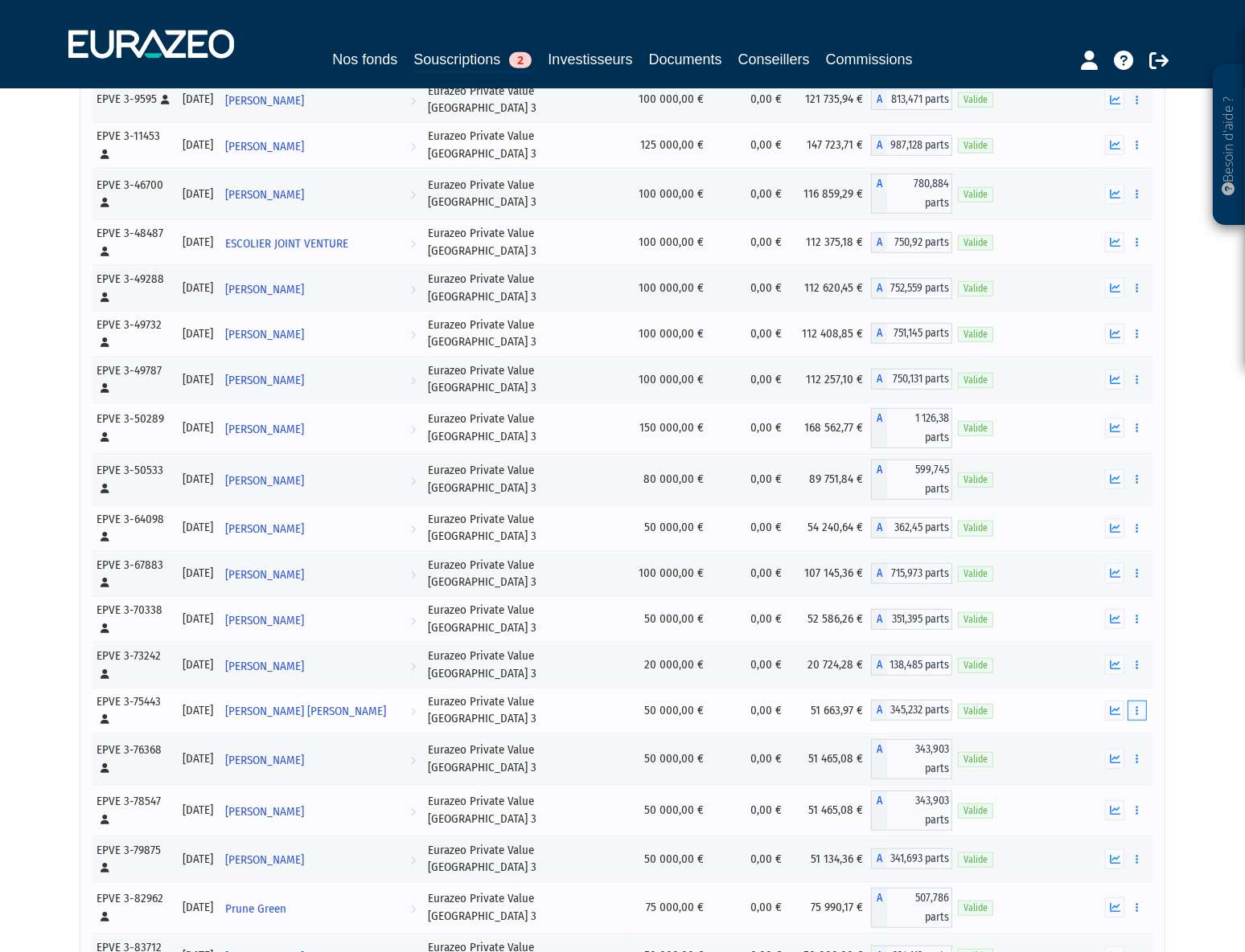
click at [1143, 700] on button "button" at bounding box center [1137, 710] width 19 height 20
click at [1133, 749] on button "button" at bounding box center [1137, 759] width 19 height 20
click at [1133, 800] on button "button" at bounding box center [1137, 810] width 19 height 20
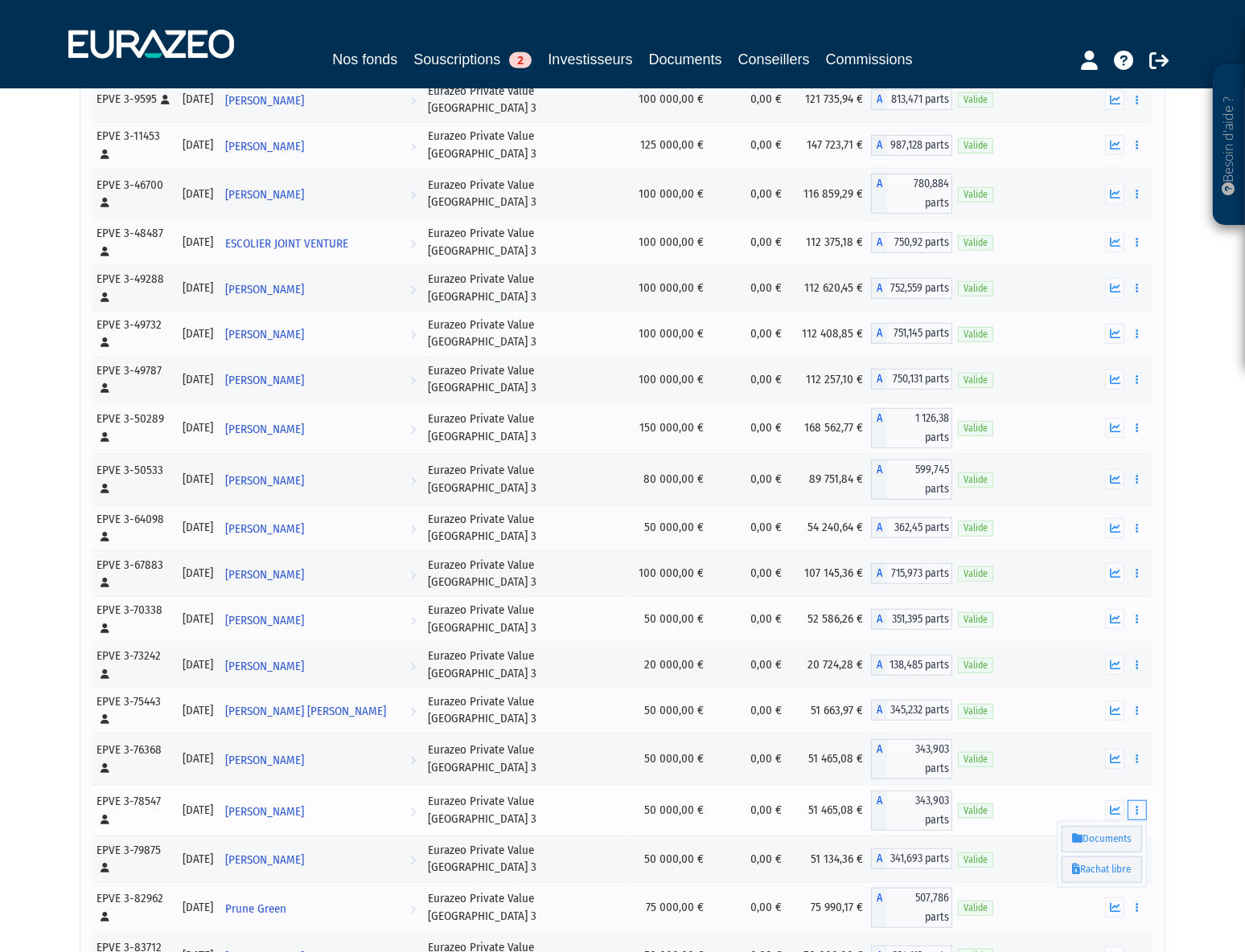
click at [1133, 800] on button "button" at bounding box center [1137, 810] width 19 height 20
click at [1135, 854] on icon "button" at bounding box center [1136, 859] width 2 height 11
click at [1136, 898] on button "button" at bounding box center [1137, 907] width 19 height 20
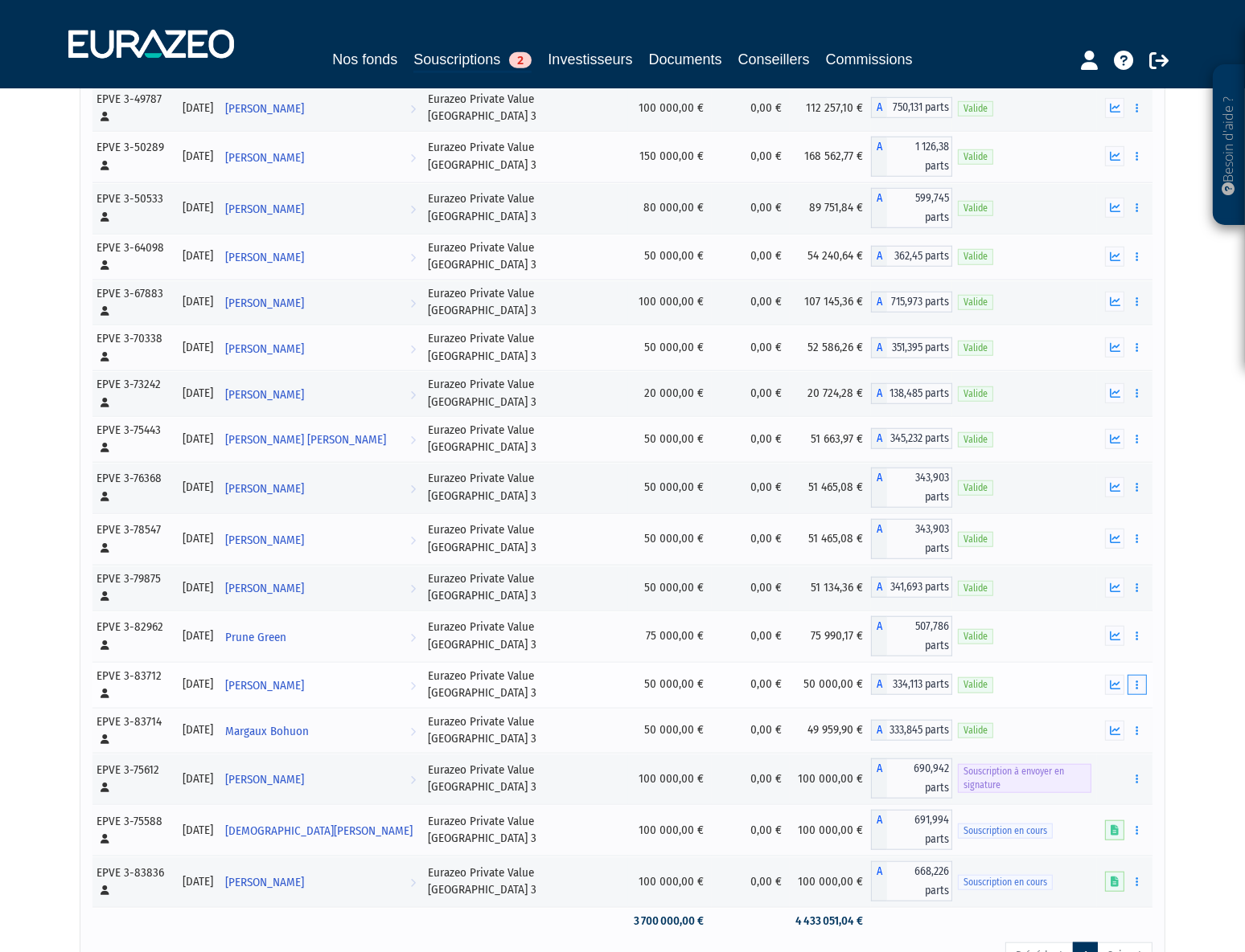
scroll to position [1426, 0]
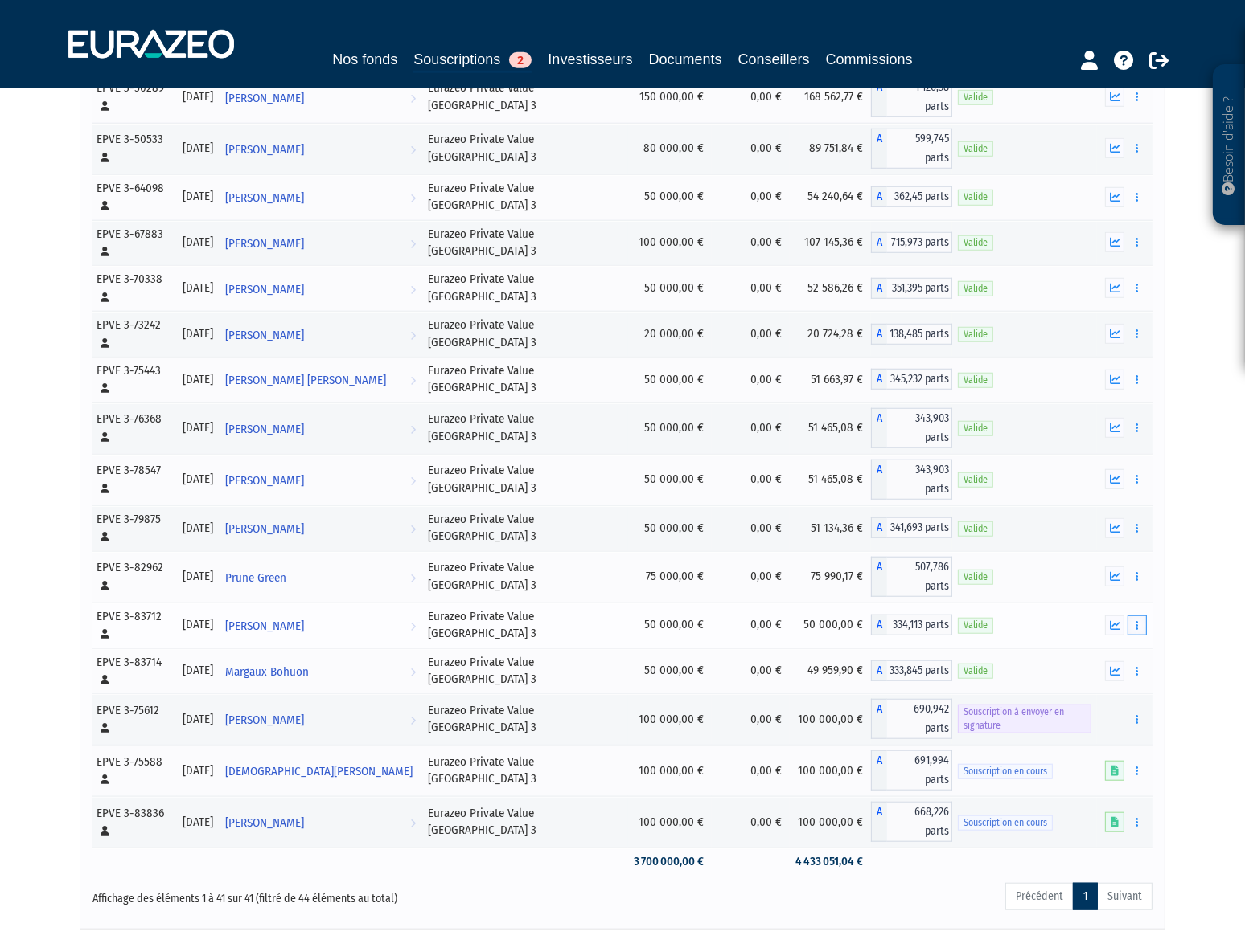
click at [1139, 616] on button "button" at bounding box center [1137, 626] width 19 height 20
click at [1141, 616] on button "button" at bounding box center [1137, 626] width 19 height 20
click at [1135, 666] on icon "button" at bounding box center [1136, 671] width 2 height 11
click at [1144, 616] on button "button" at bounding box center [1137, 626] width 19 height 20
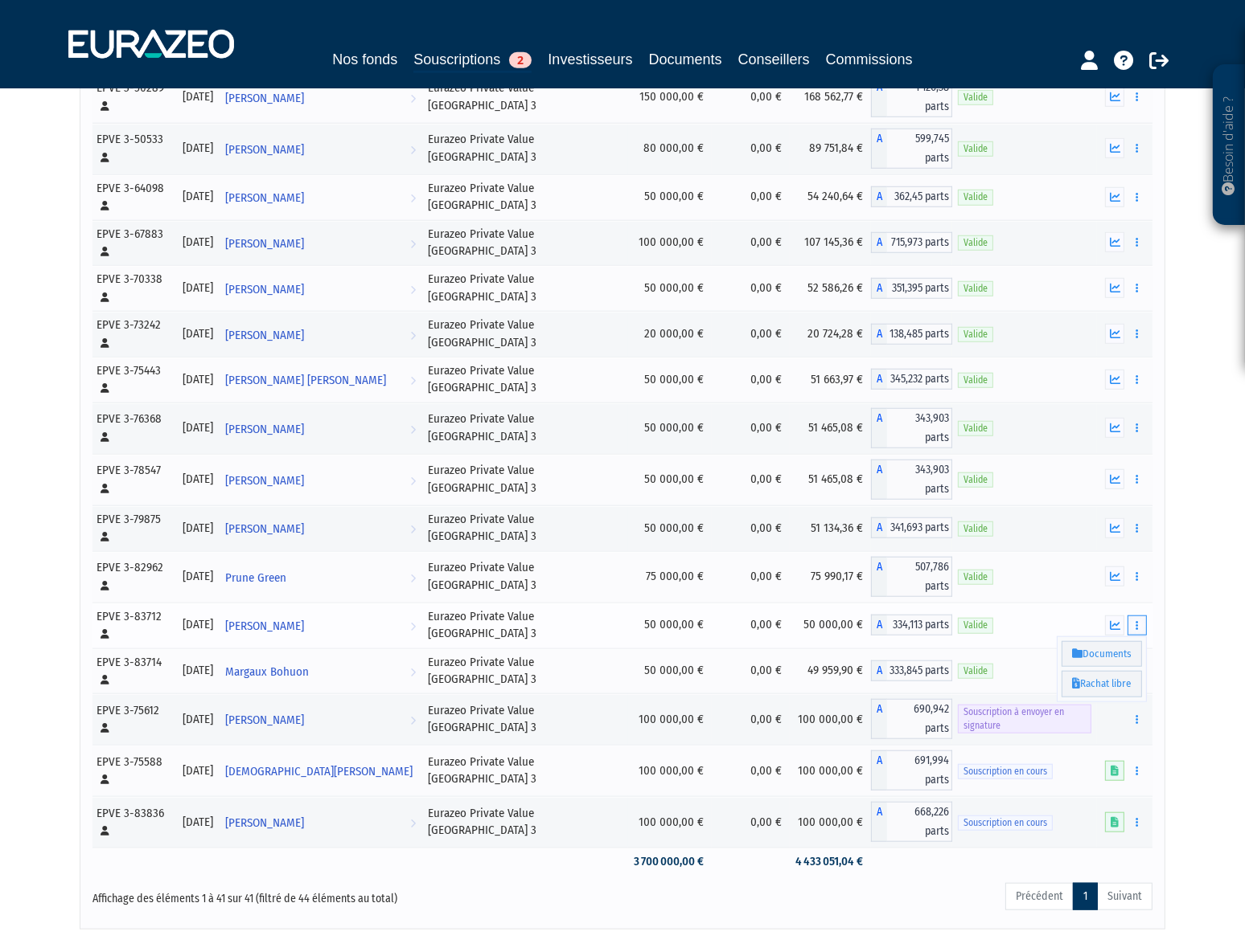
click at [1144, 616] on button "button" at bounding box center [1137, 626] width 19 height 20
click at [1142, 566] on button "button" at bounding box center [1137, 576] width 19 height 20
